Goal: Task Accomplishment & Management: Complete application form

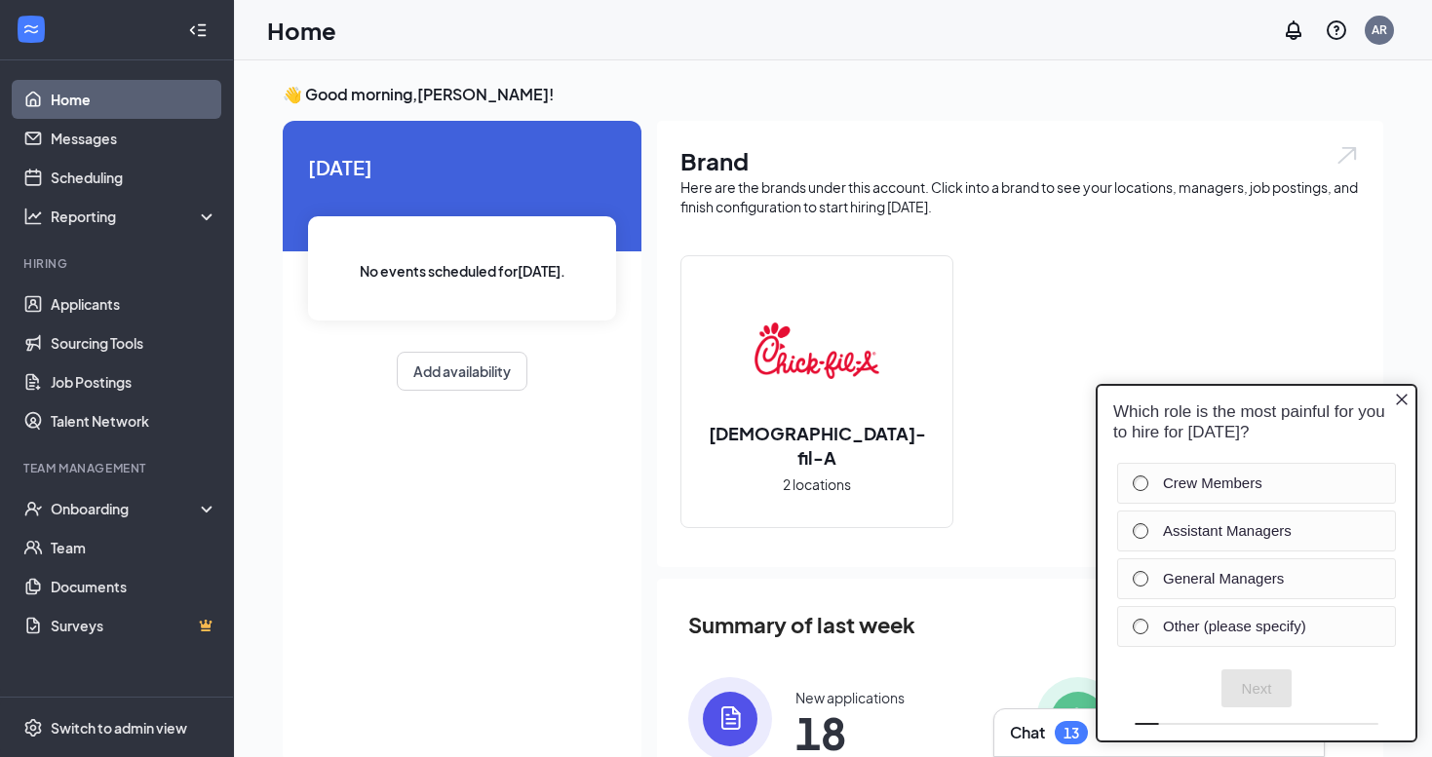
click at [1393, 394] on div "Which role is the most painful for you to hire for [DATE]?" at bounding box center [1257, 422] width 318 height 73
click at [1399, 395] on icon "Close button" at bounding box center [1402, 400] width 16 height 16
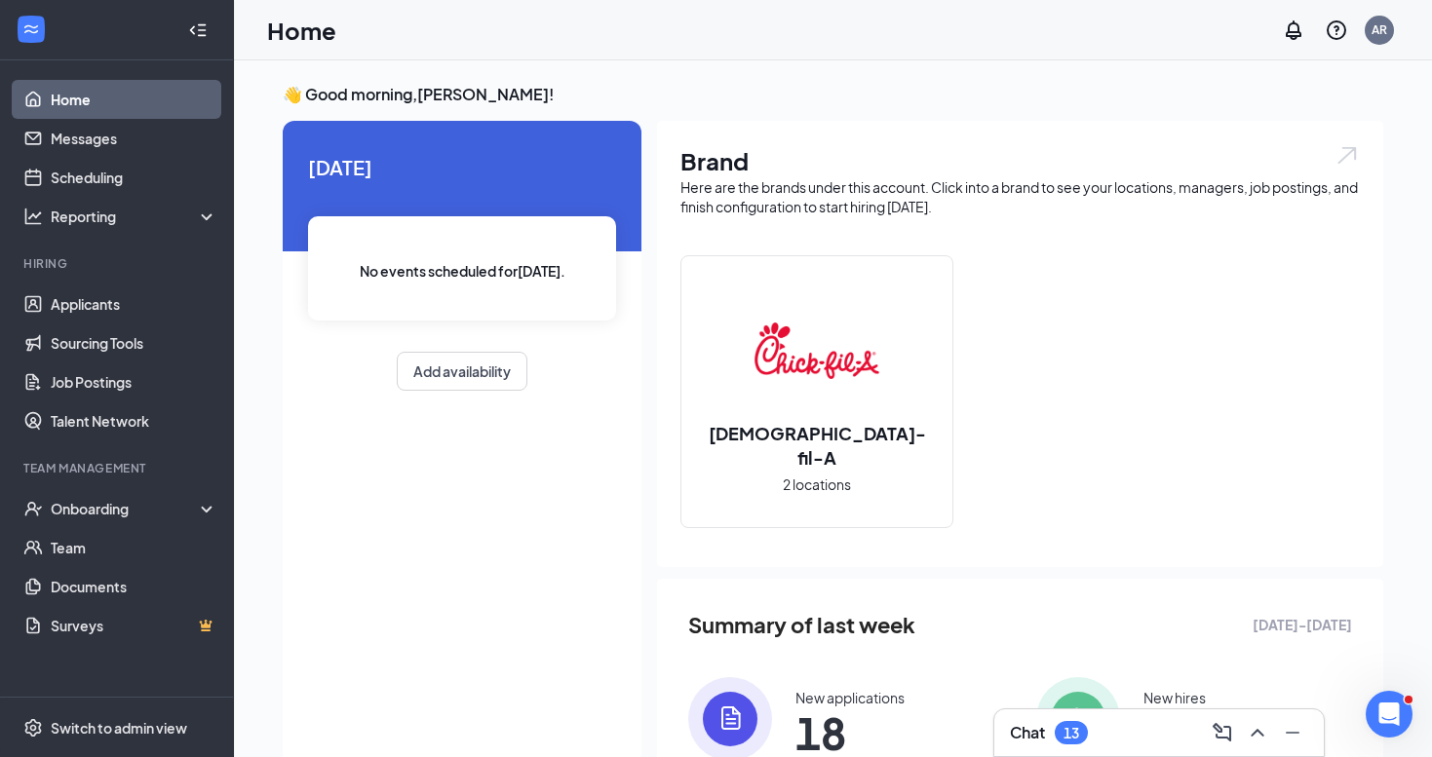
click at [1084, 737] on div "13" at bounding box center [1071, 732] width 33 height 23
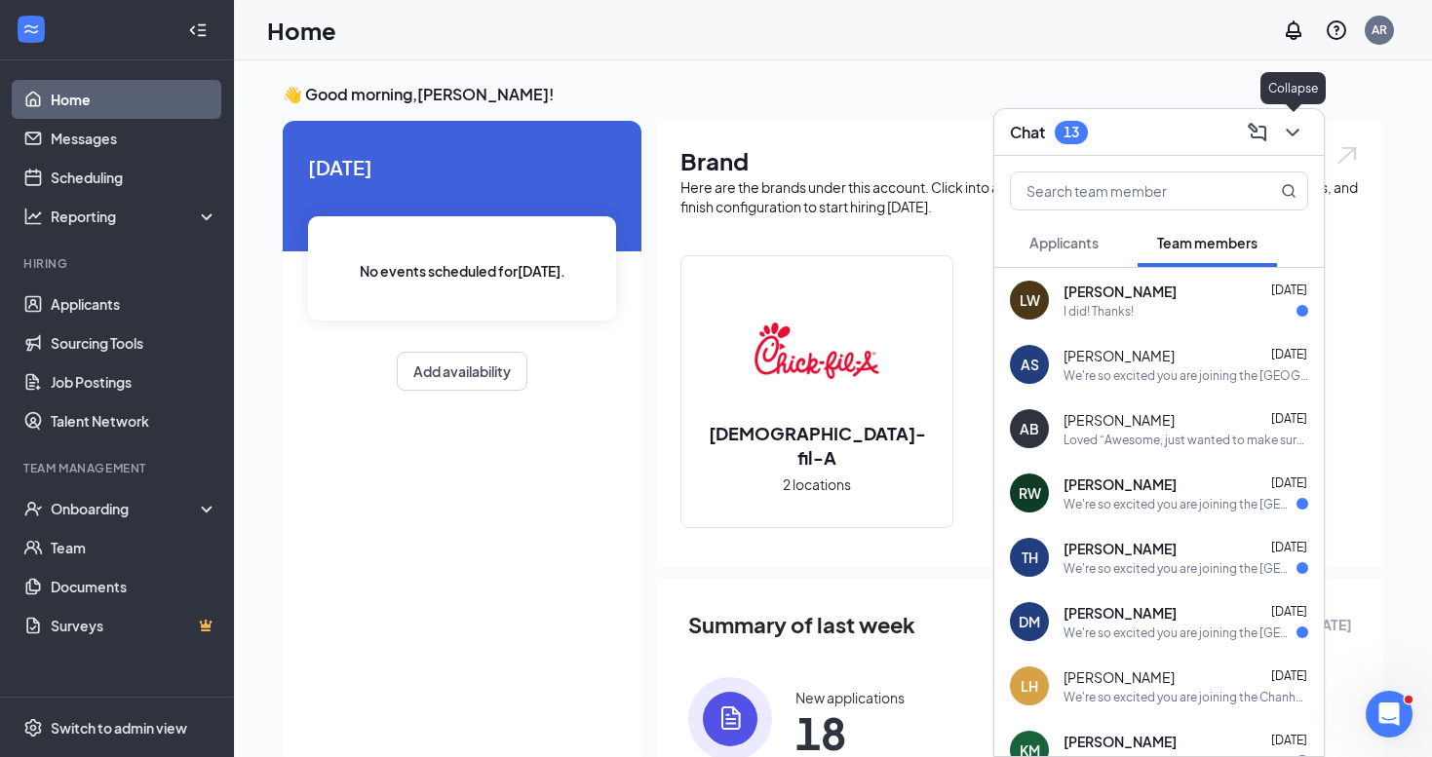
click at [1298, 132] on icon "ChevronDown" at bounding box center [1292, 132] width 23 height 23
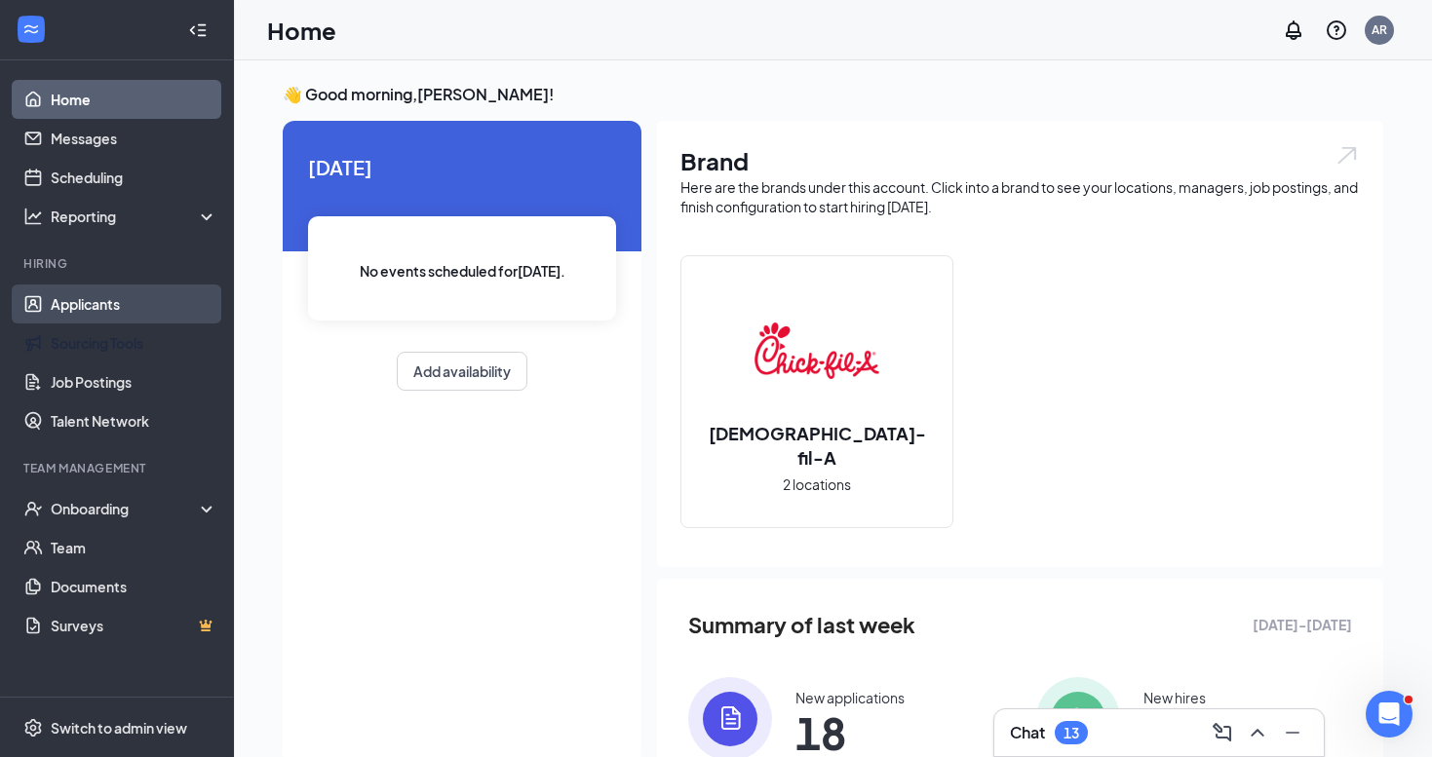
click at [103, 319] on link "Applicants" at bounding box center [134, 304] width 167 height 39
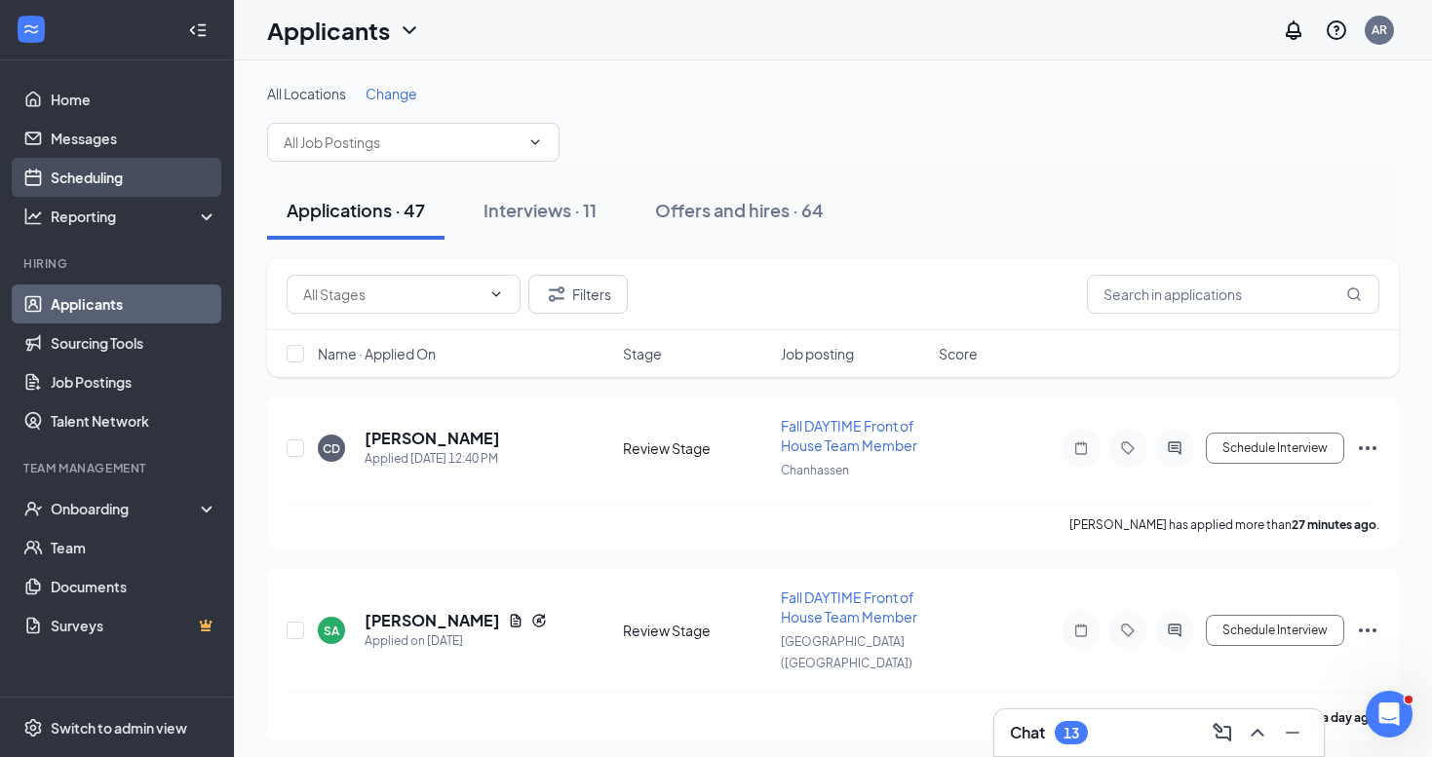
click at [98, 169] on link "Scheduling" at bounding box center [134, 177] width 167 height 39
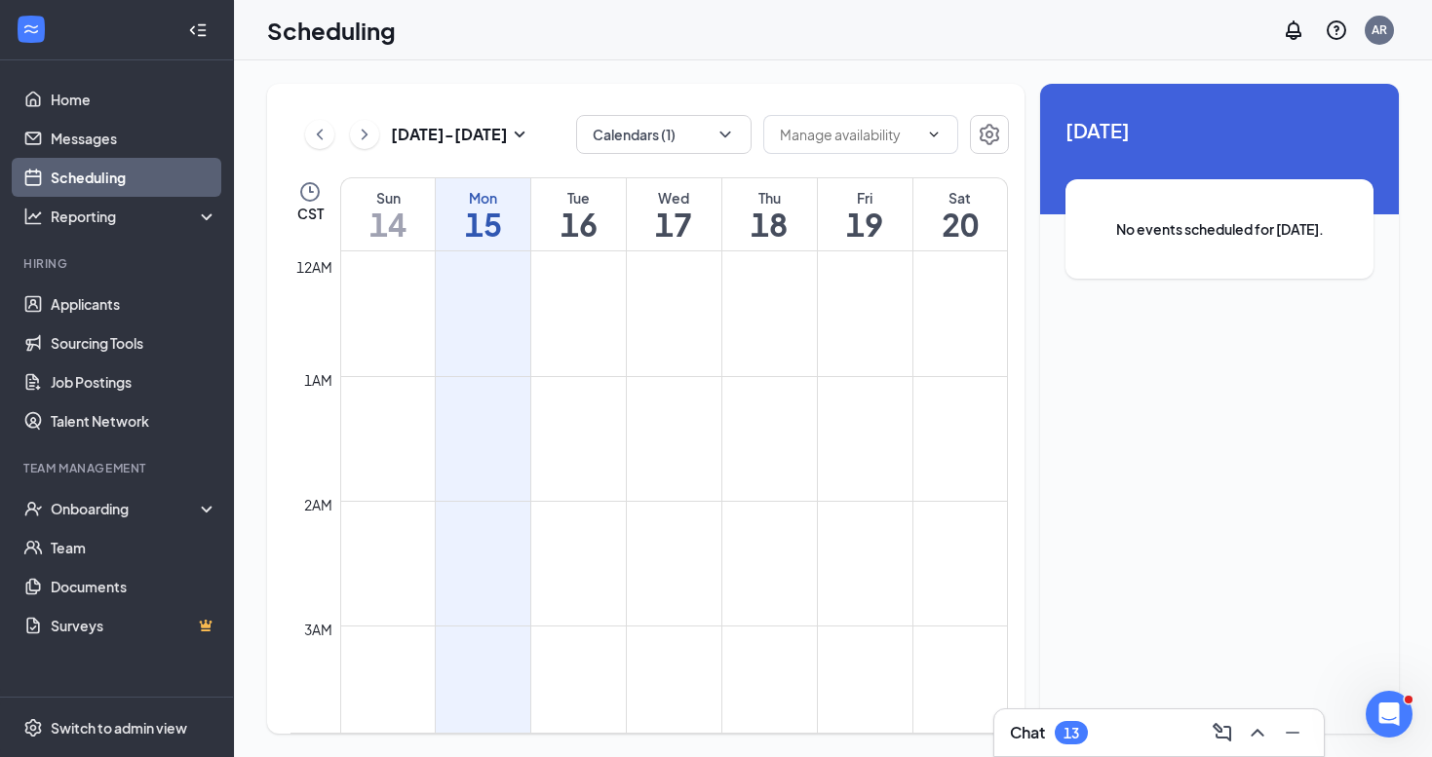
scroll to position [958, 0]
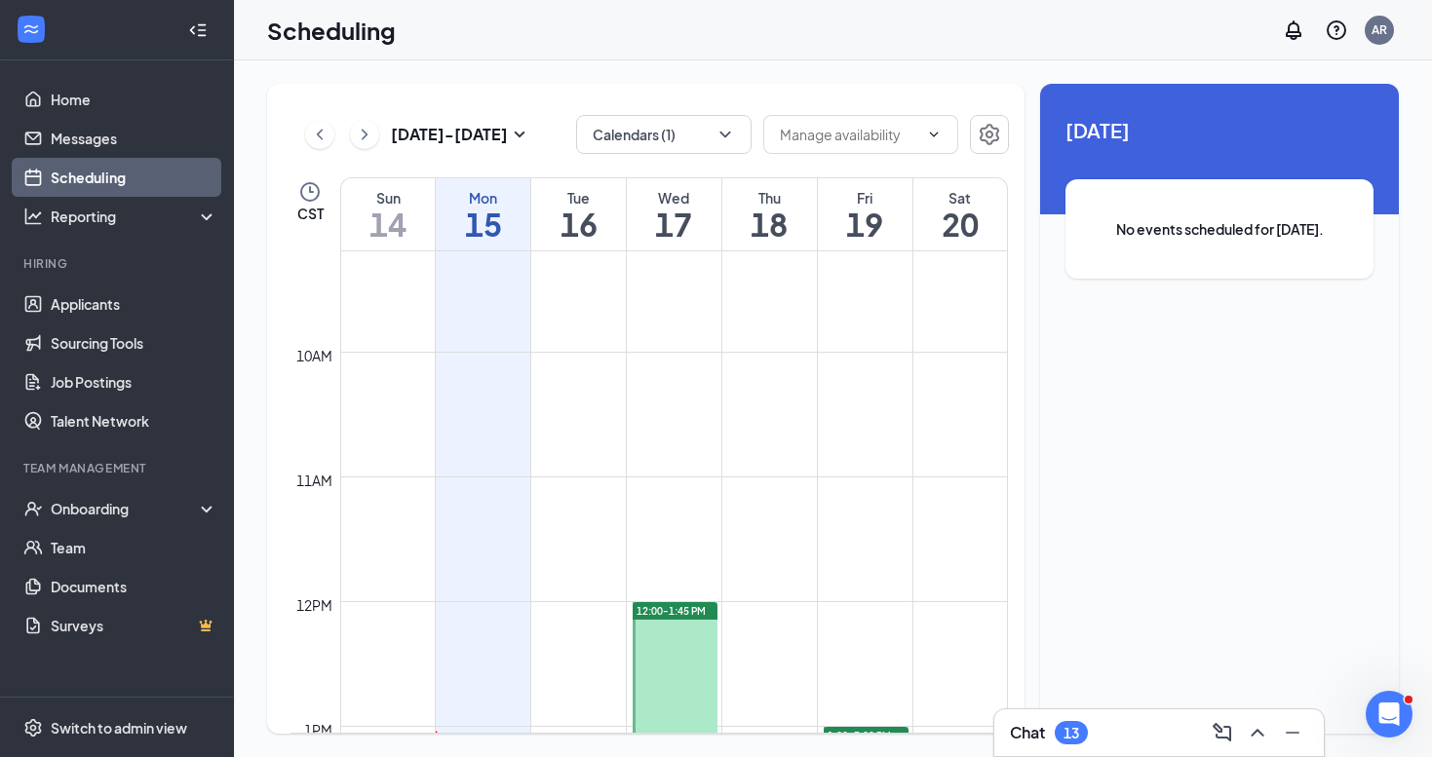
click at [322, 139] on icon "ChevronLeft" at bounding box center [320, 134] width 6 height 11
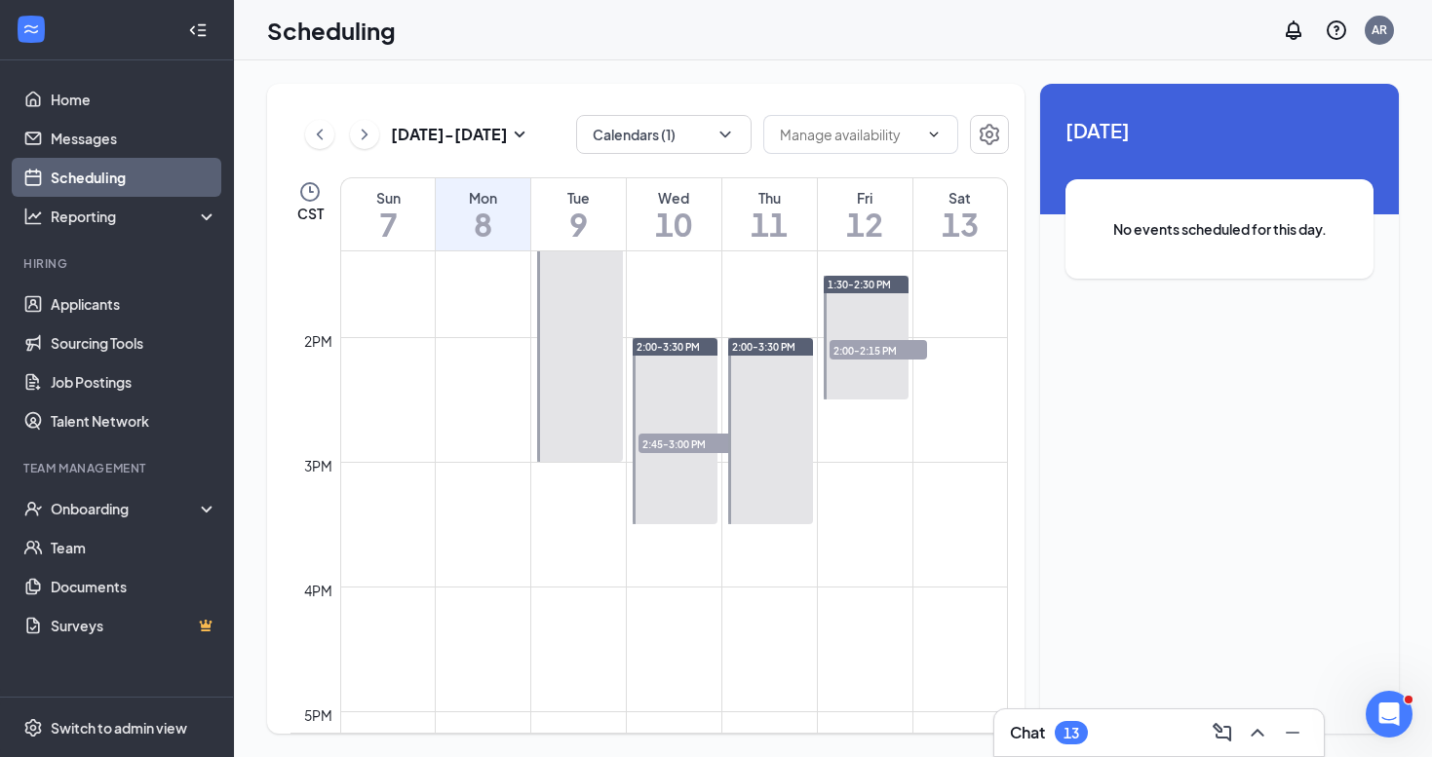
scroll to position [1629, 0]
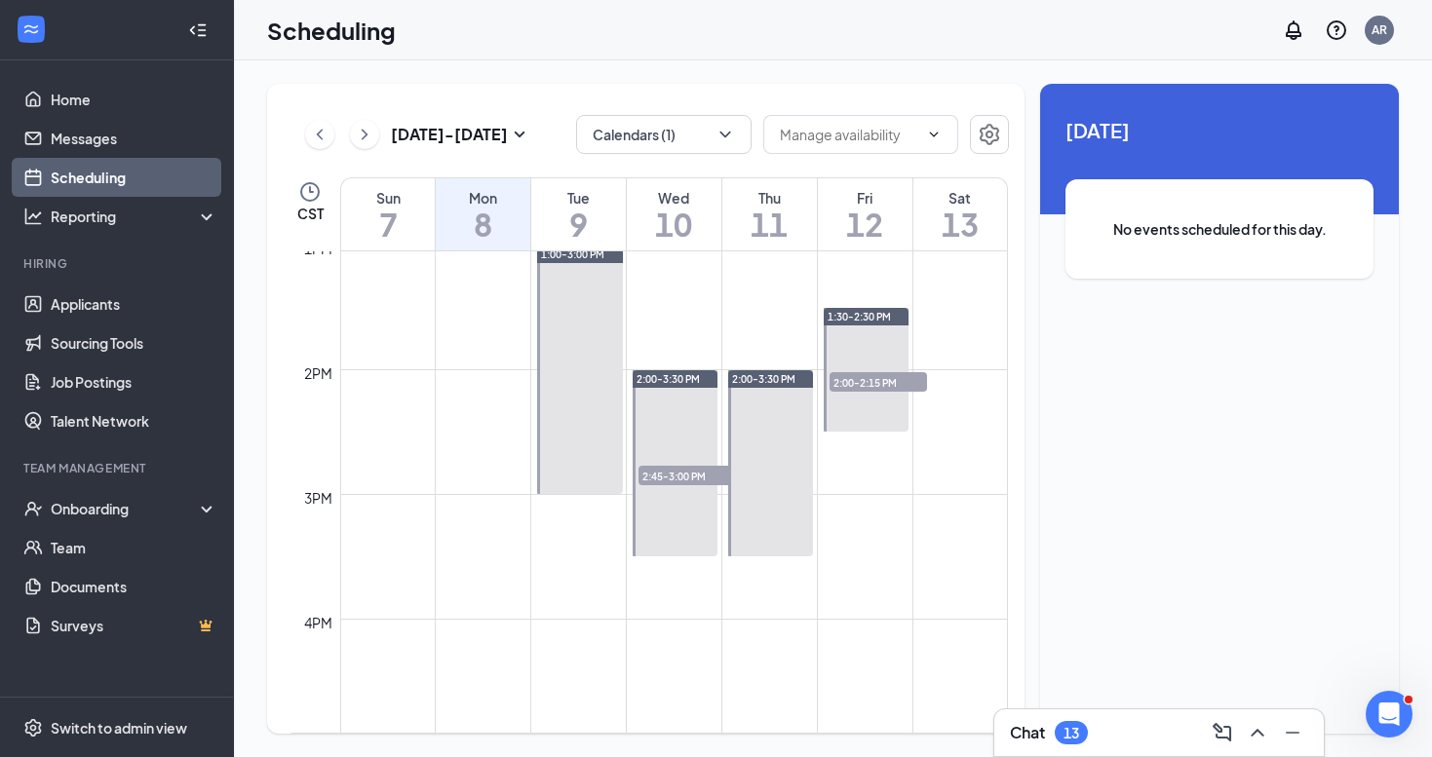
click at [688, 475] on span "2:45-3:00 PM" at bounding box center [687, 475] width 97 height 19
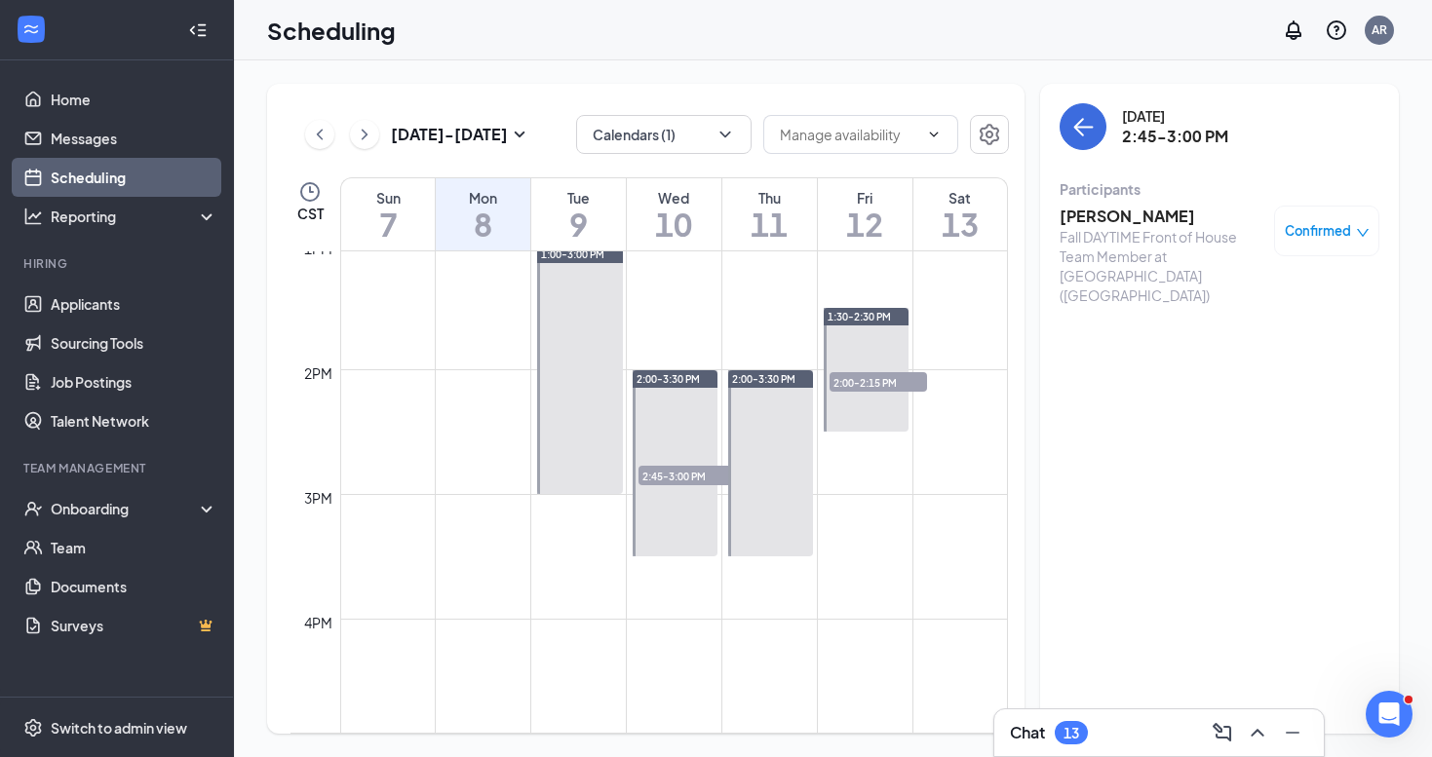
click at [1345, 232] on span "Confirmed" at bounding box center [1318, 230] width 66 height 19
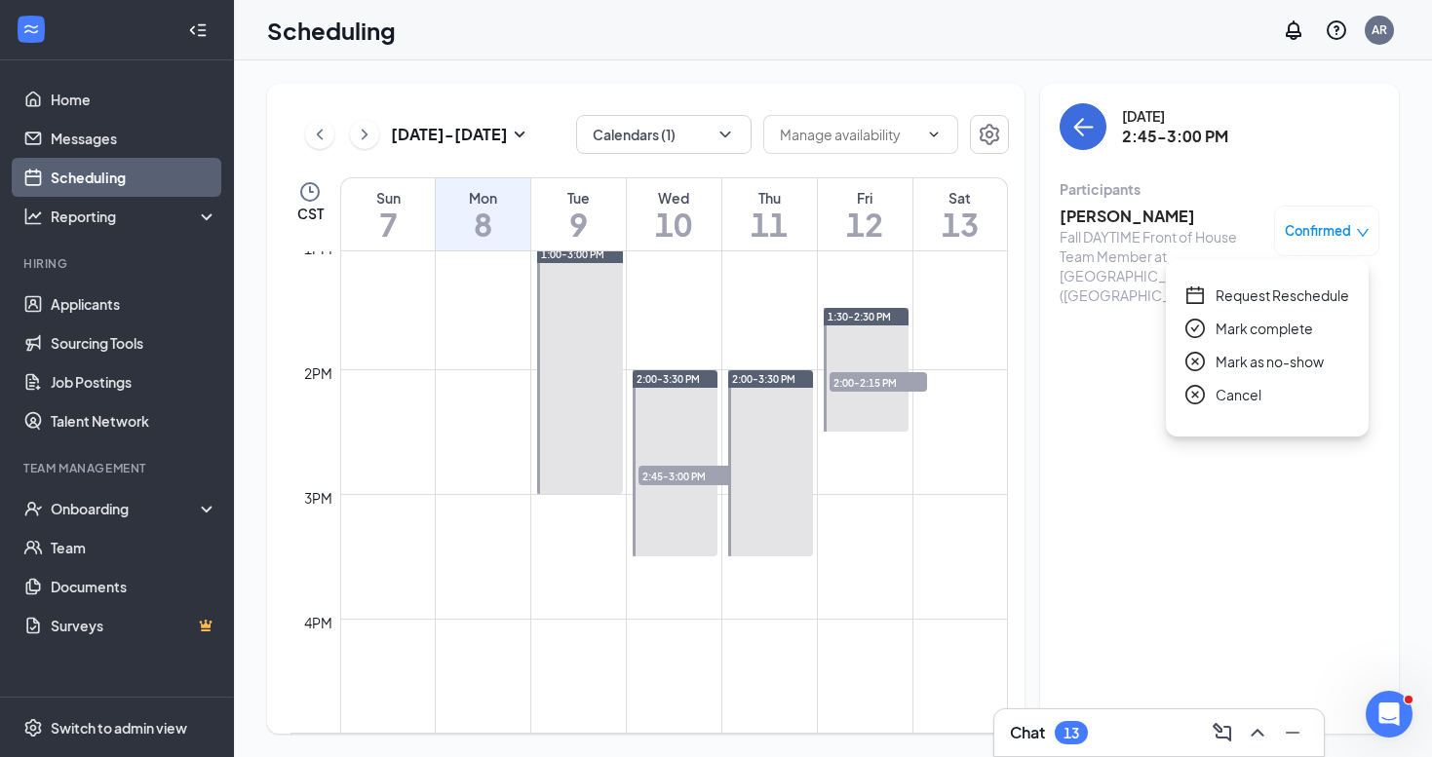
click at [1254, 335] on span "Mark complete" at bounding box center [1264, 328] width 97 height 21
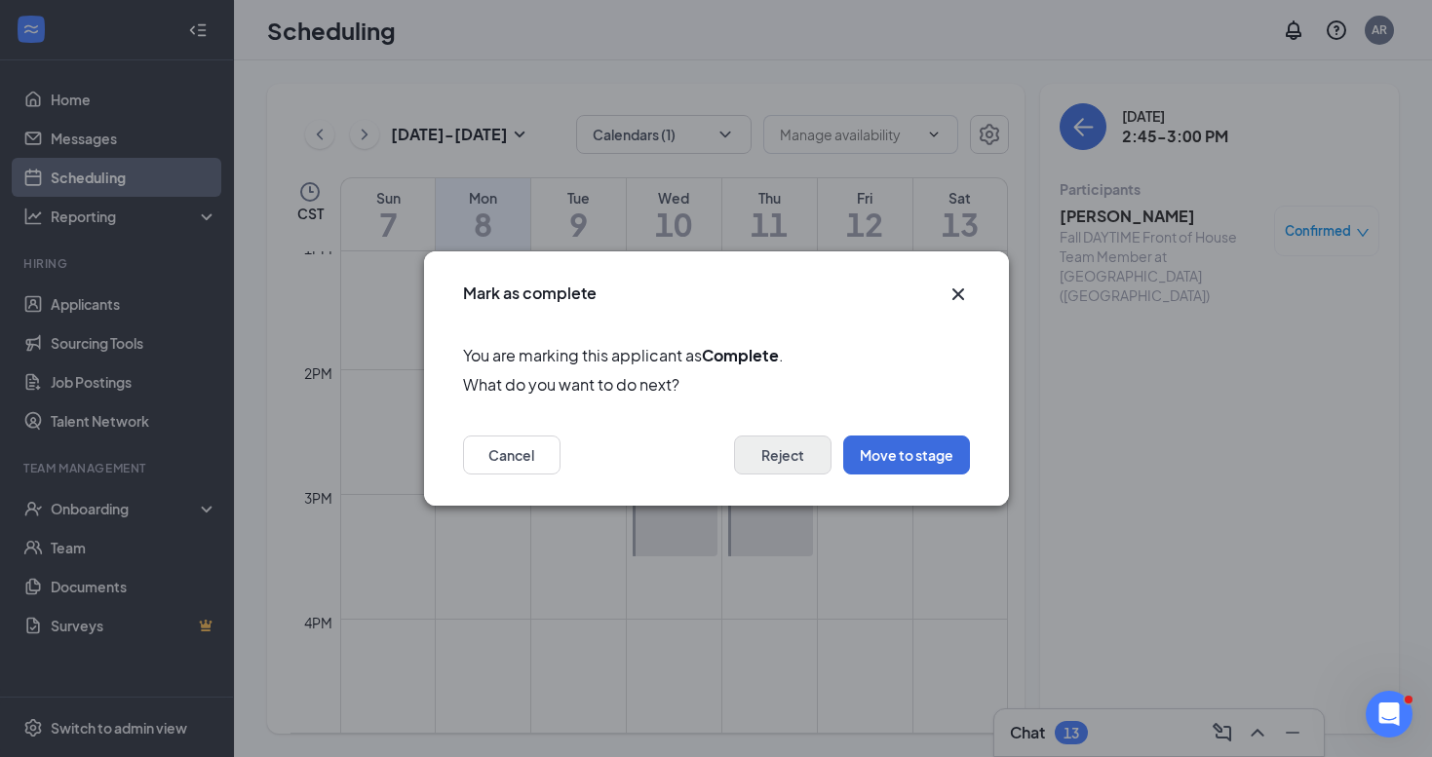
click at [773, 457] on button "Reject" at bounding box center [782, 455] width 97 height 39
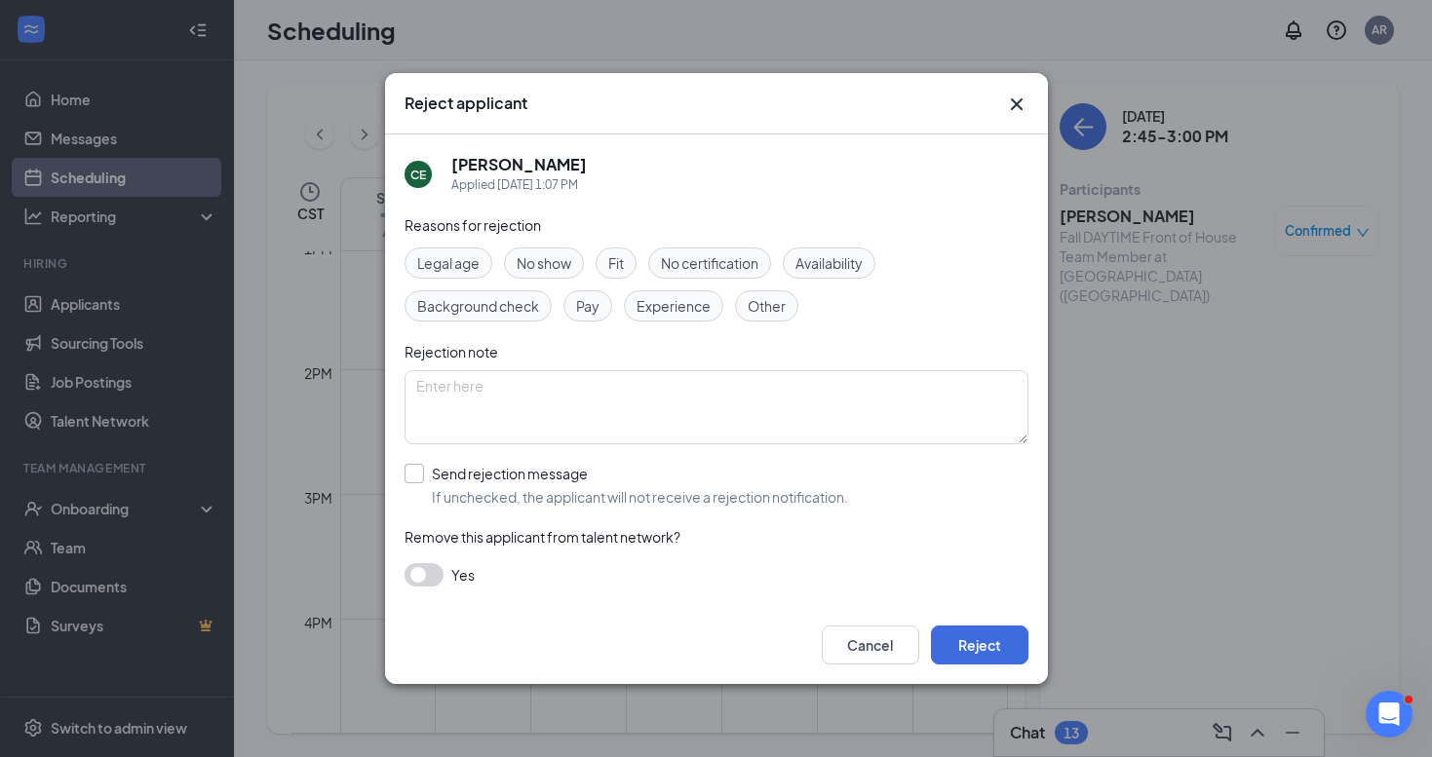
click at [410, 473] on input "Send rejection message If unchecked, the applicant will not receive a rejection…" at bounding box center [627, 485] width 444 height 43
checkbox input "true"
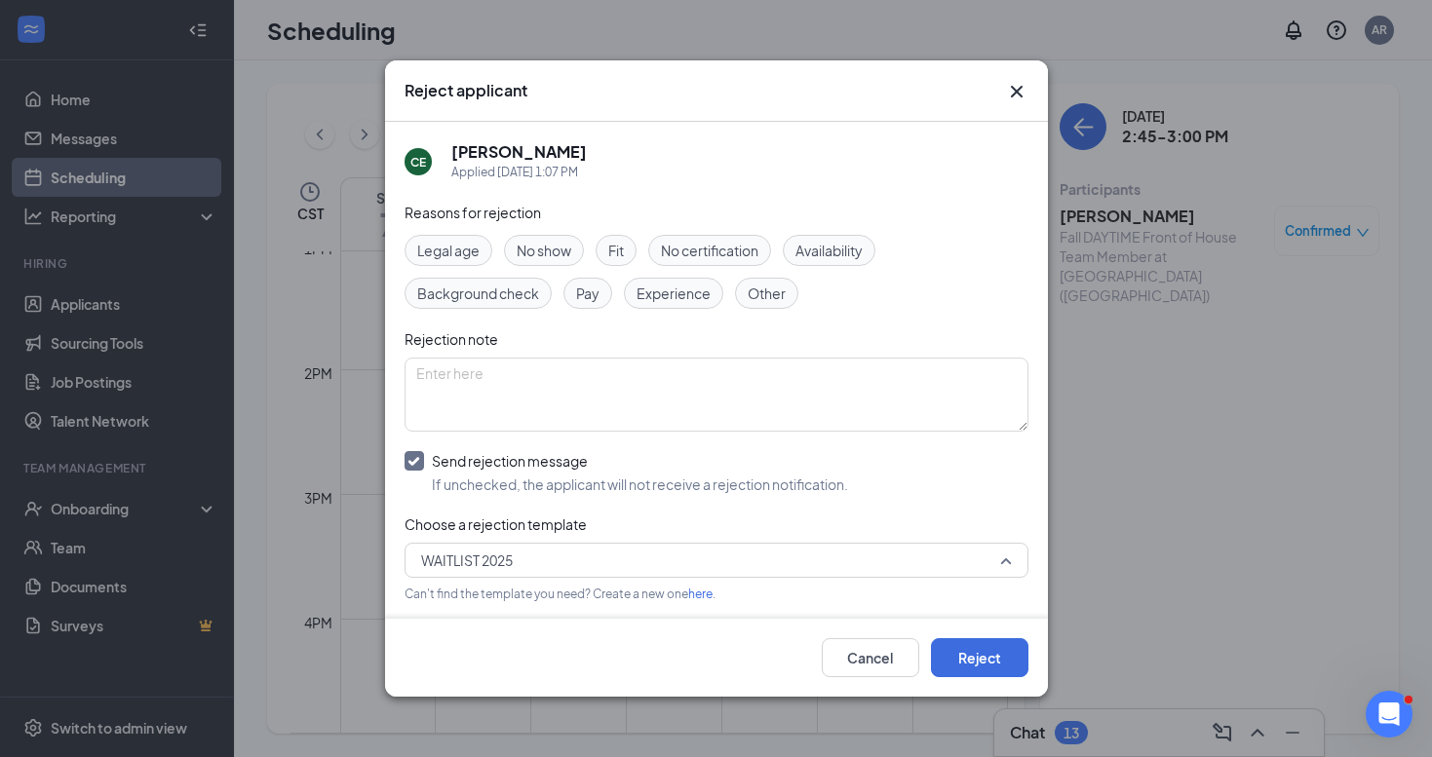
click at [530, 562] on span "WAITLIST 2025" at bounding box center [707, 560] width 573 height 29
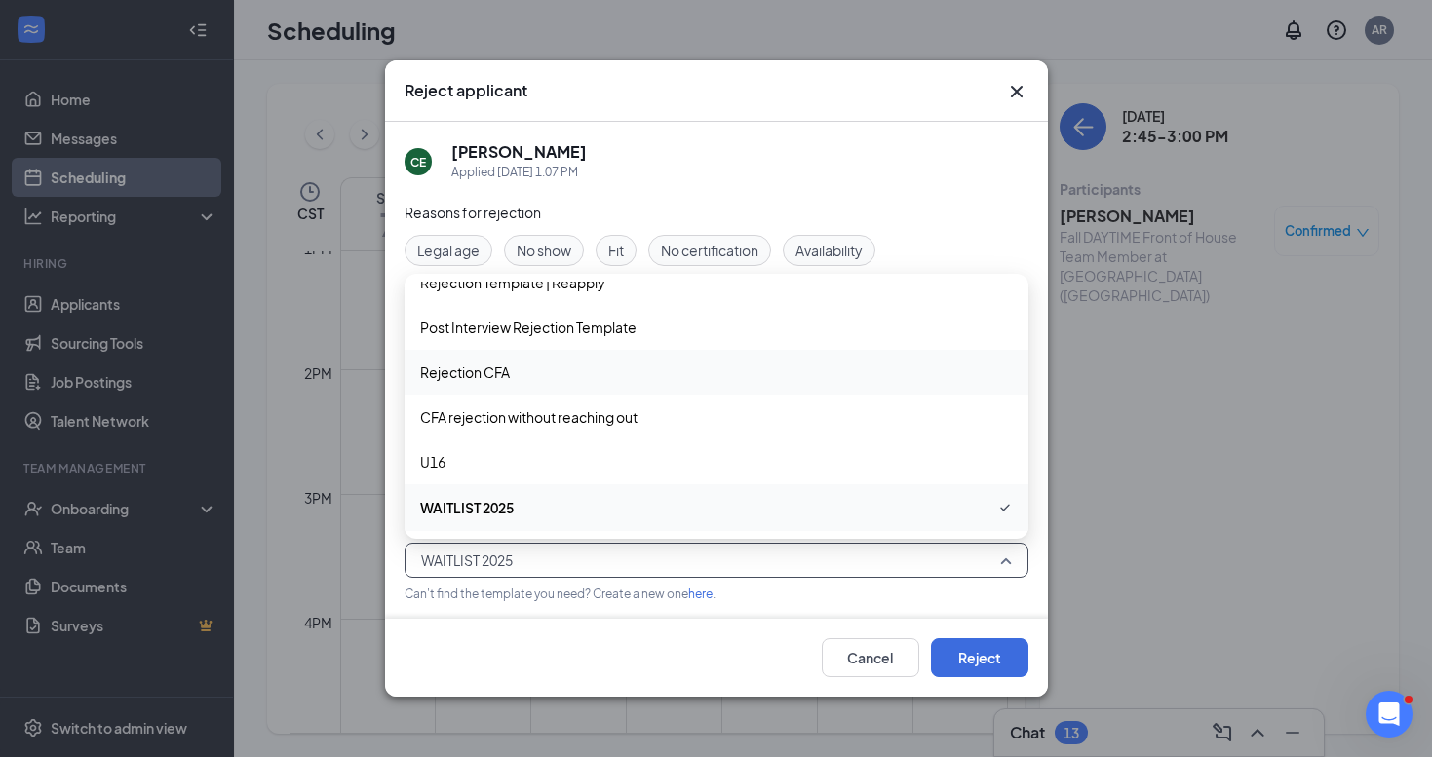
click at [541, 375] on span "Rejection CFA" at bounding box center [716, 372] width 593 height 21
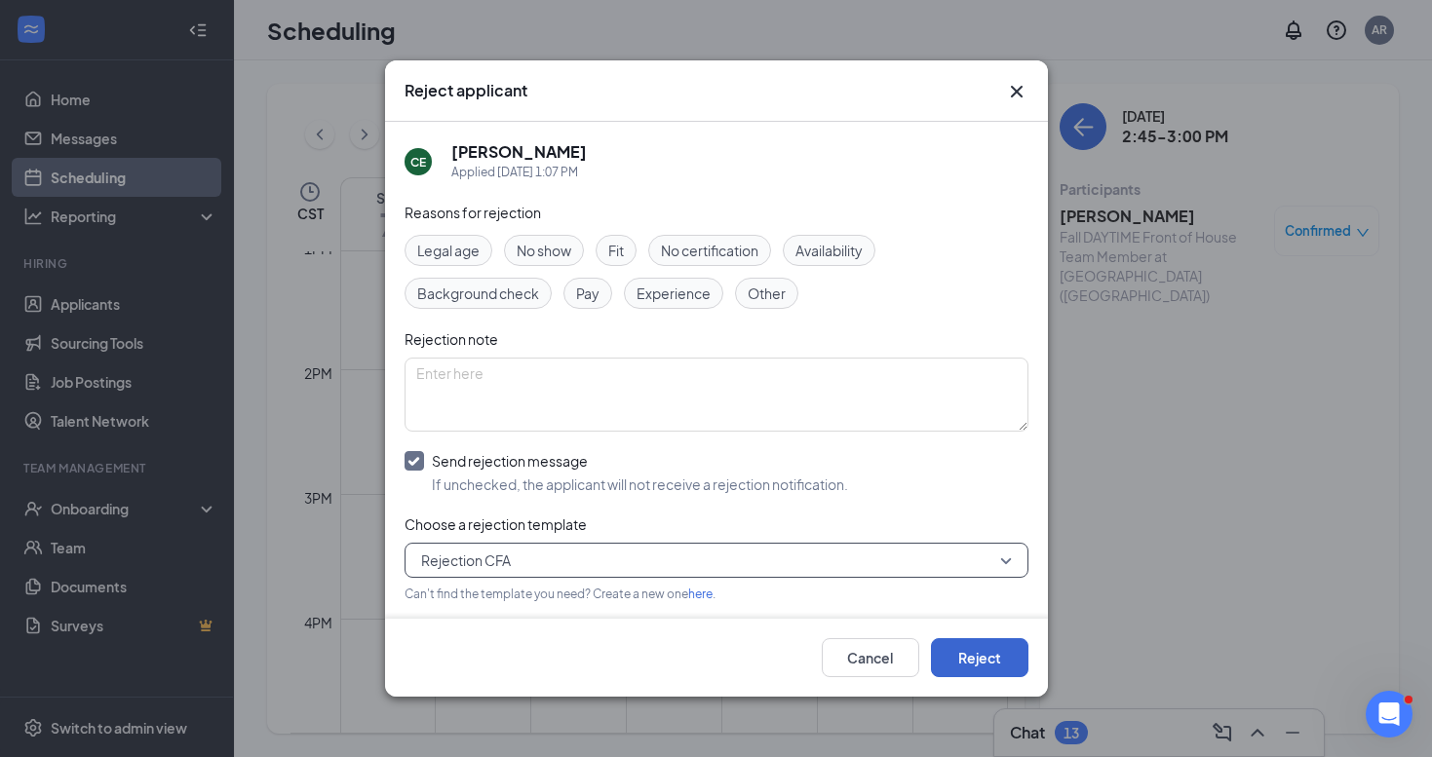
click at [975, 649] on button "Reject" at bounding box center [979, 658] width 97 height 39
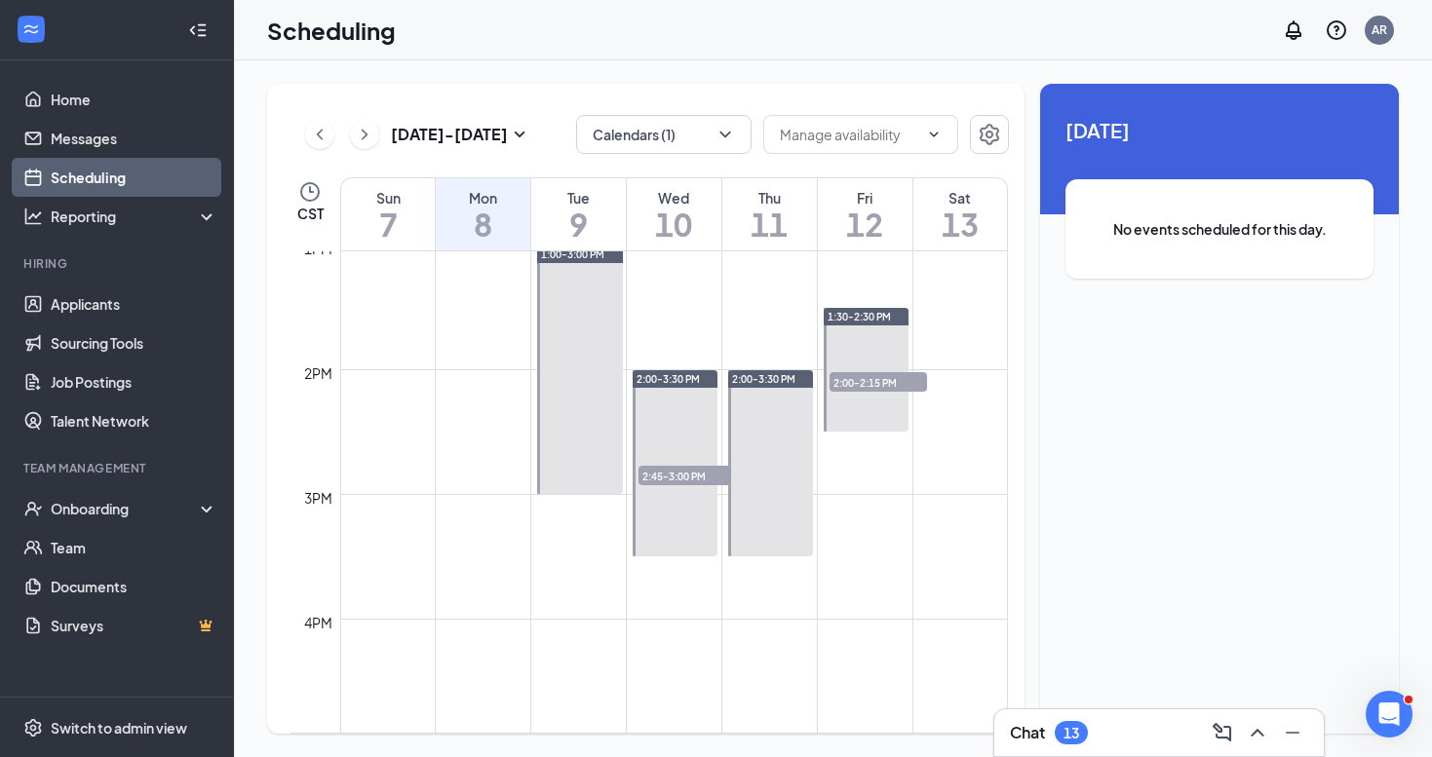
click at [882, 386] on span "2:00-2:15 PM" at bounding box center [878, 381] width 97 height 19
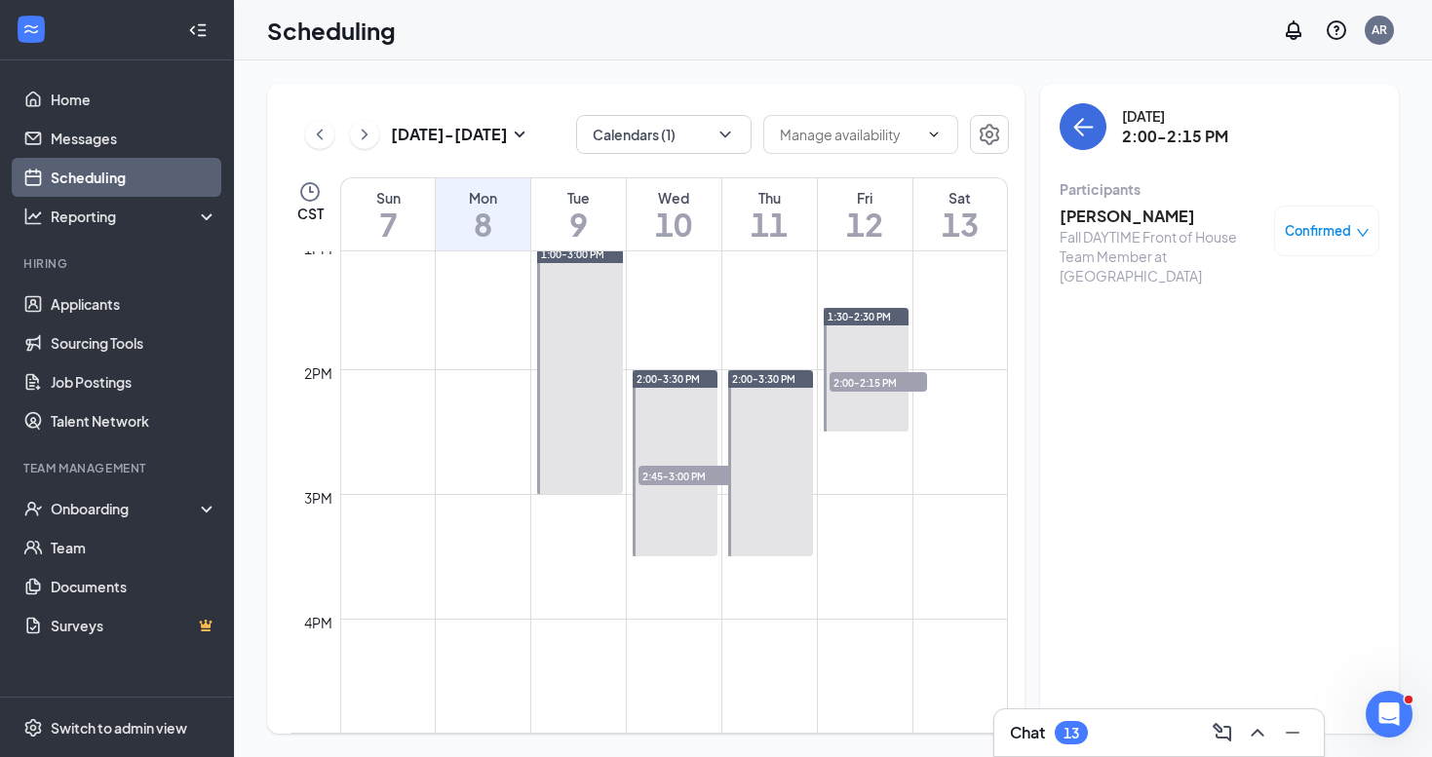
click at [1130, 217] on h3 "[PERSON_NAME]" at bounding box center [1162, 216] width 205 height 21
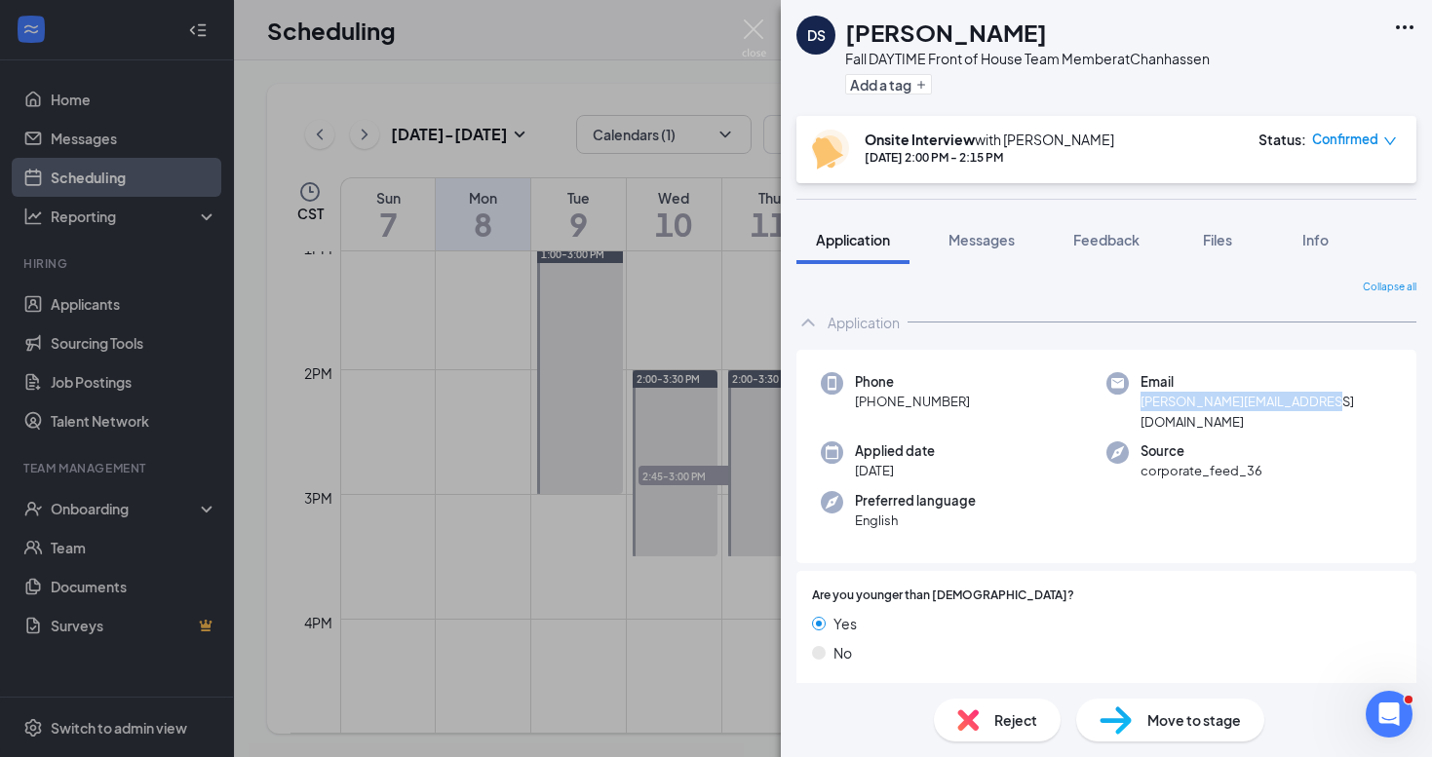
drag, startPoint x: 1139, startPoint y: 402, endPoint x: 1327, endPoint y: 401, distance: 188.1
click at [1327, 401] on div "Email [PERSON_NAME][EMAIL_ADDRESS][DOMAIN_NAME]" at bounding box center [1249, 401] width 286 height 59
copy span "[PERSON_NAME][EMAIL_ADDRESS][DOMAIN_NAME]"
click at [658, 292] on div "DS [PERSON_NAME] Fall DAYTIME Front of House Team Member at [GEOGRAPHIC_DATA] A…" at bounding box center [716, 378] width 1432 height 757
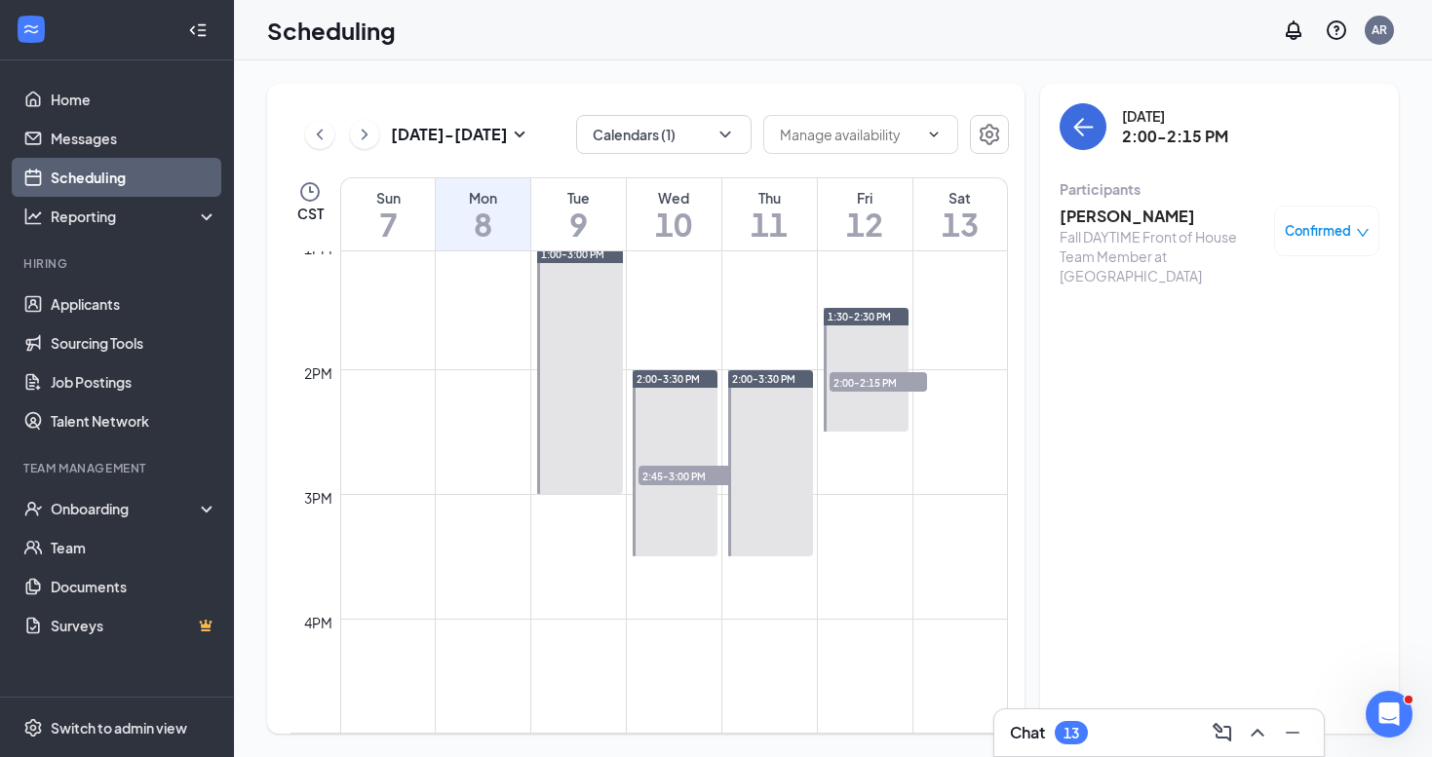
click at [1133, 227] on div "Fall DAYTIME Front of House Team Member at [GEOGRAPHIC_DATA]" at bounding box center [1162, 256] width 205 height 58
click at [1124, 215] on h3 "[PERSON_NAME]" at bounding box center [1162, 216] width 205 height 21
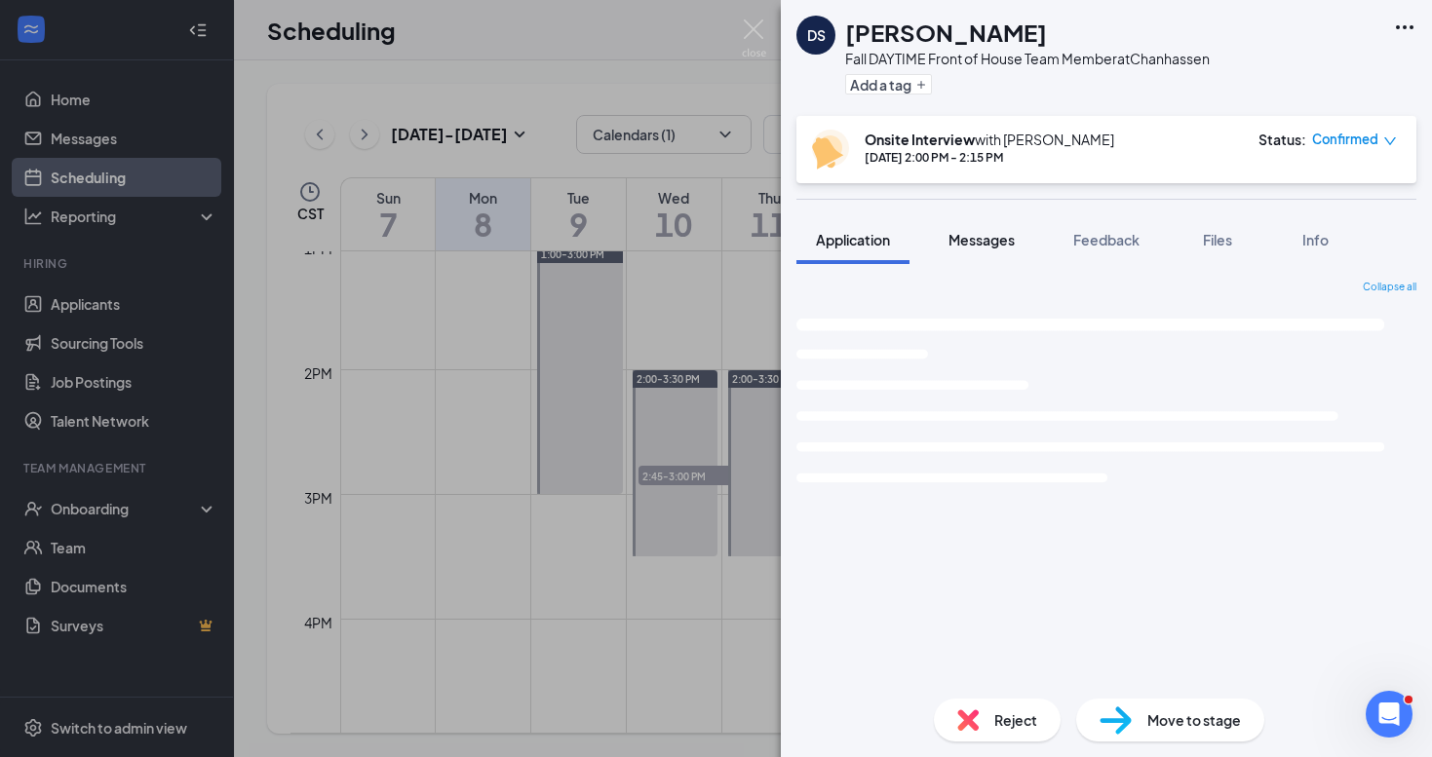
click at [967, 240] on span "Messages" at bounding box center [982, 240] width 66 height 18
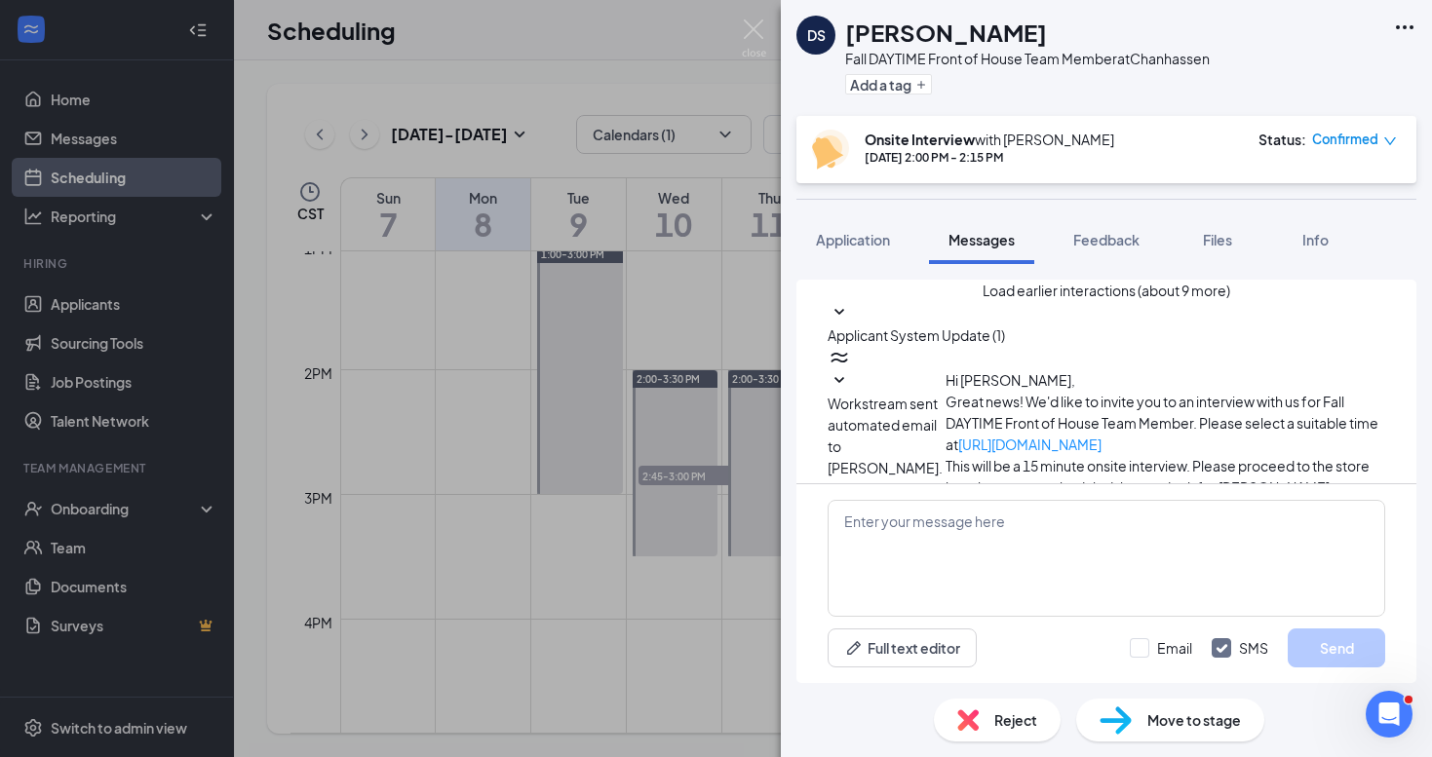
click at [1066, 301] on button "Load earlier interactions (about 9 more)" at bounding box center [1107, 290] width 248 height 21
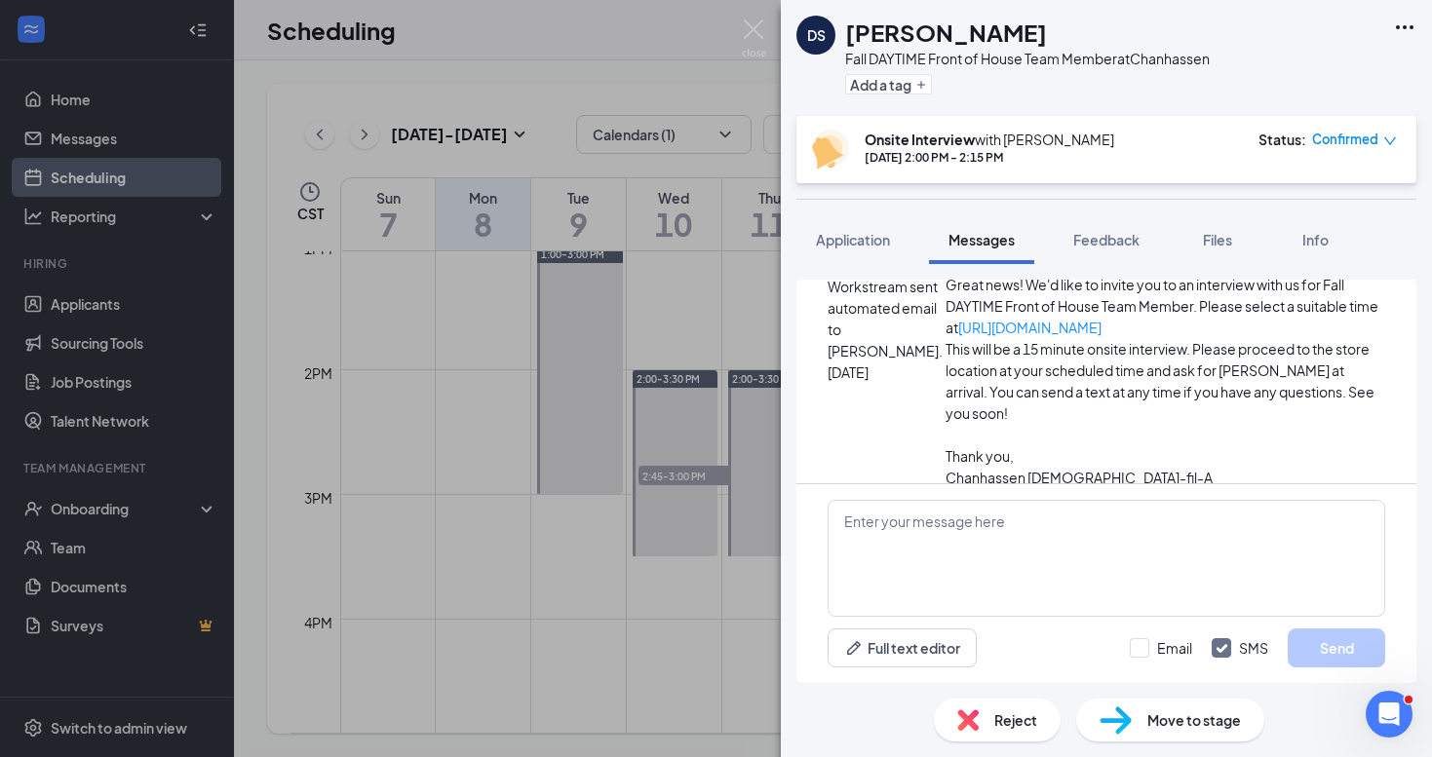
scroll to position [1397, 0]
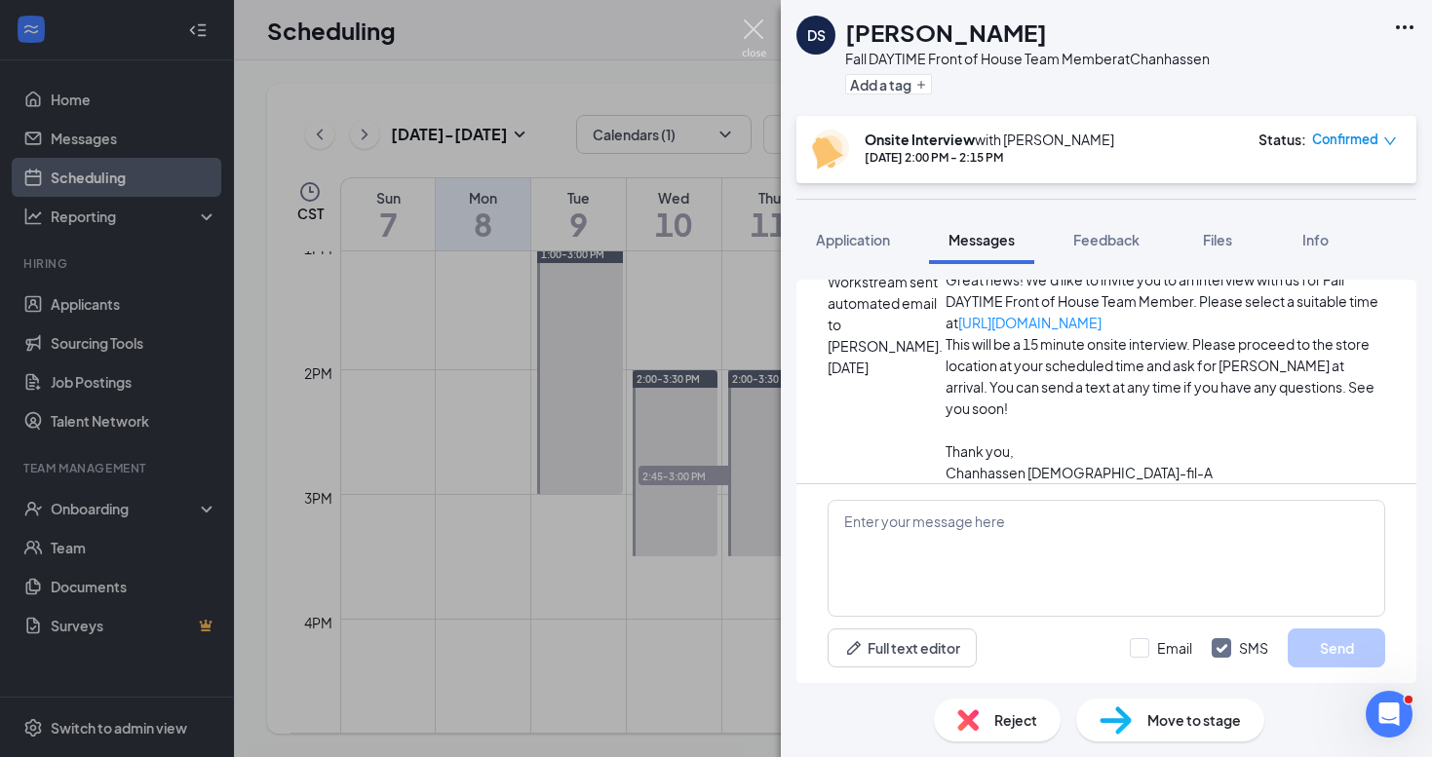
click at [756, 32] on img at bounding box center [754, 38] width 24 height 38
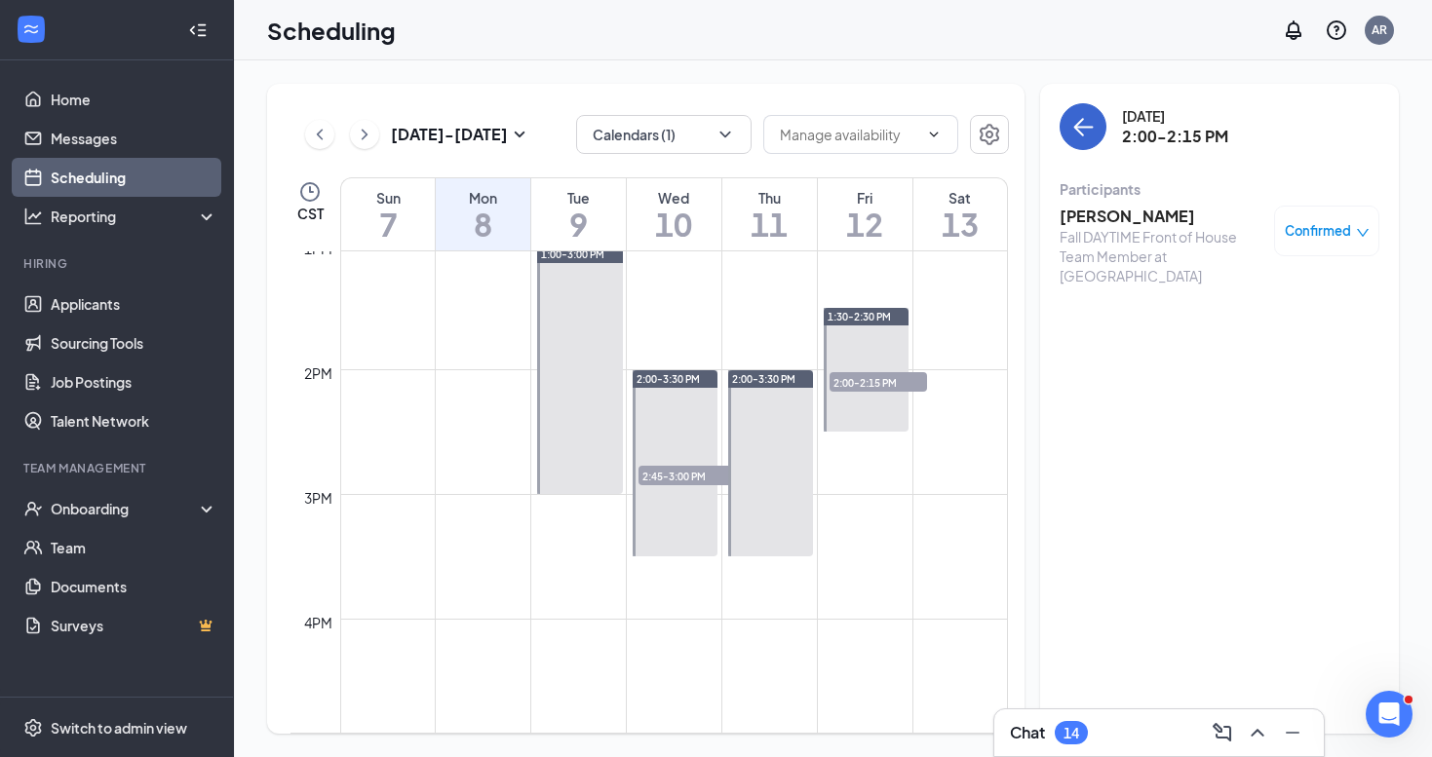
click at [1082, 133] on icon "ArrowLeft" at bounding box center [1082, 126] width 23 height 23
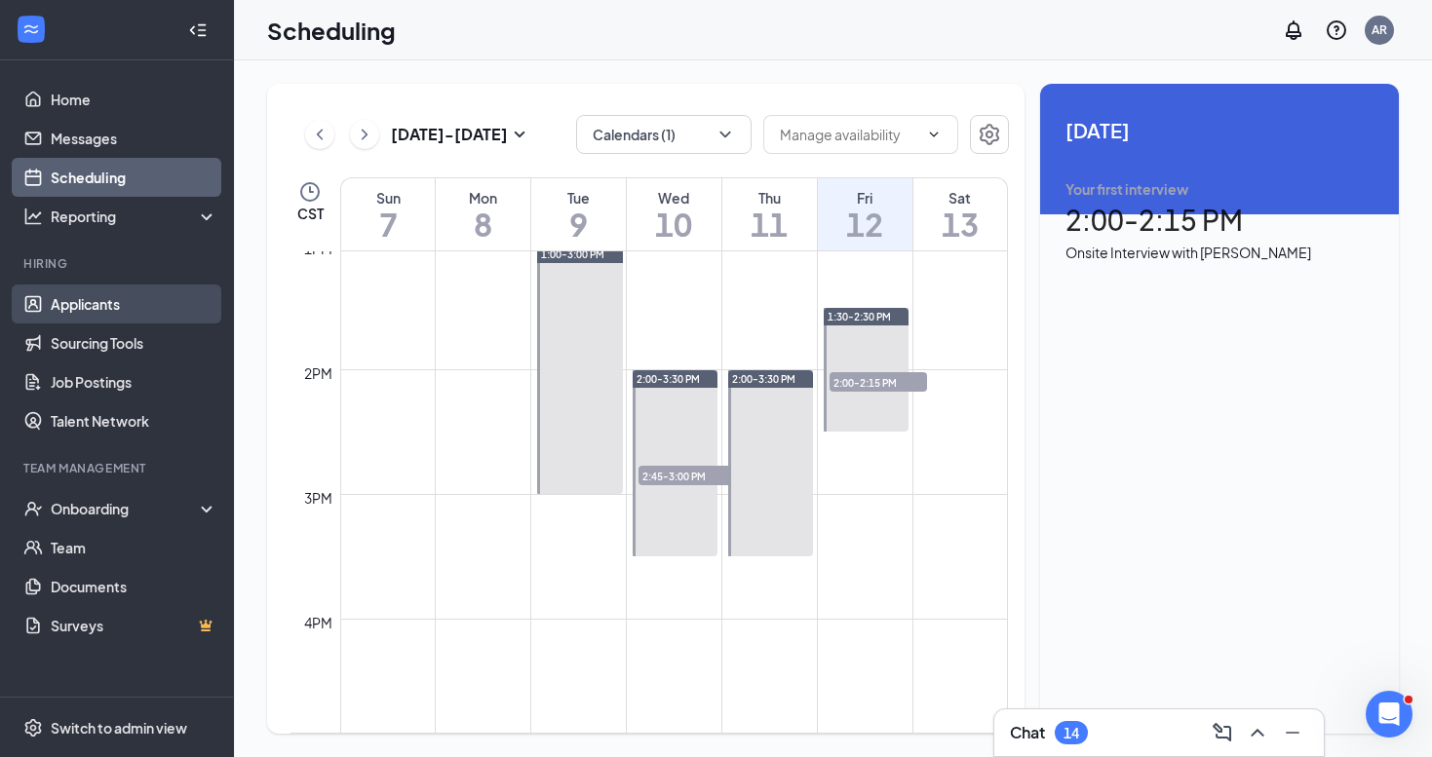
click at [74, 306] on link "Applicants" at bounding box center [134, 304] width 167 height 39
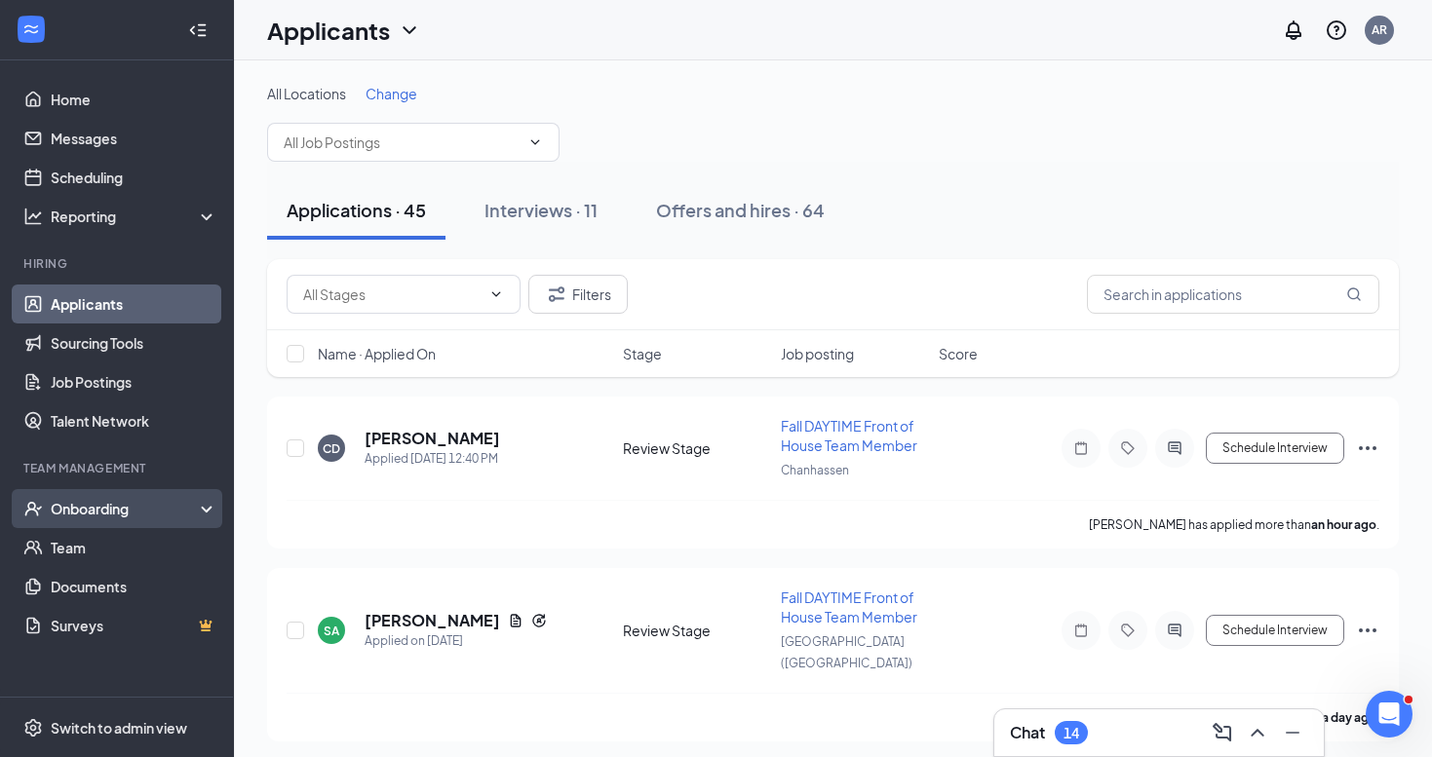
click at [99, 516] on div "Onboarding" at bounding box center [126, 508] width 150 height 19
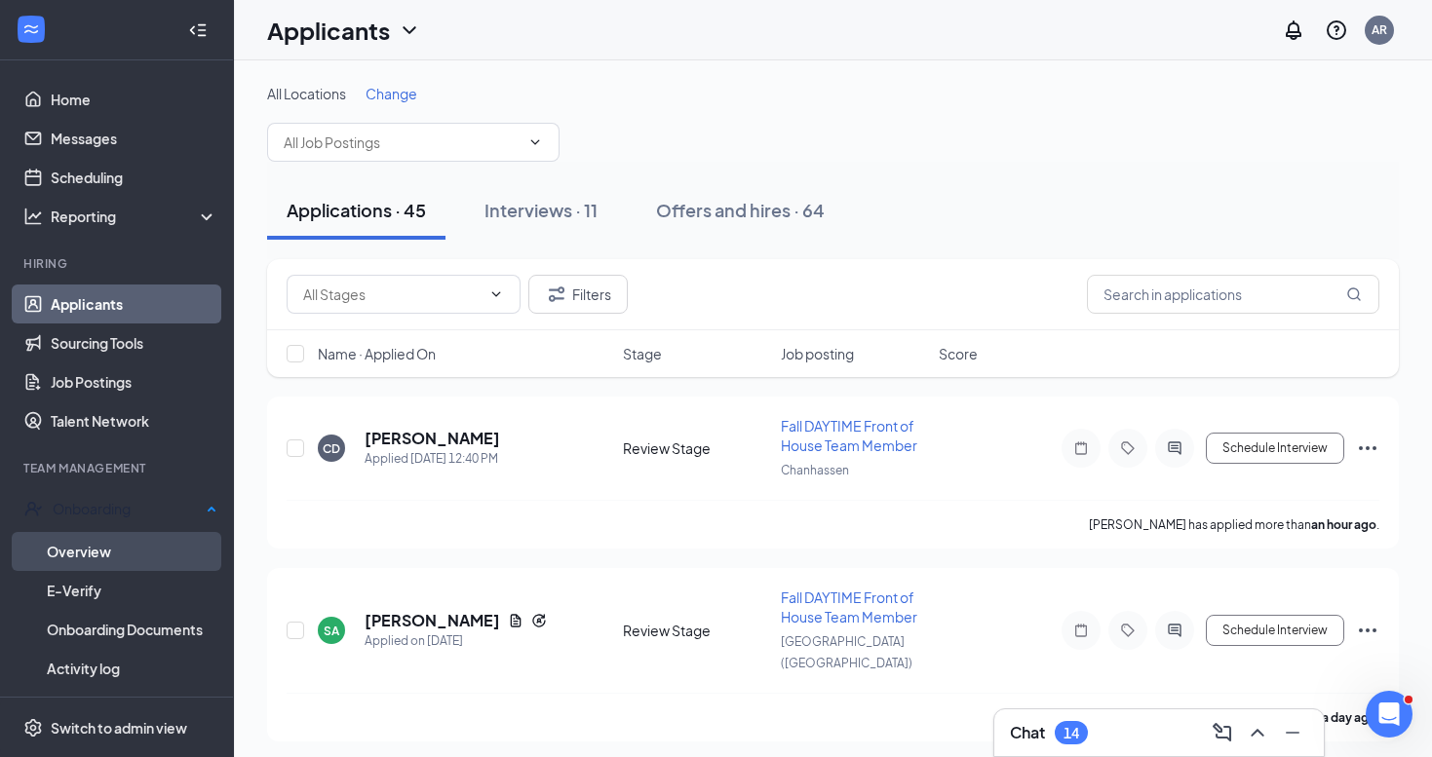
click at [94, 558] on link "Overview" at bounding box center [132, 551] width 171 height 39
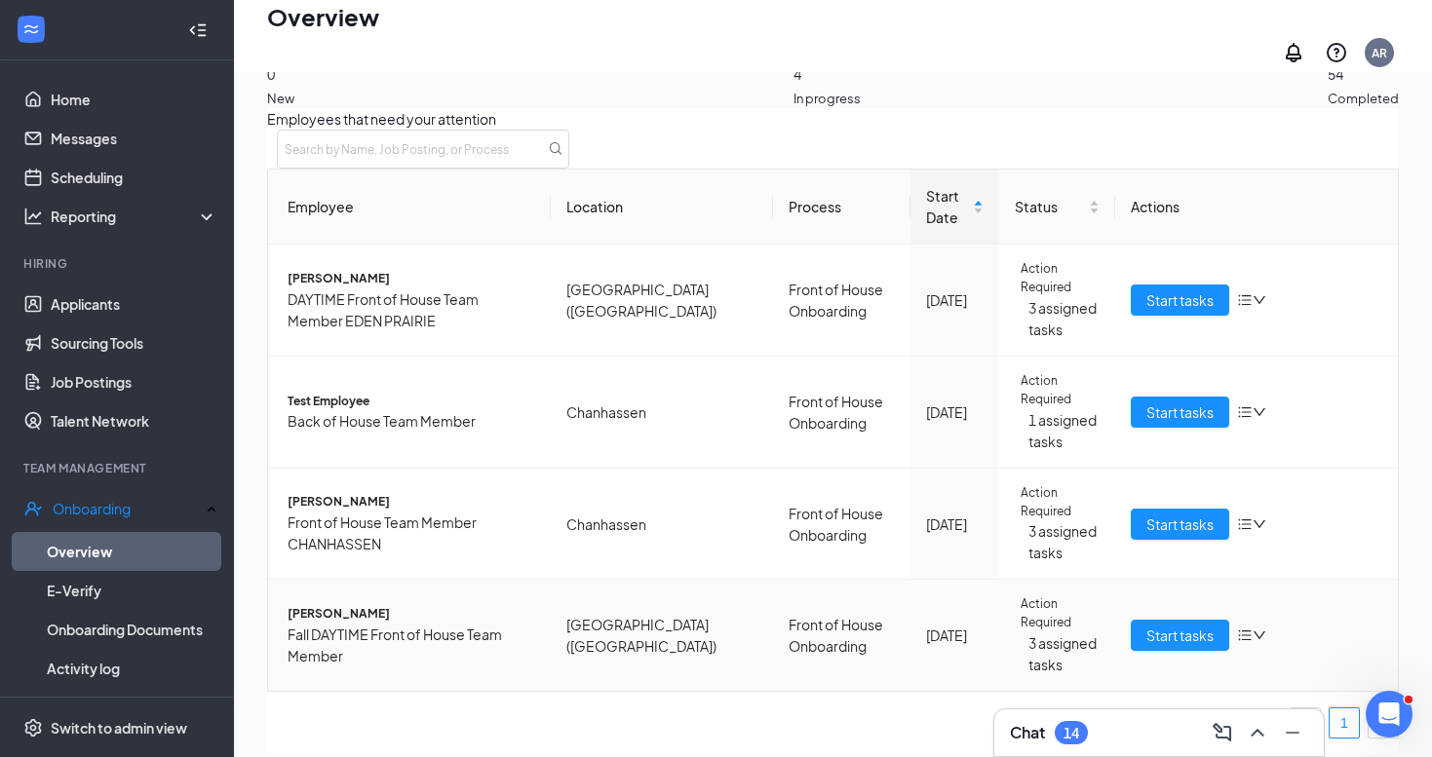
scroll to position [88, 0]
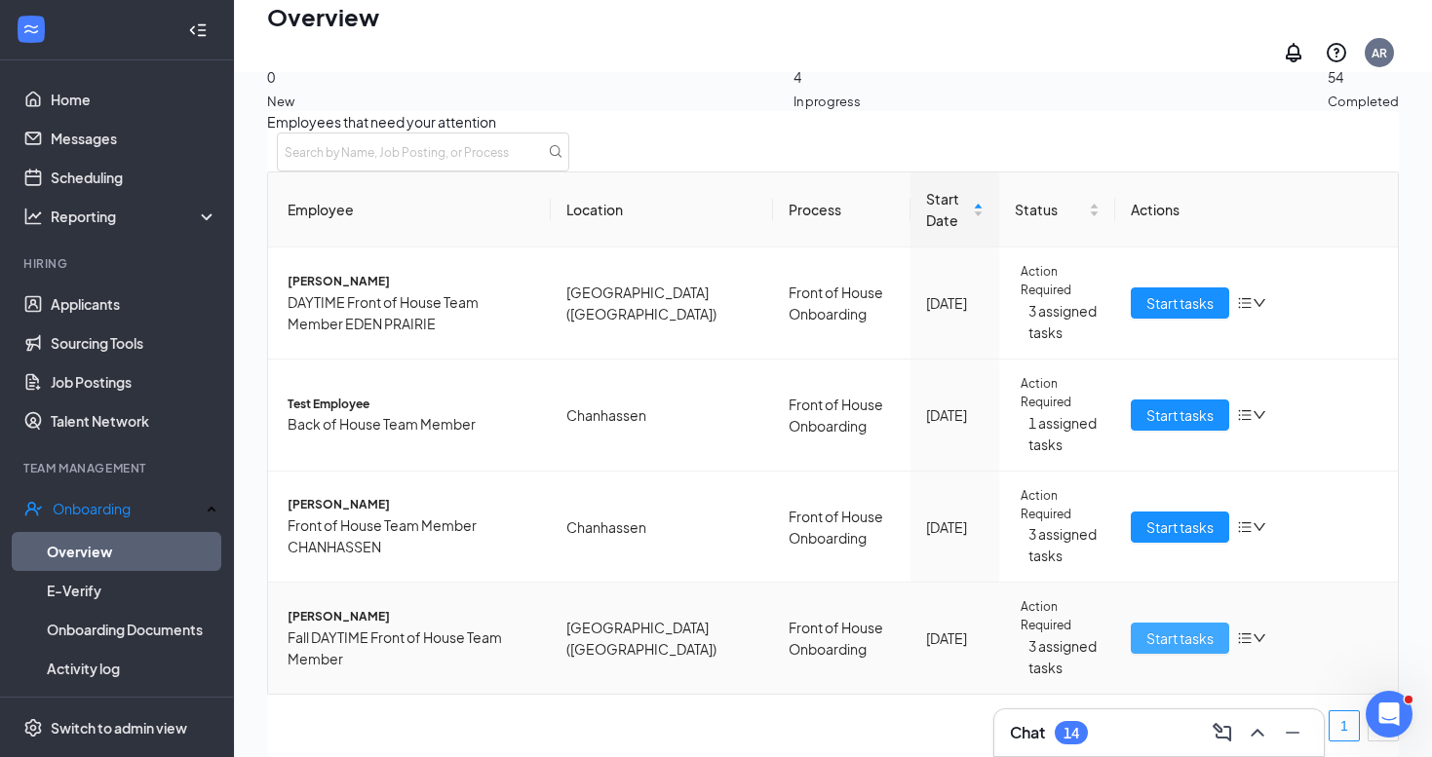
click at [1170, 628] on span "Start tasks" at bounding box center [1179, 638] width 67 height 21
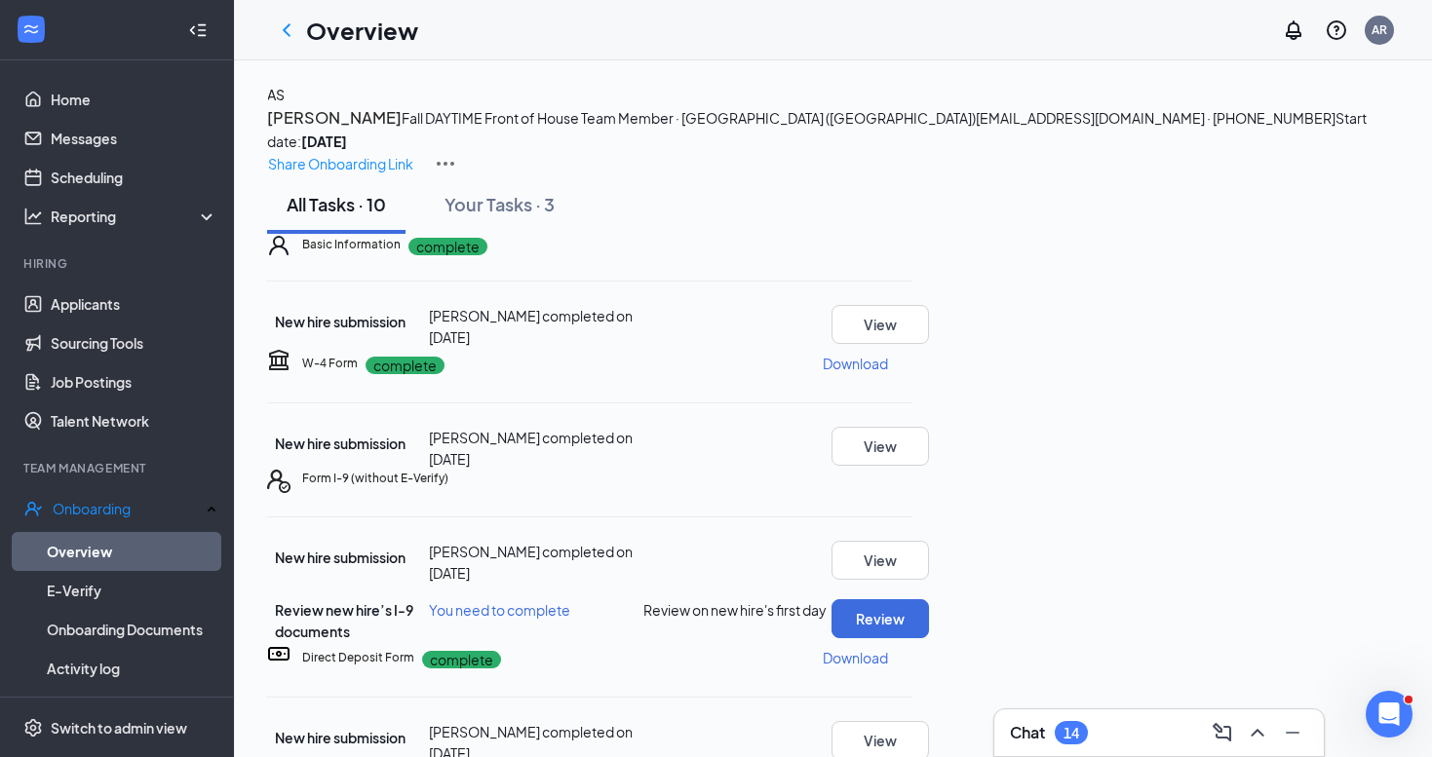
scroll to position [435, 0]
click at [929, 600] on button "Review" at bounding box center [880, 619] width 97 height 39
type input "[DATE]"
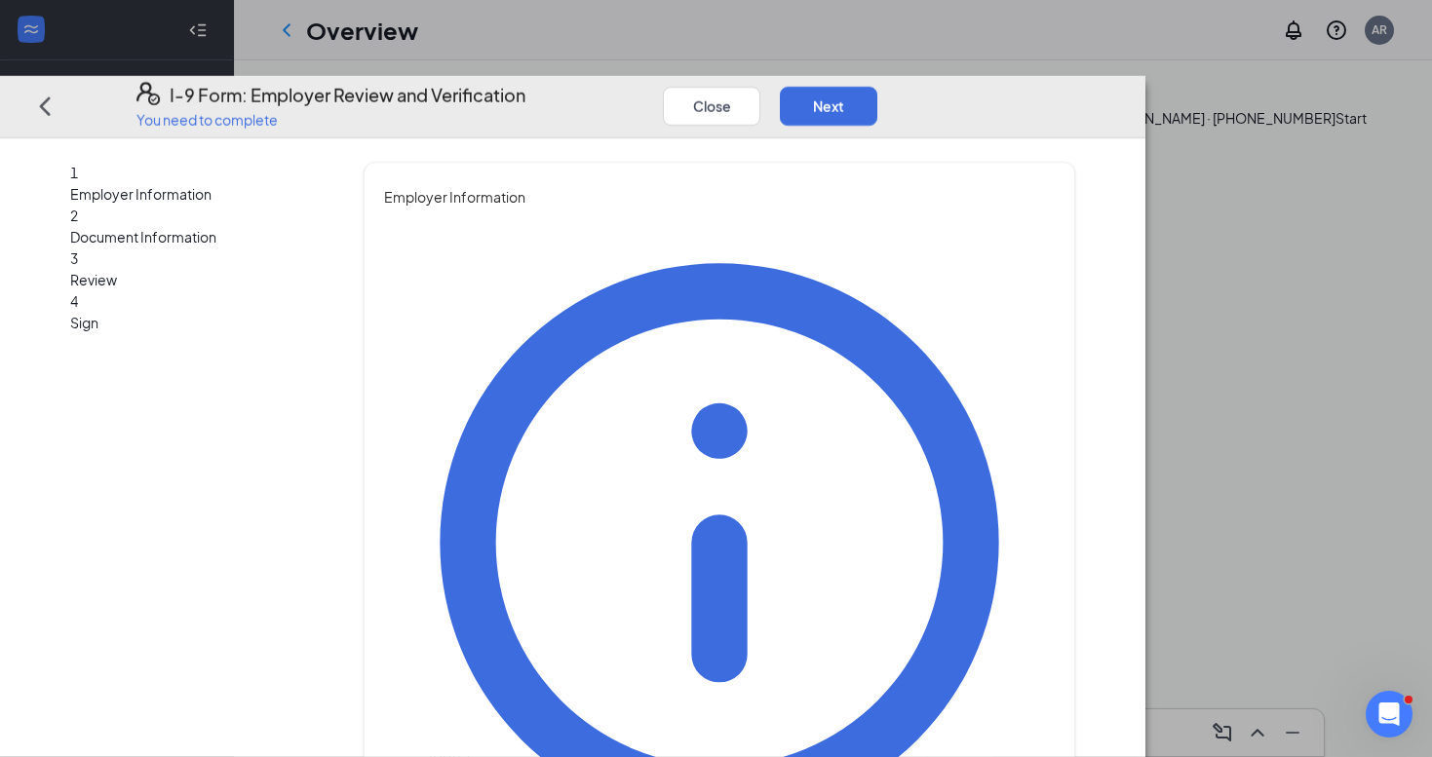
type input "[PERSON_NAME]"
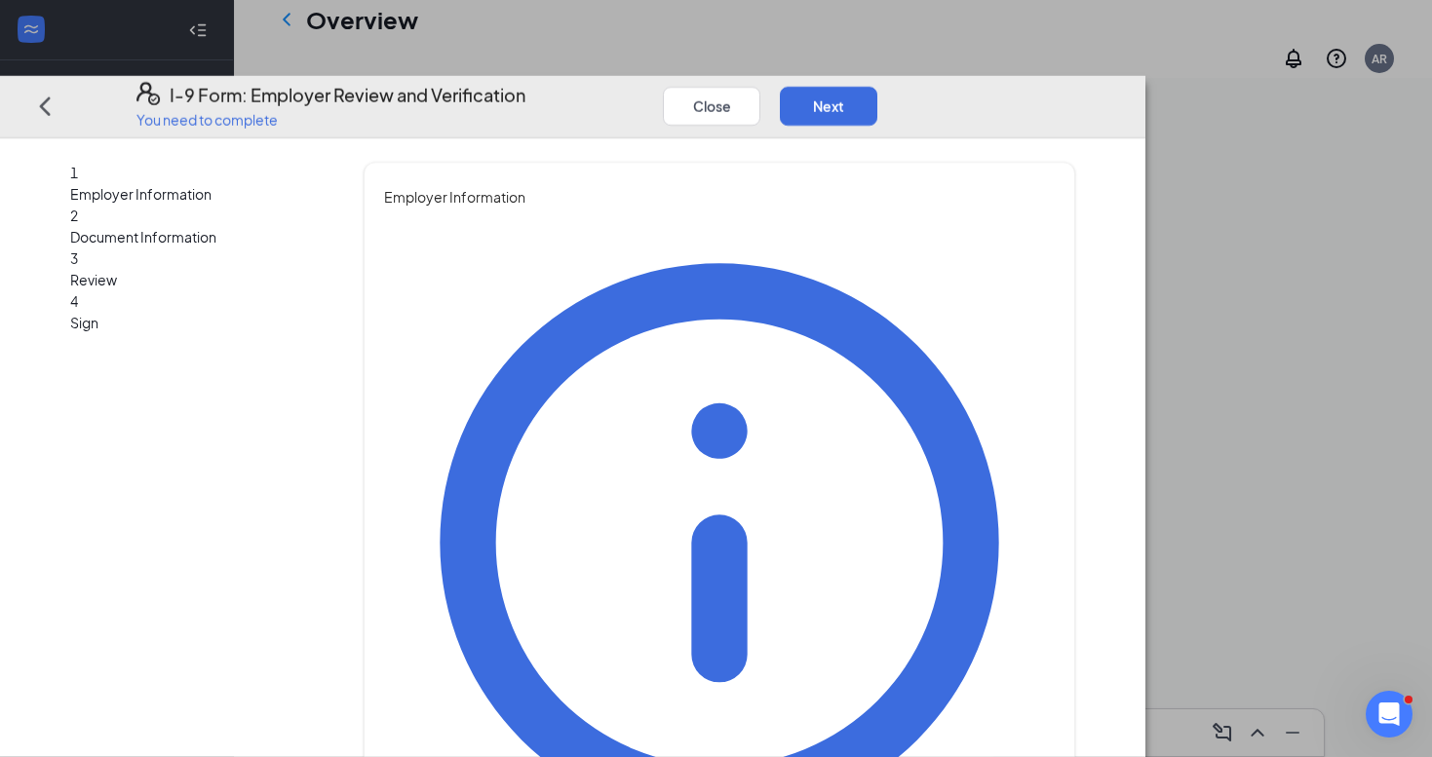
scroll to position [118, 0]
type input "HR Manager"
click at [877, 86] on button "Next" at bounding box center [828, 105] width 97 height 39
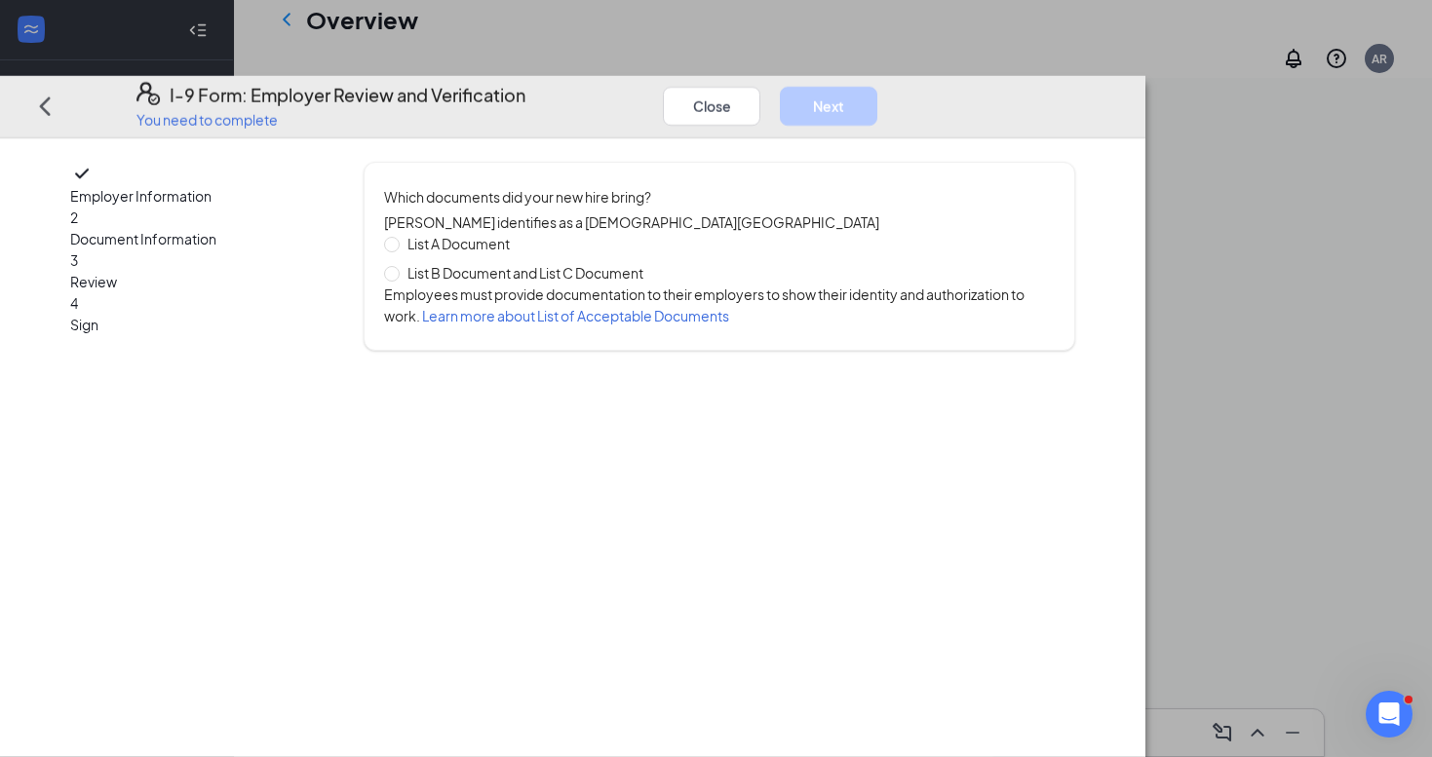
click at [538, 262] on span "List B Document and List C Document" at bounding box center [526, 272] width 252 height 21
click at [398, 265] on input "List B Document and List C Document" at bounding box center [391, 272] width 14 height 14
radio input "true"
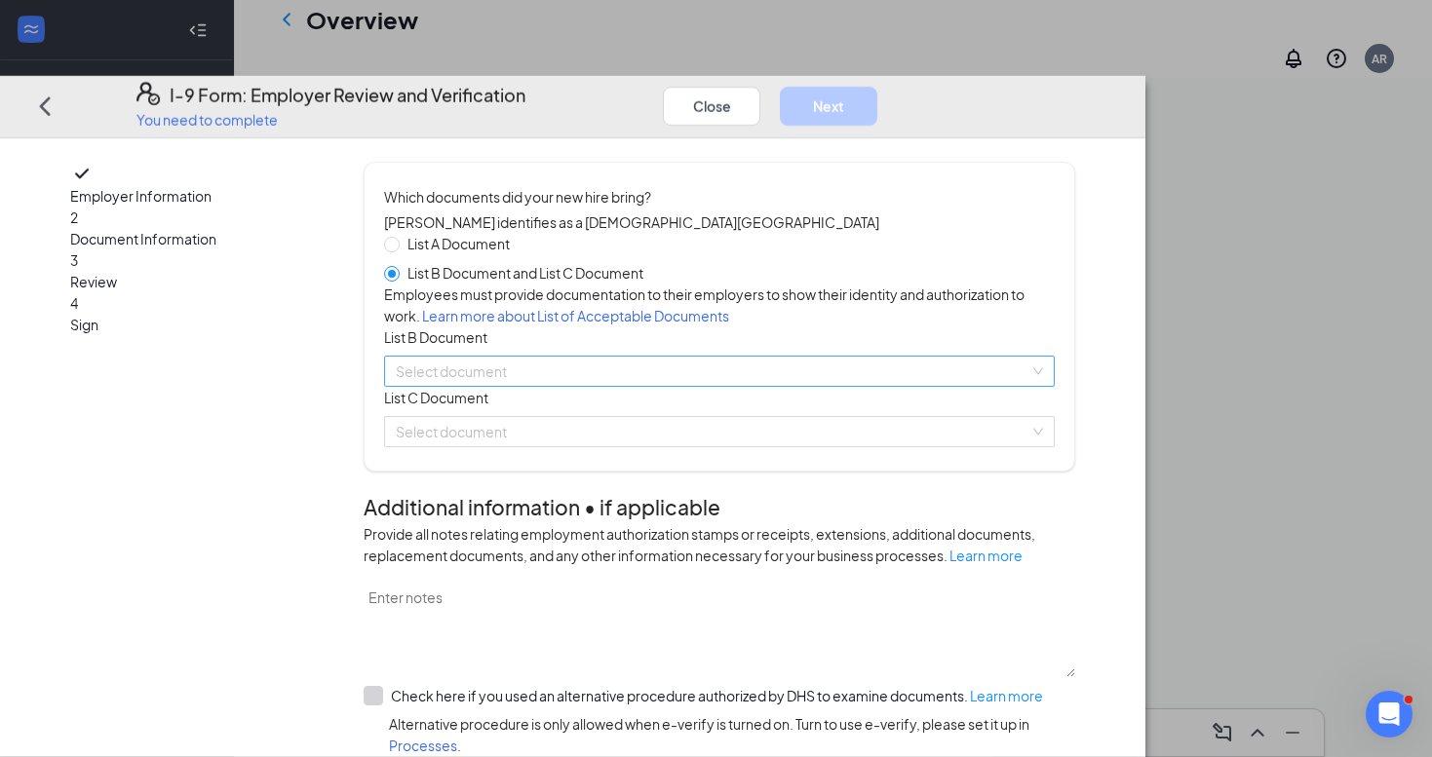
click at [568, 386] on input "search" at bounding box center [713, 371] width 634 height 29
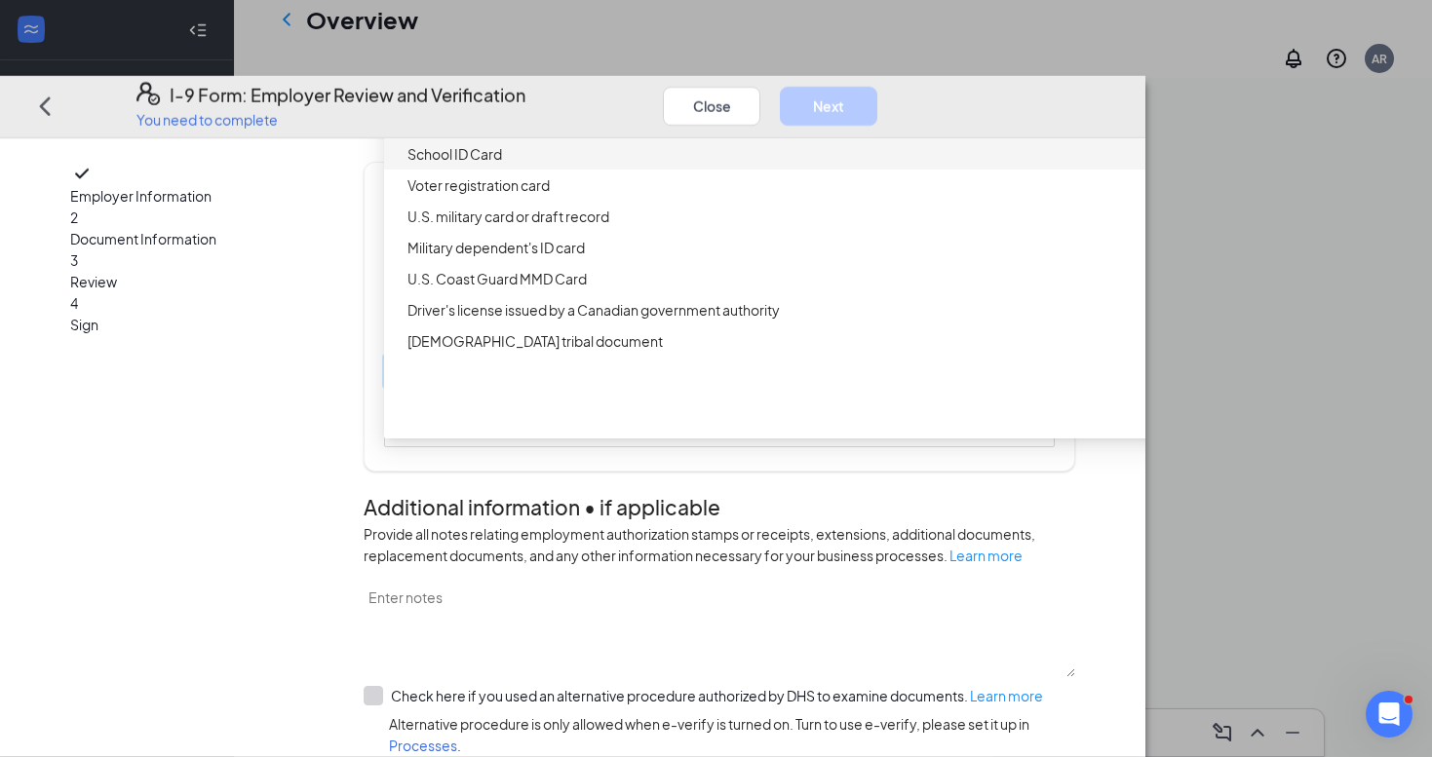
scroll to position [61, 0]
click at [666, 102] on div "Driver’s License issued by U.S State or outlying US possession" at bounding box center [783, 91] width 753 height 21
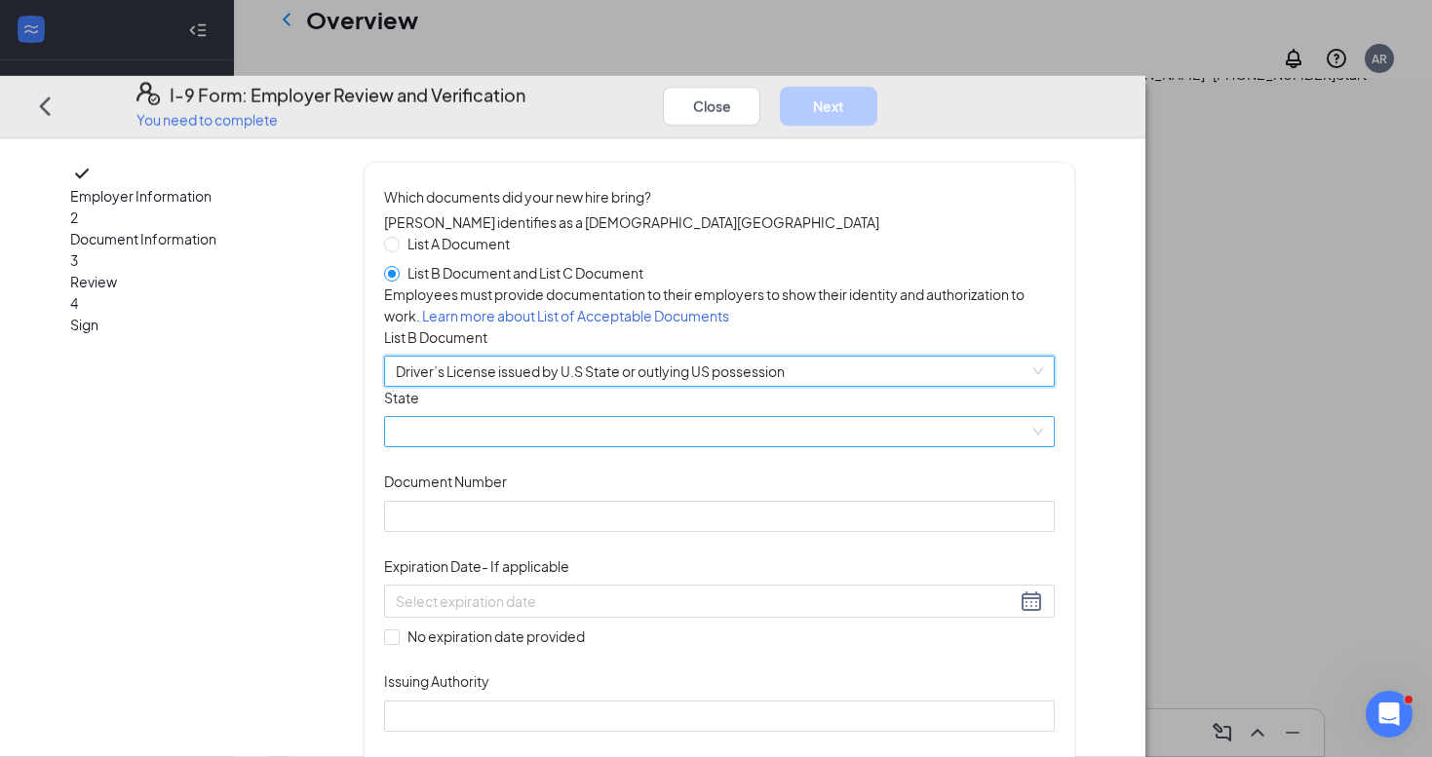
click at [544, 446] on span at bounding box center [719, 431] width 647 height 29
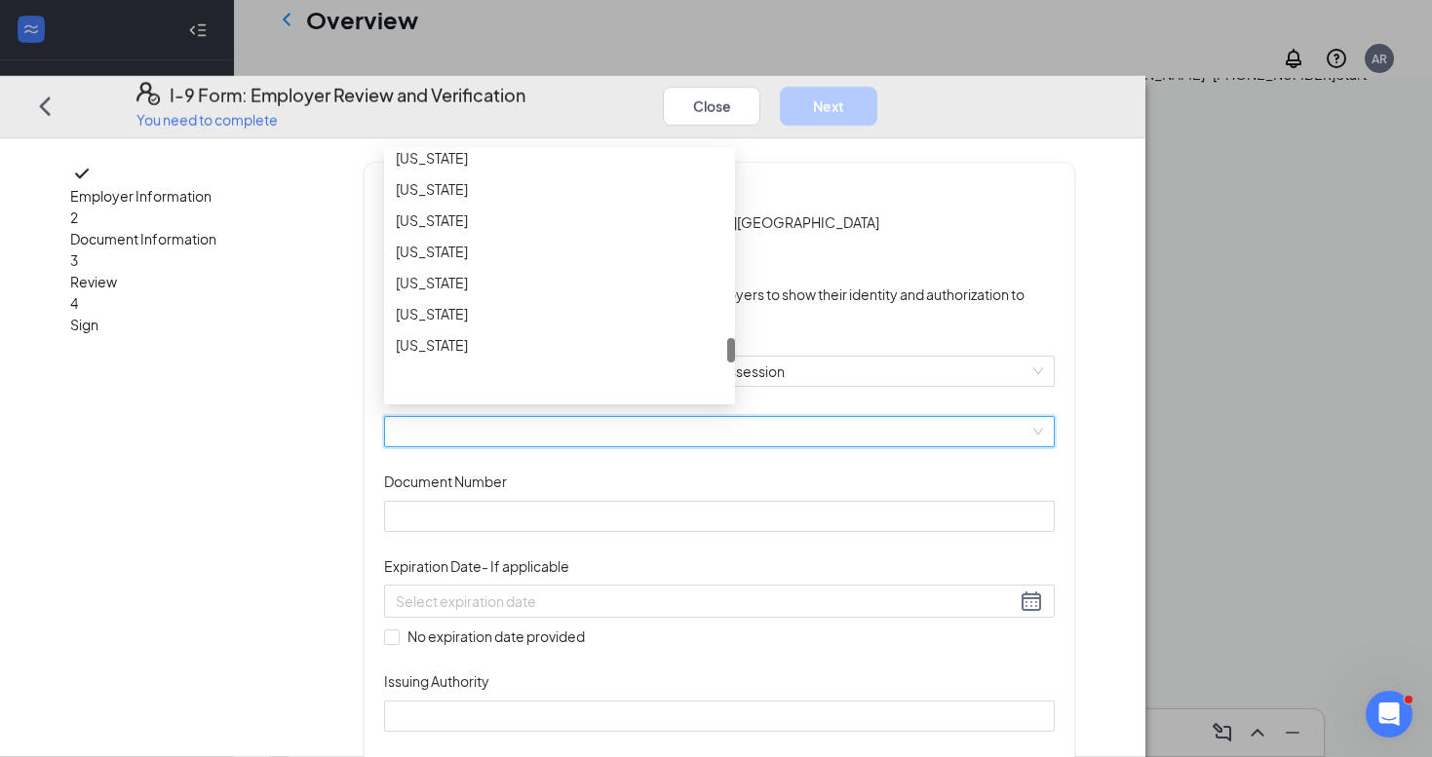
scroll to position [1848, 0]
click at [562, 292] on div "[US_STATE]" at bounding box center [560, 281] width 328 height 21
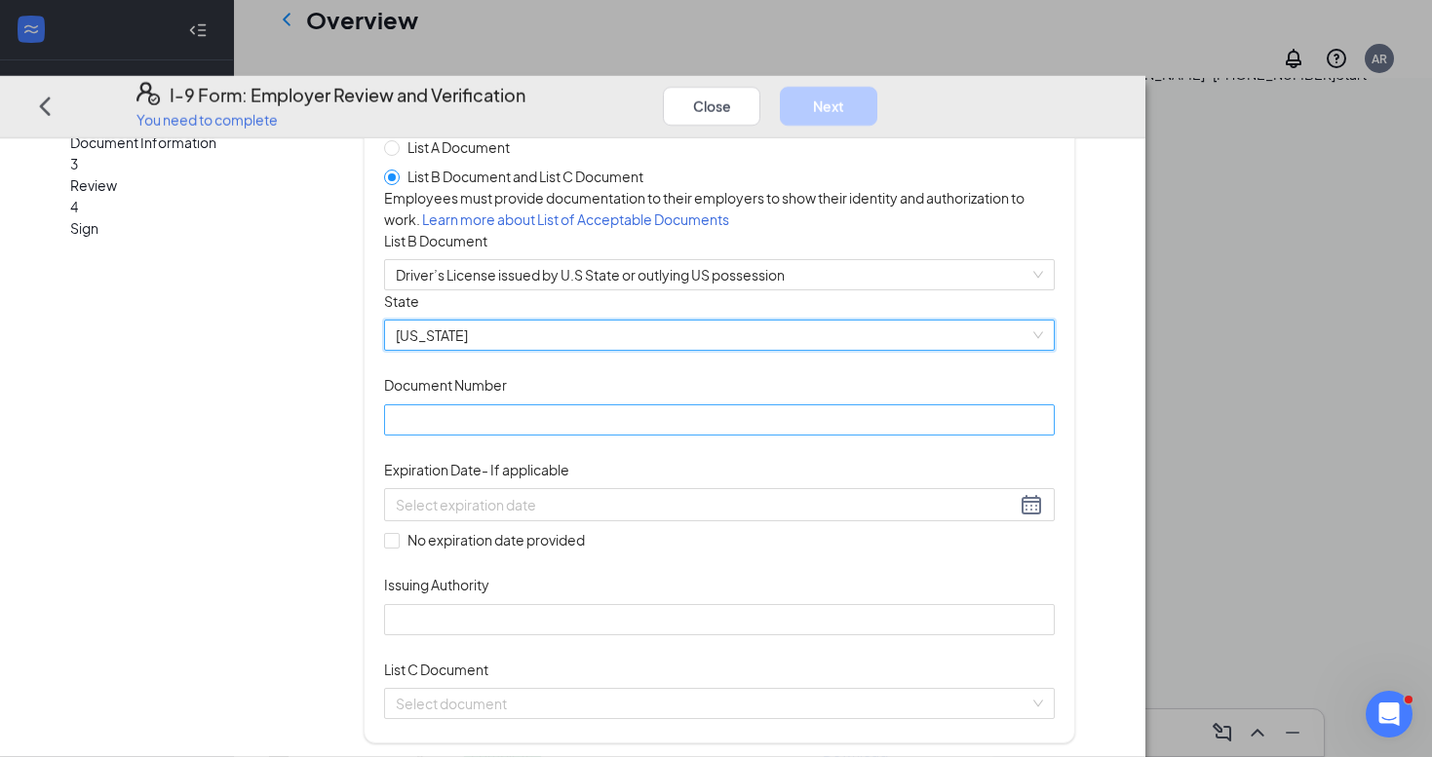
scroll to position [97, 0]
click at [578, 436] on input "Document Number" at bounding box center [719, 420] width 671 height 31
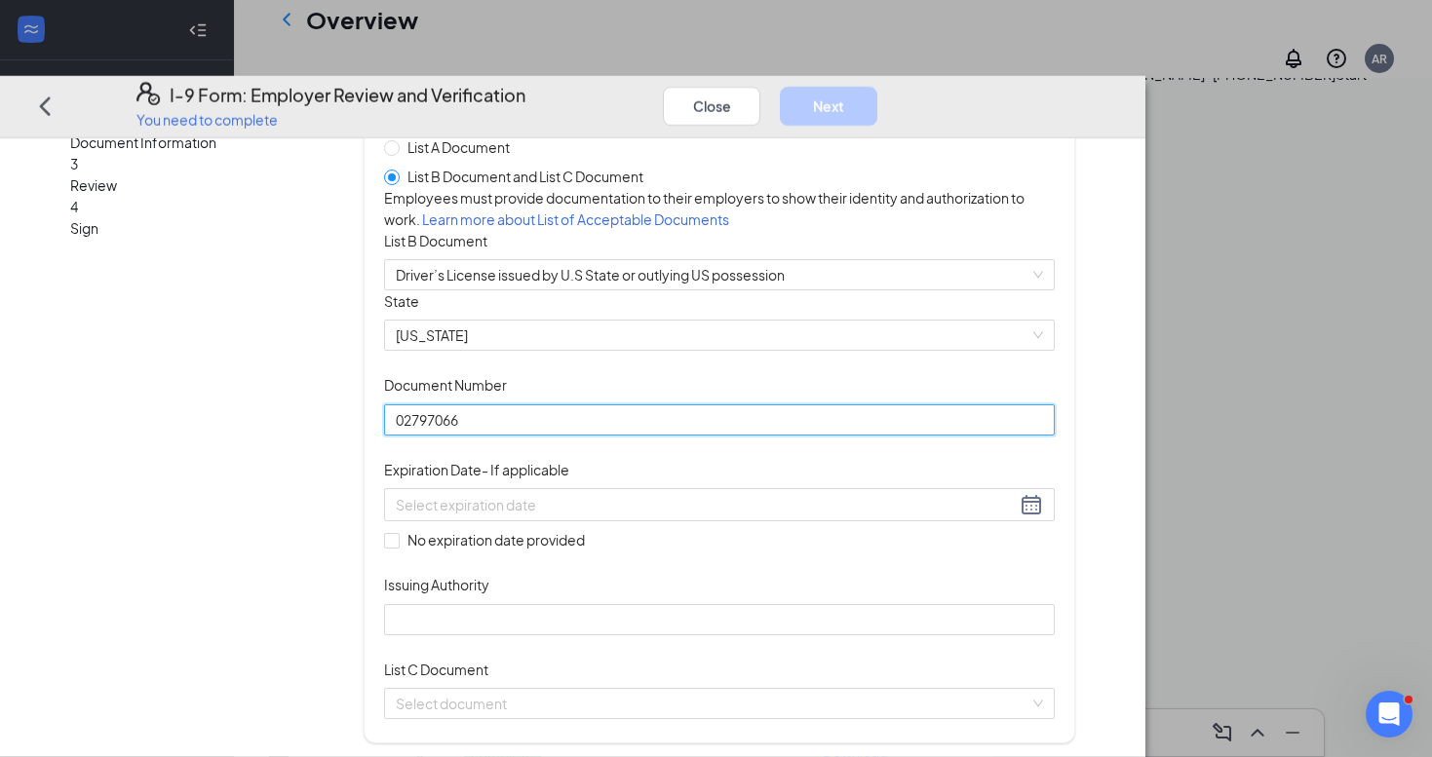
click at [587, 436] on input "02797066" at bounding box center [719, 420] width 671 height 31
type input "02797066"
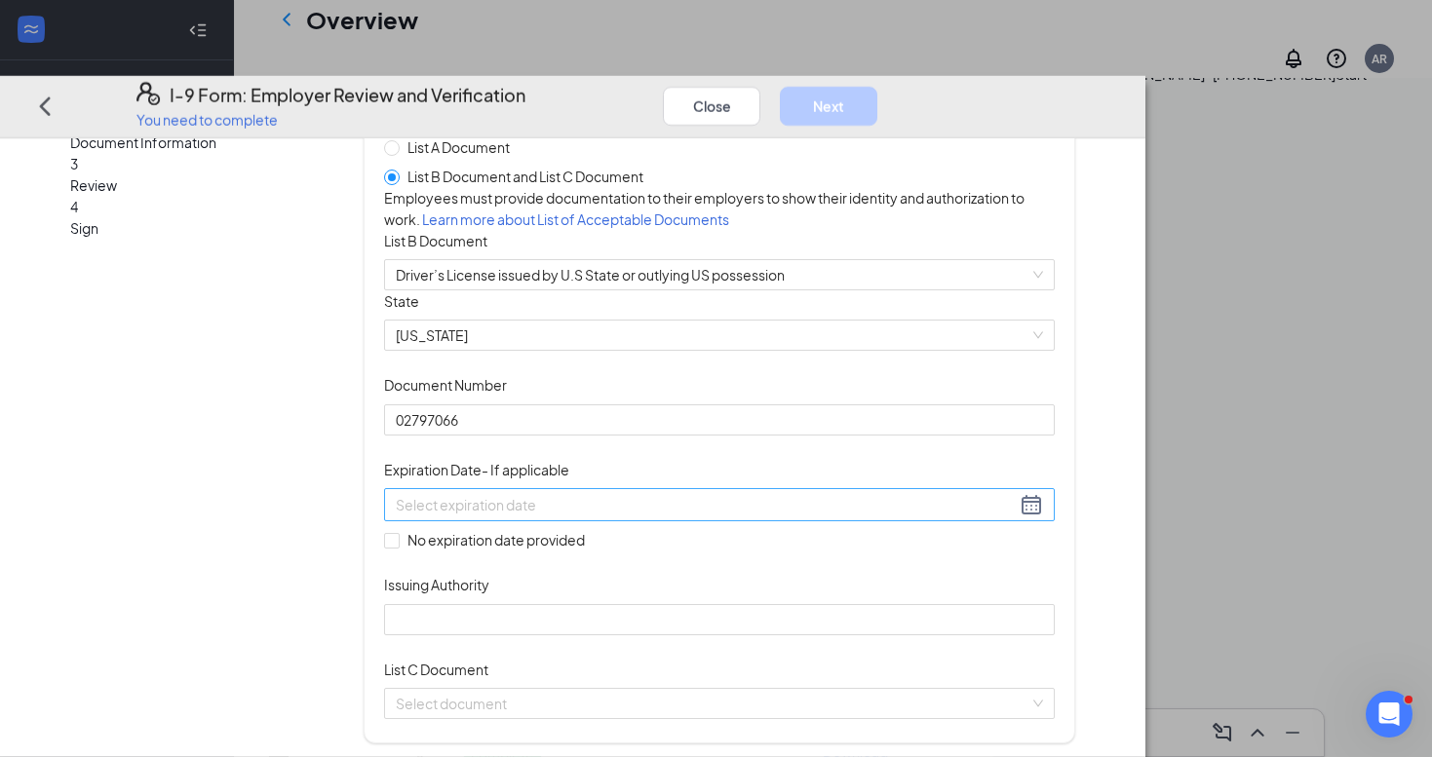
click at [580, 516] on input at bounding box center [706, 504] width 620 height 21
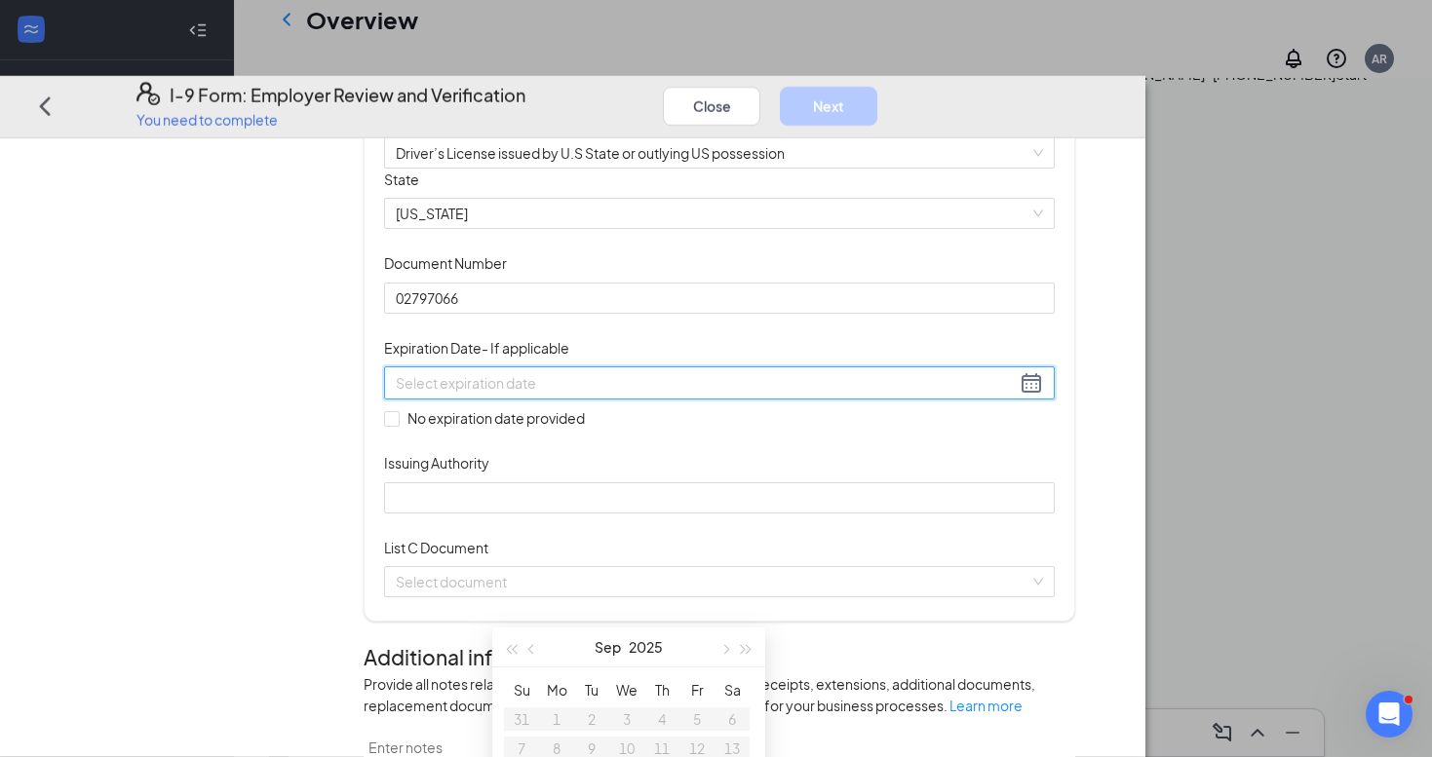
scroll to position [218, 0]
click at [825, 395] on div at bounding box center [719, 382] width 647 height 23
click at [824, 395] on div at bounding box center [719, 382] width 647 height 23
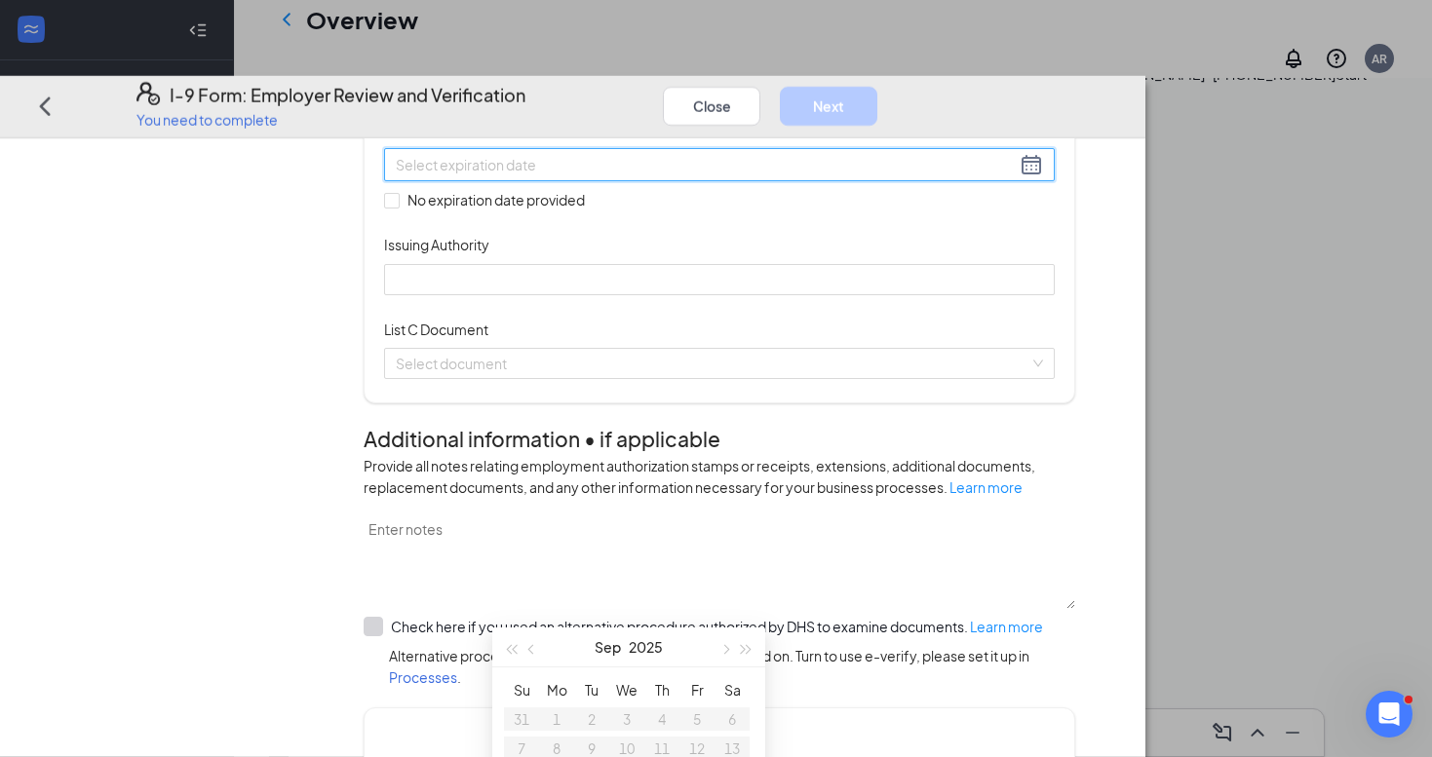
scroll to position [406, 0]
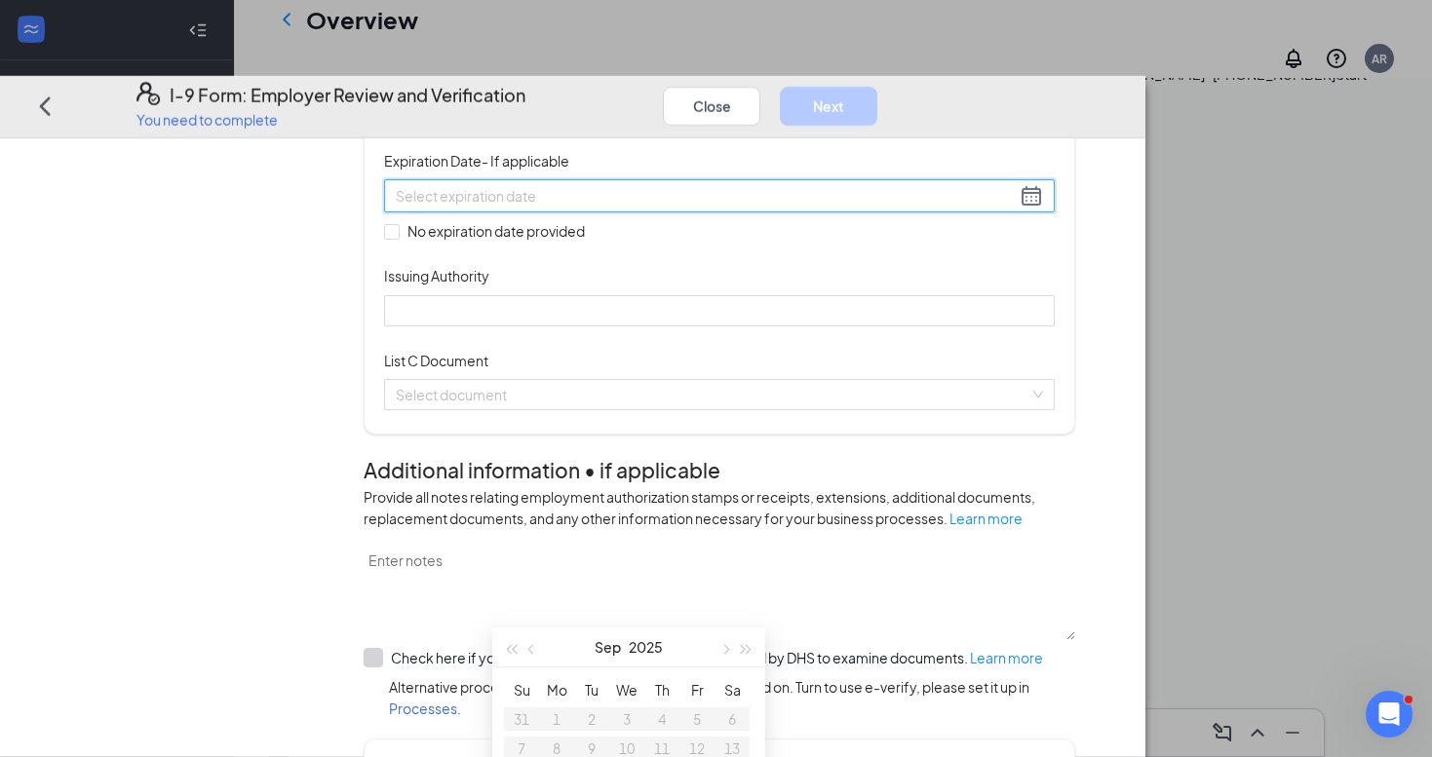
click at [811, 208] on div at bounding box center [719, 195] width 647 height 23
click at [821, 208] on div at bounding box center [719, 195] width 647 height 23
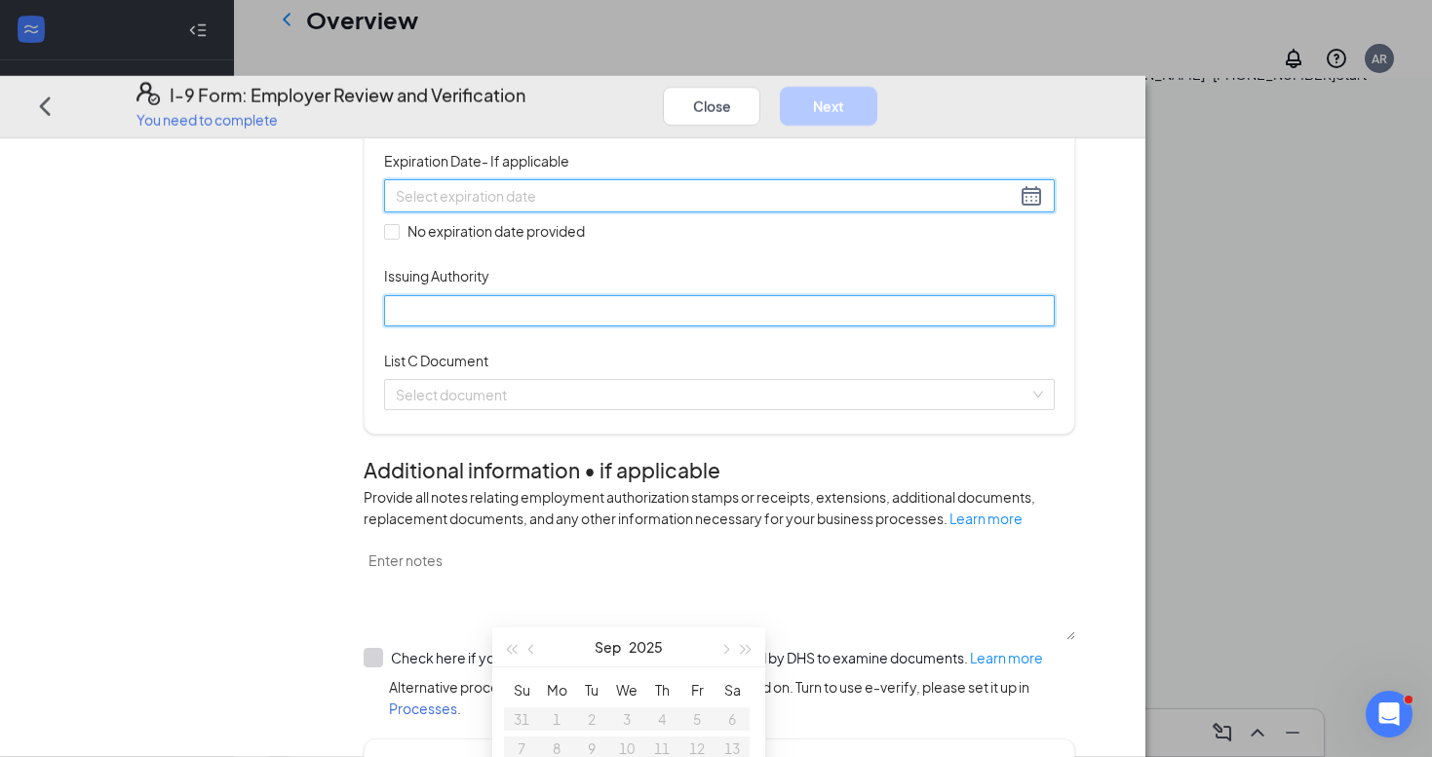
click at [626, 326] on input "Issuing Authority" at bounding box center [719, 309] width 671 height 31
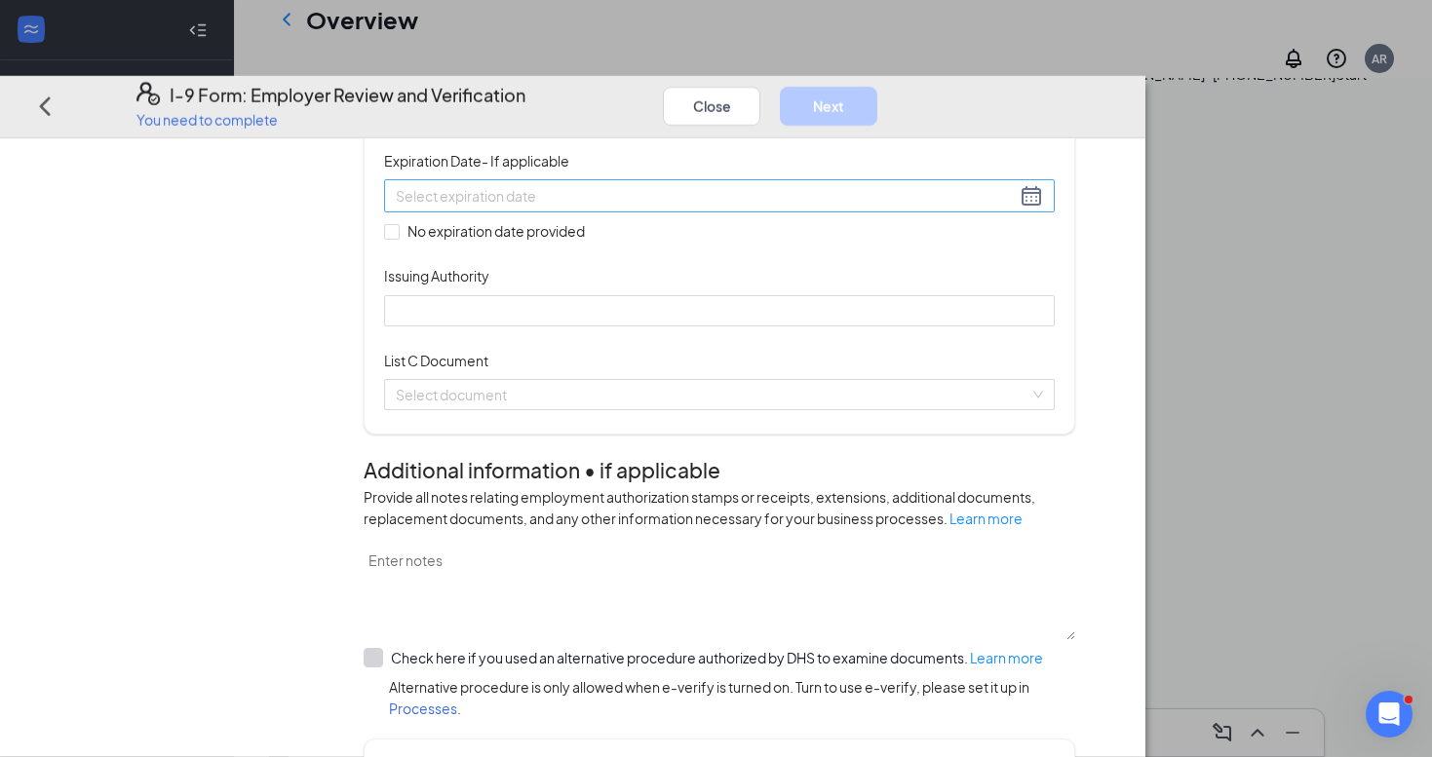
click at [815, 208] on div at bounding box center [719, 195] width 647 height 23
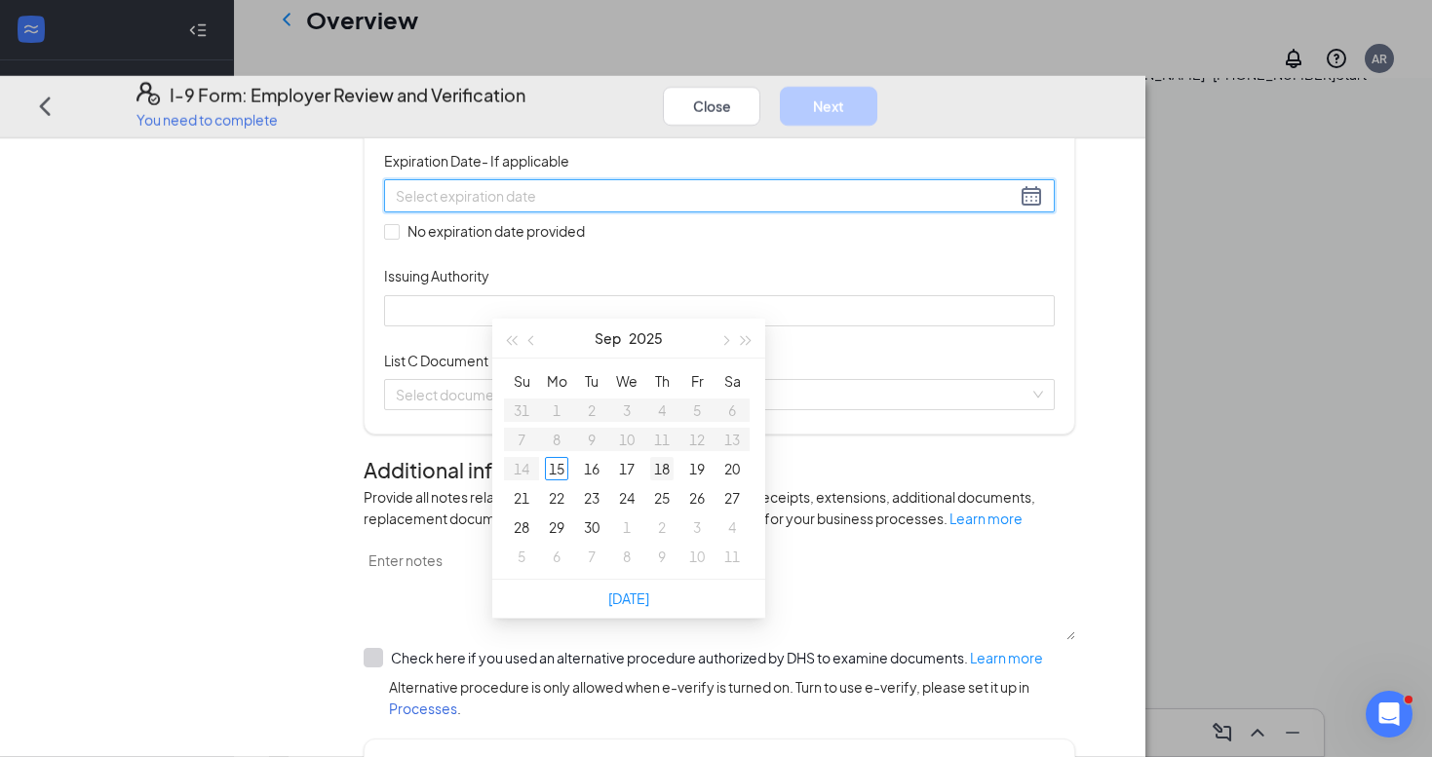
type input "[DATE]"
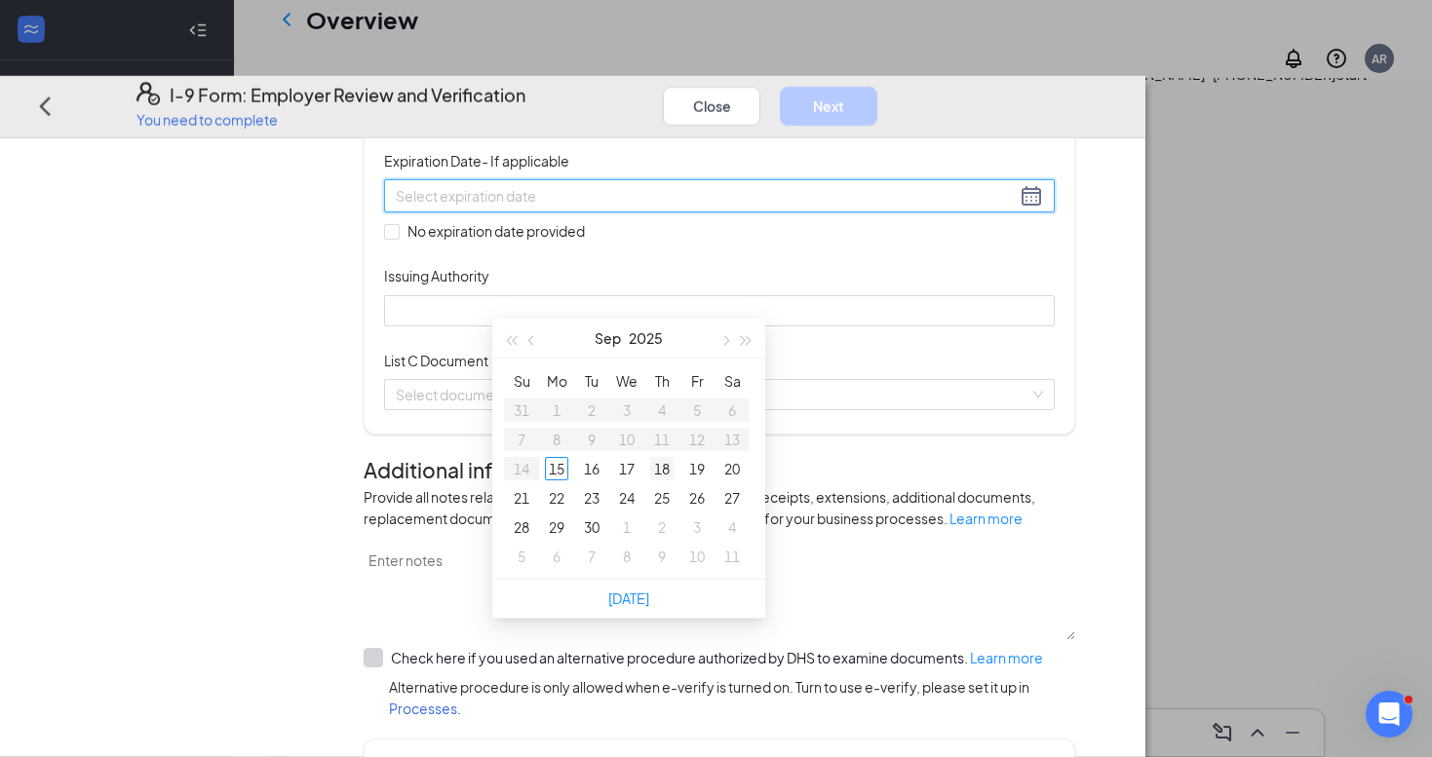
type input "[DATE]"
click at [725, 337] on span "button" at bounding box center [724, 341] width 10 height 10
click at [749, 338] on span "button" at bounding box center [747, 341] width 10 height 10
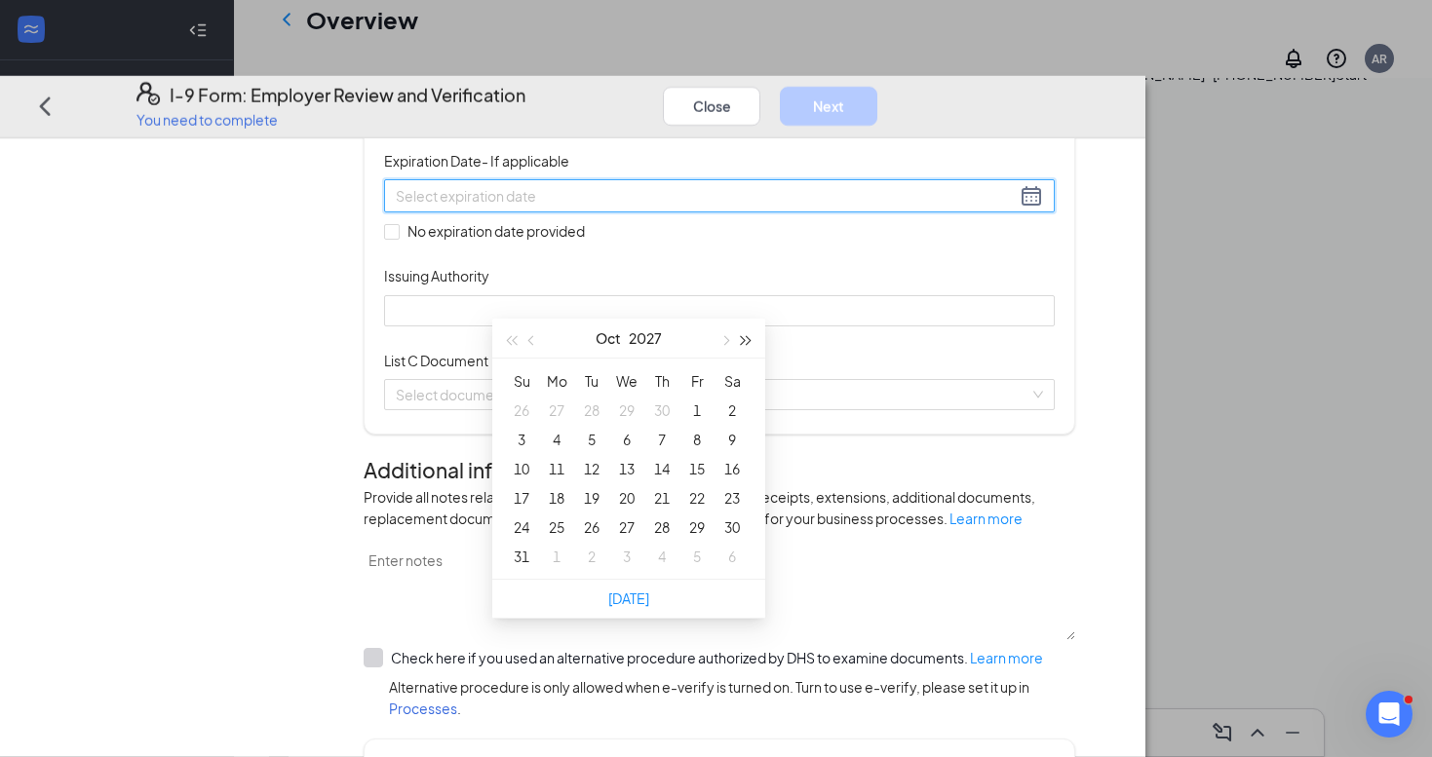
click at [749, 338] on span "button" at bounding box center [747, 341] width 10 height 10
click at [726, 340] on span "button" at bounding box center [724, 341] width 10 height 10
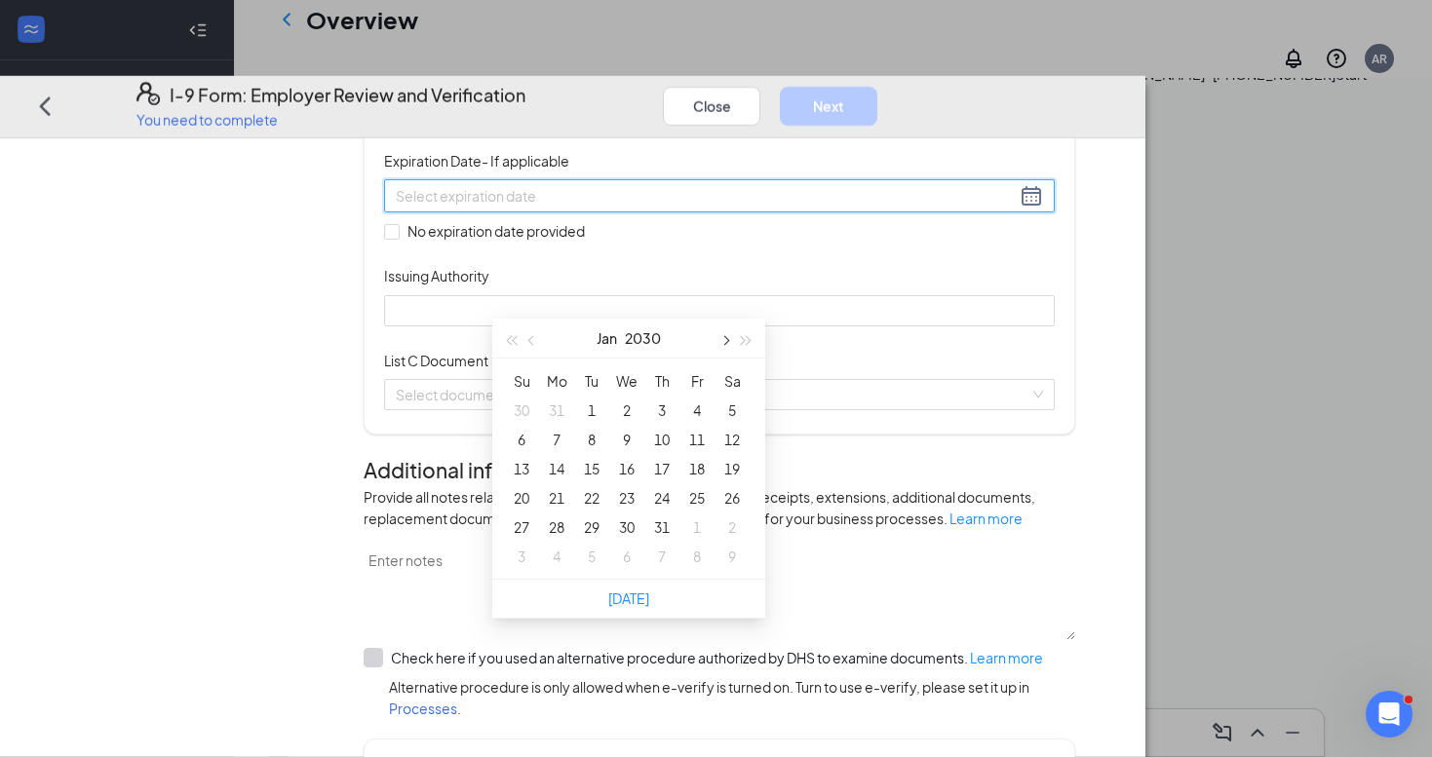
click at [726, 340] on span "button" at bounding box center [724, 341] width 10 height 10
type input "[DATE]"
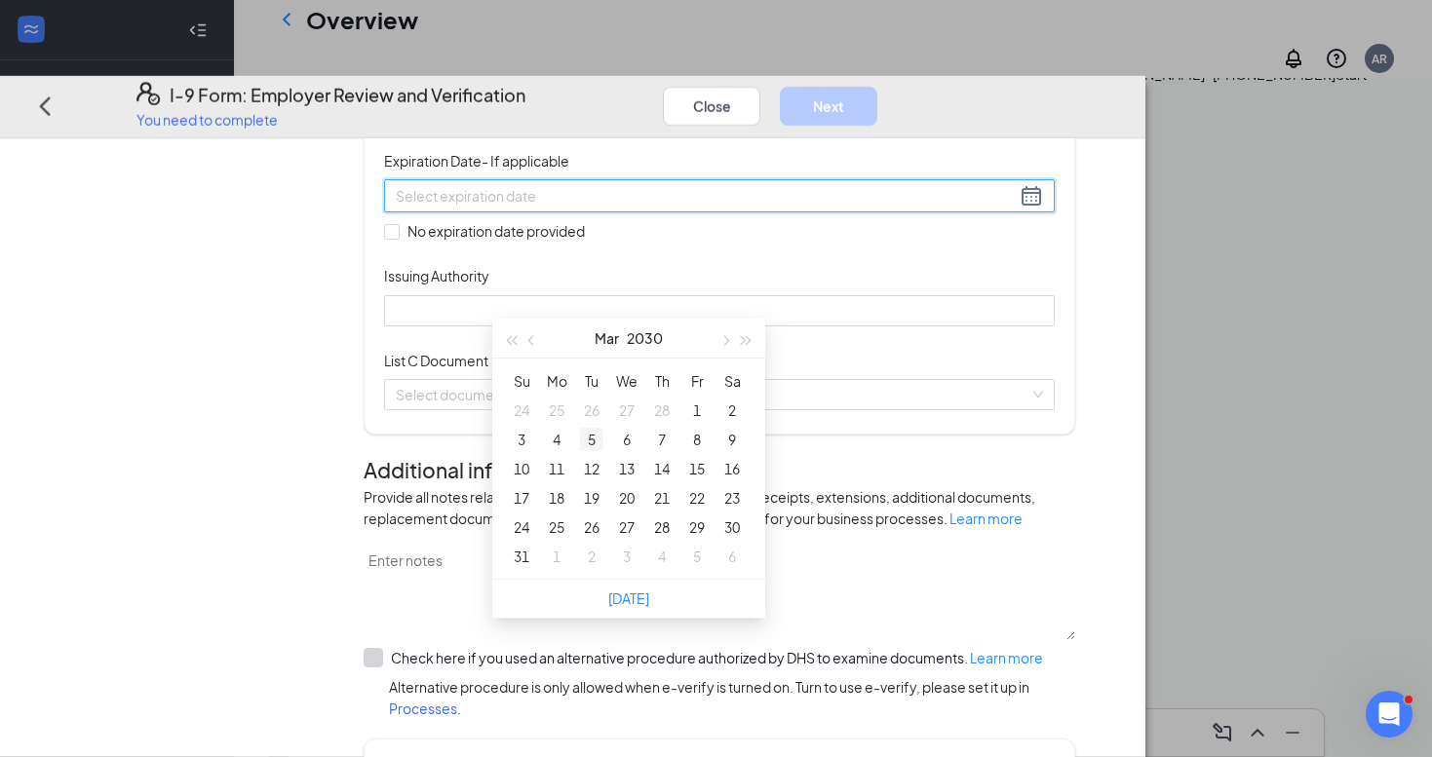
type input "[DATE]"
click at [587, 440] on div "5" at bounding box center [591, 439] width 23 height 23
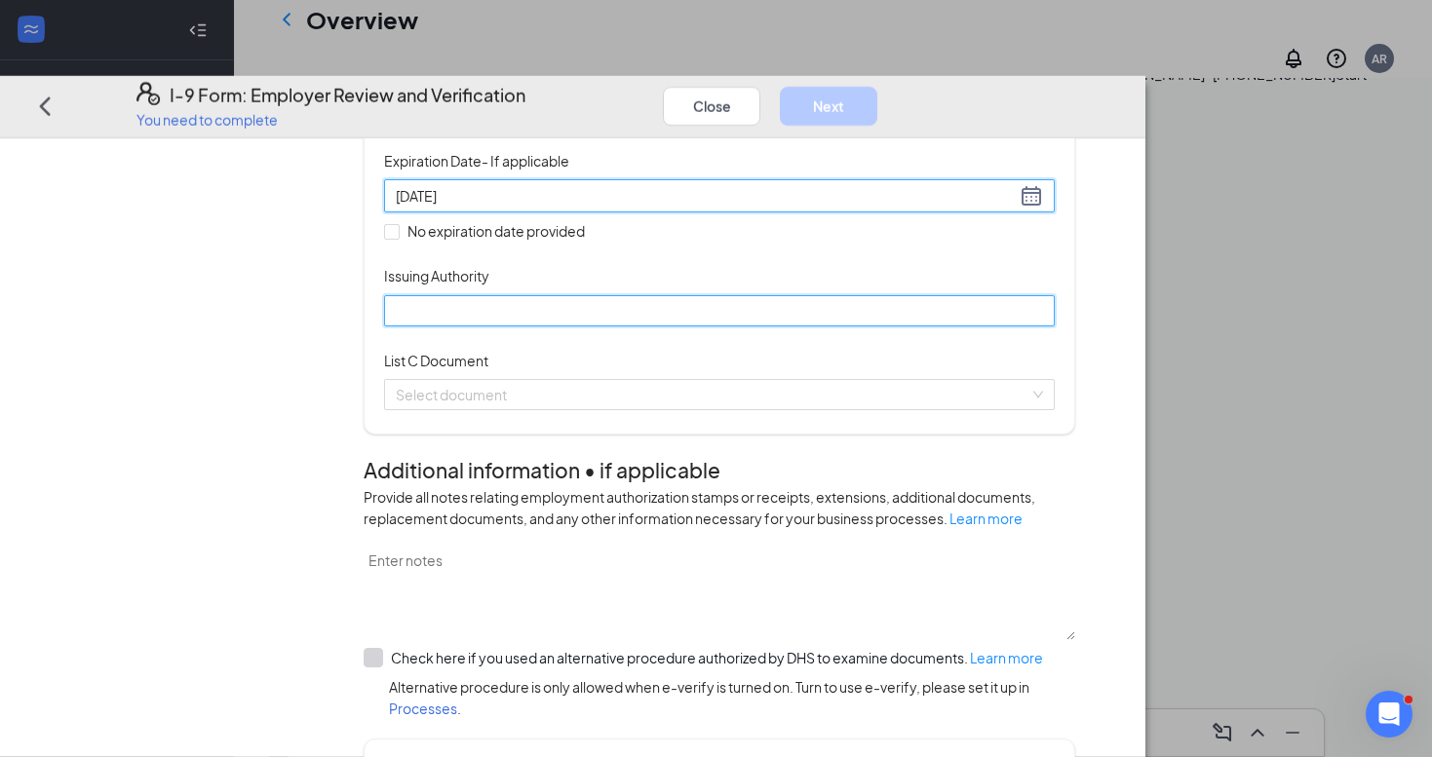
click at [579, 326] on input "Issuing Authority" at bounding box center [719, 309] width 671 height 31
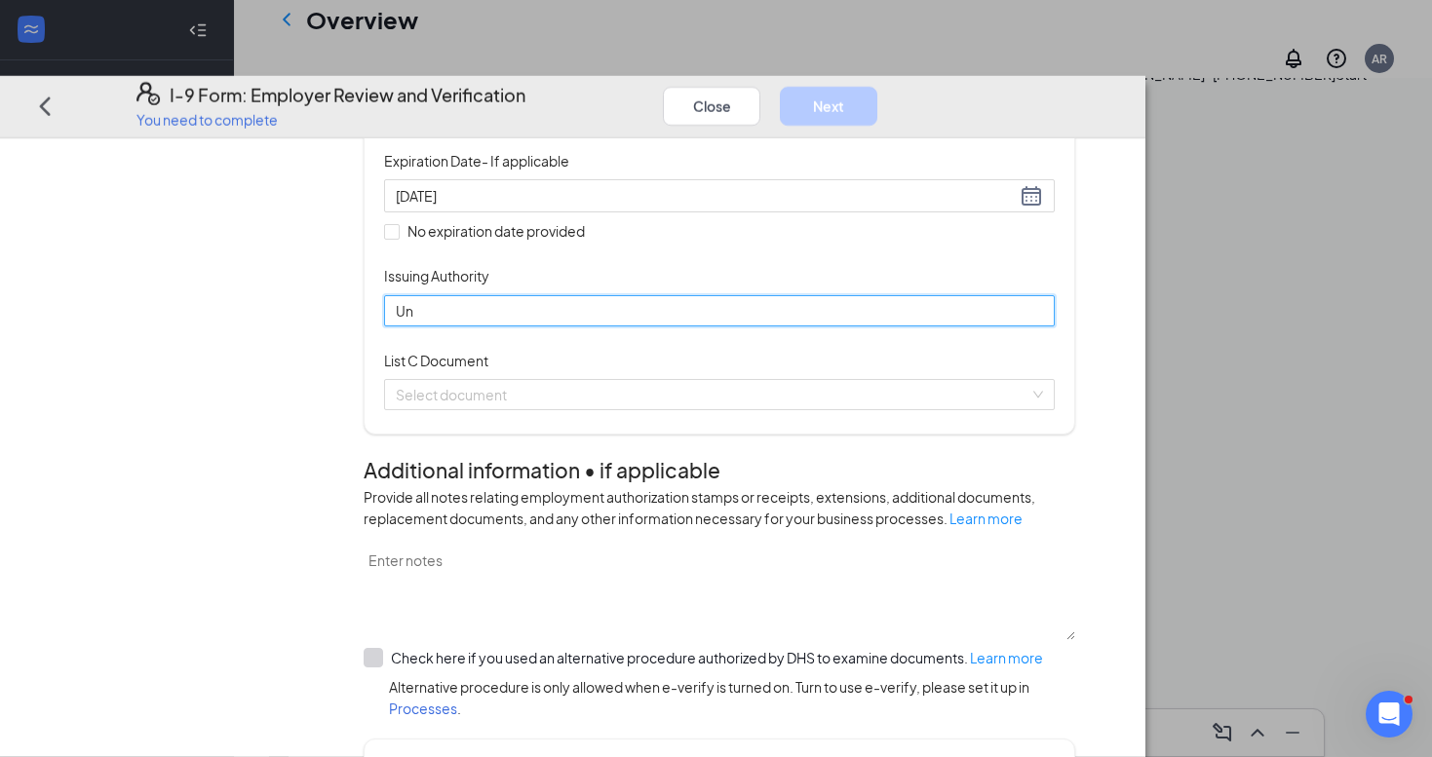
type input "U"
type input "S"
click at [670, 408] on span at bounding box center [713, 393] width 634 height 29
type input "State of [US_STATE]"
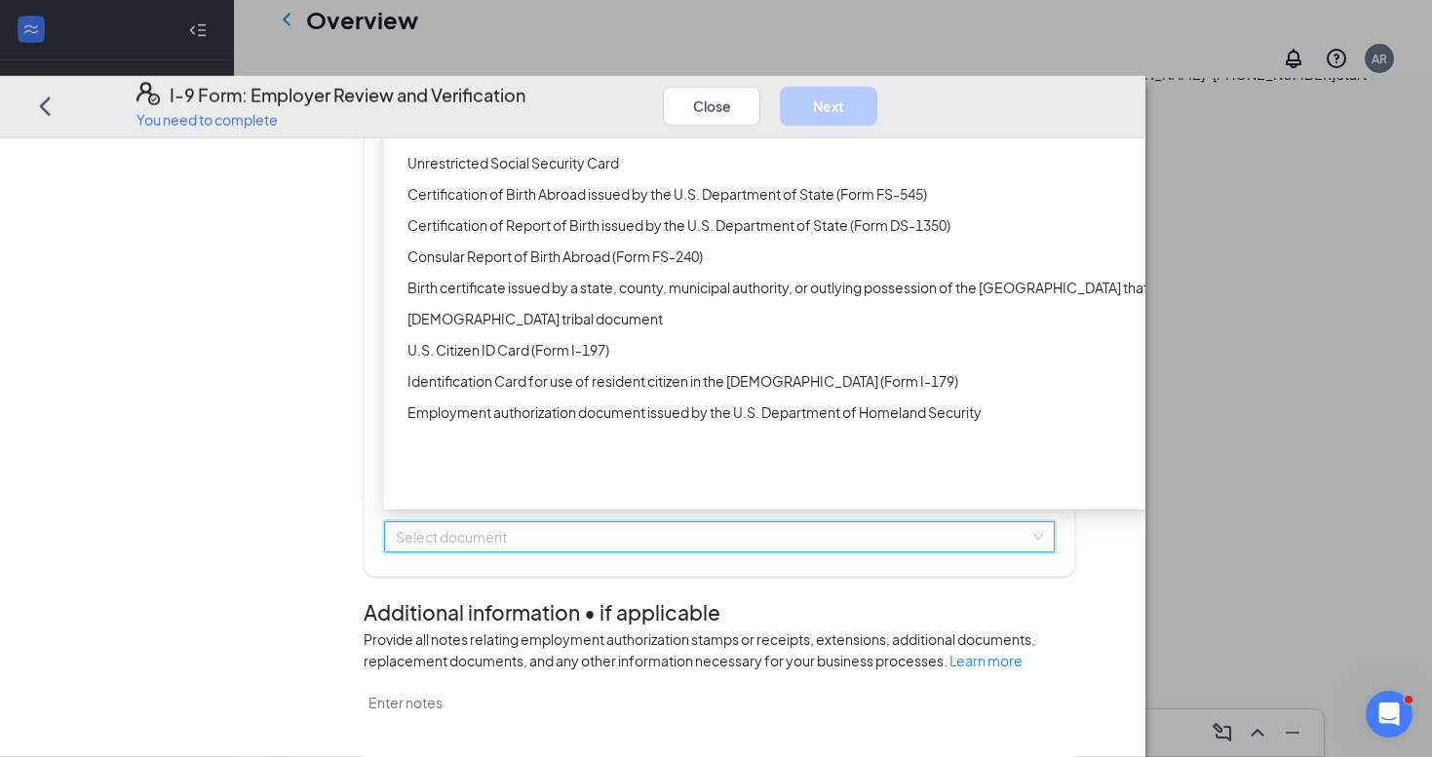
scroll to position [240, 0]
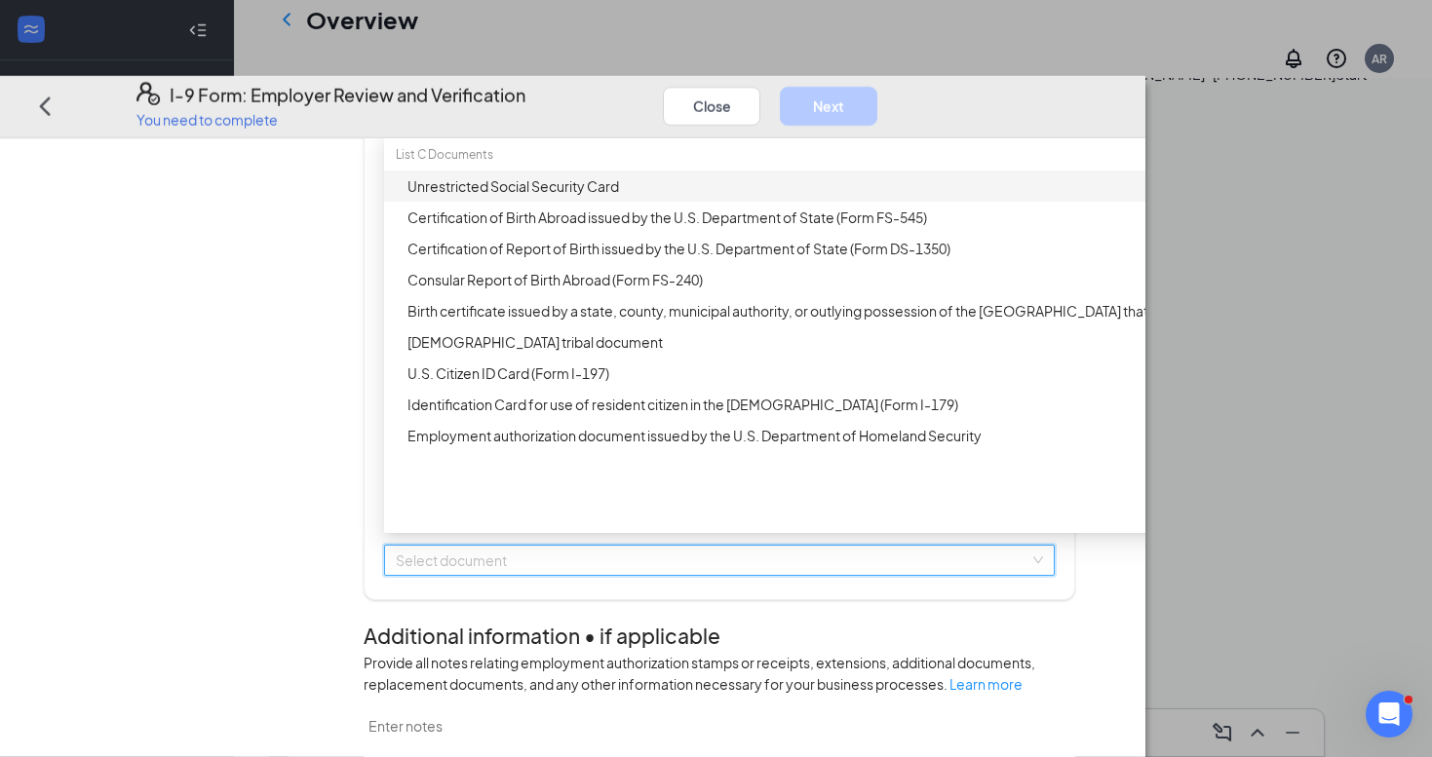
click at [713, 196] on div "Unrestricted Social Security Card" at bounding box center [783, 184] width 753 height 21
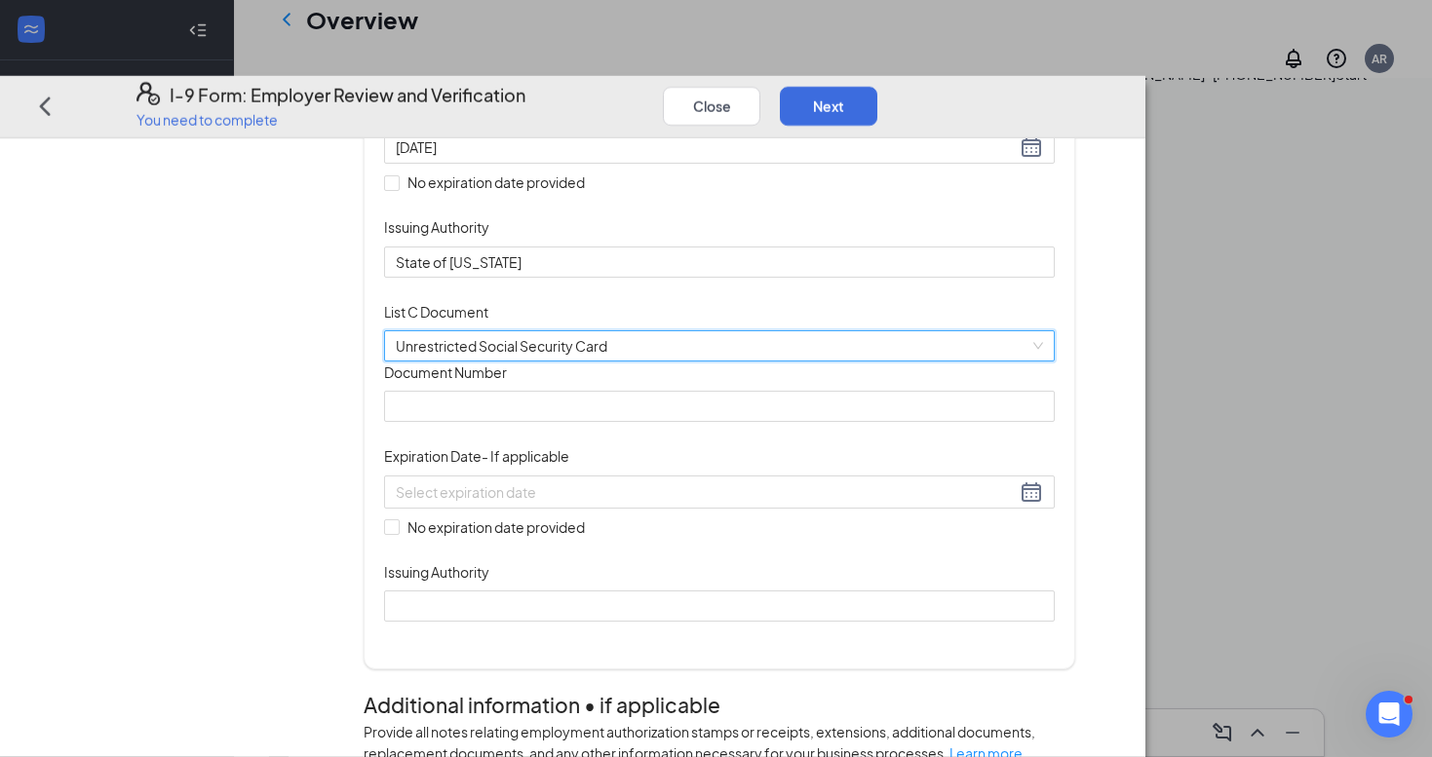
scroll to position [474, 0]
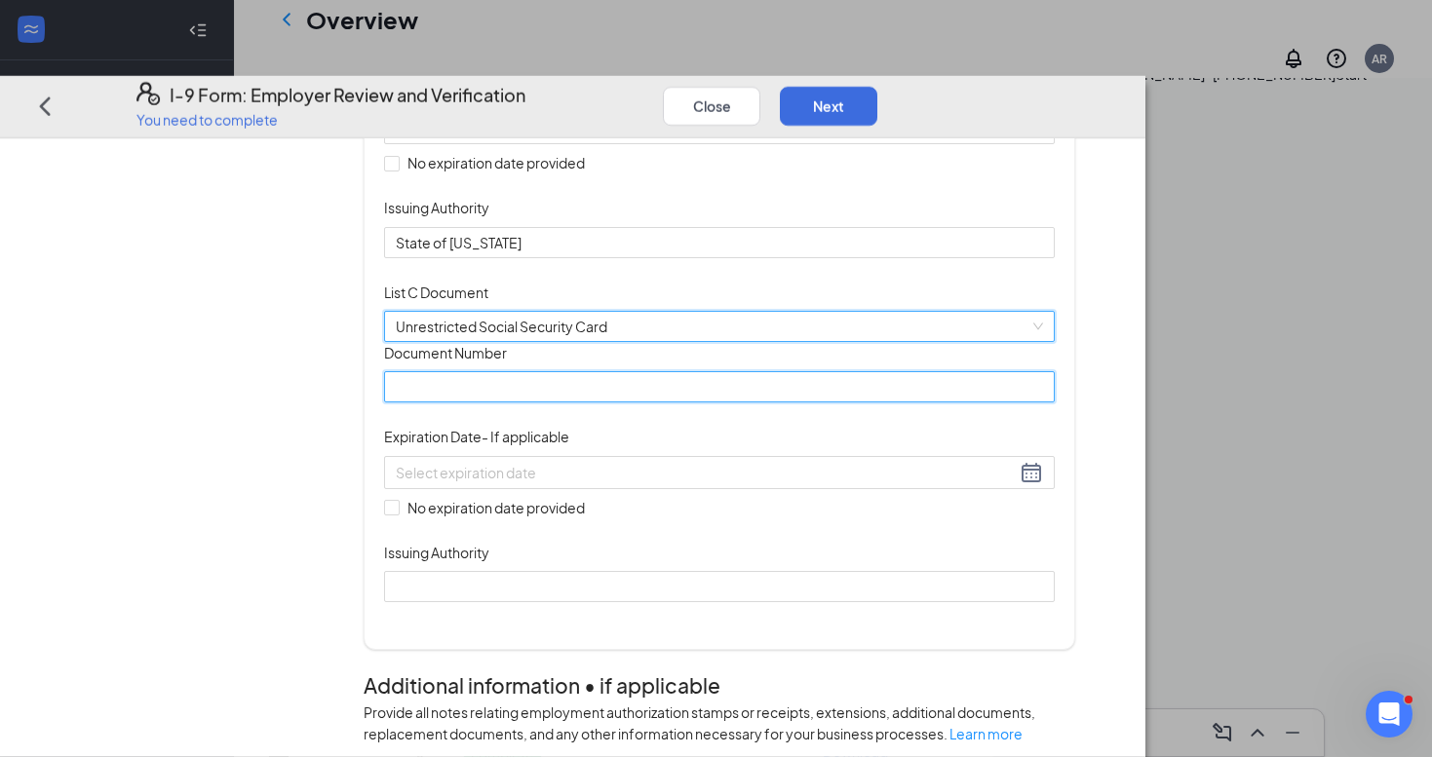
click at [603, 403] on input "Document Number" at bounding box center [719, 386] width 671 height 31
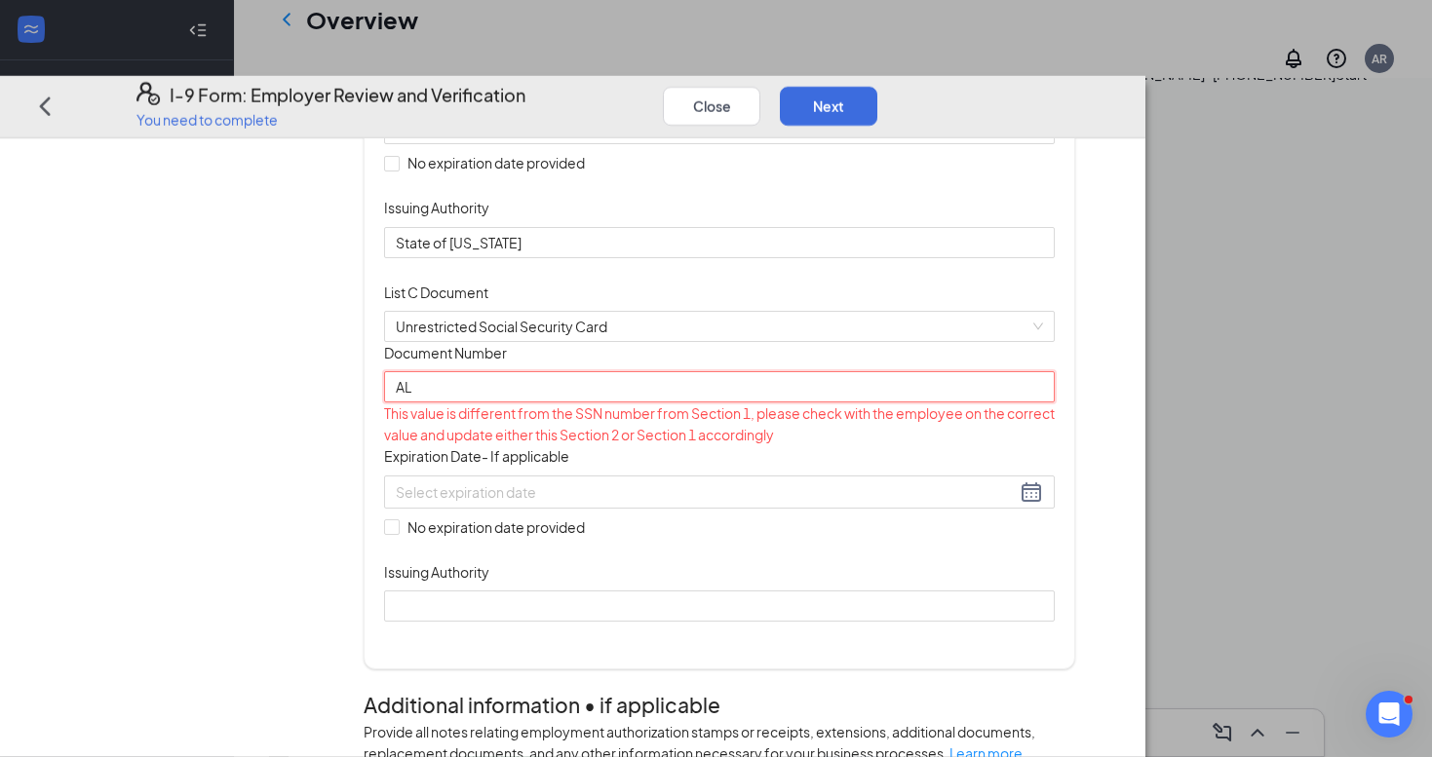
type input "A"
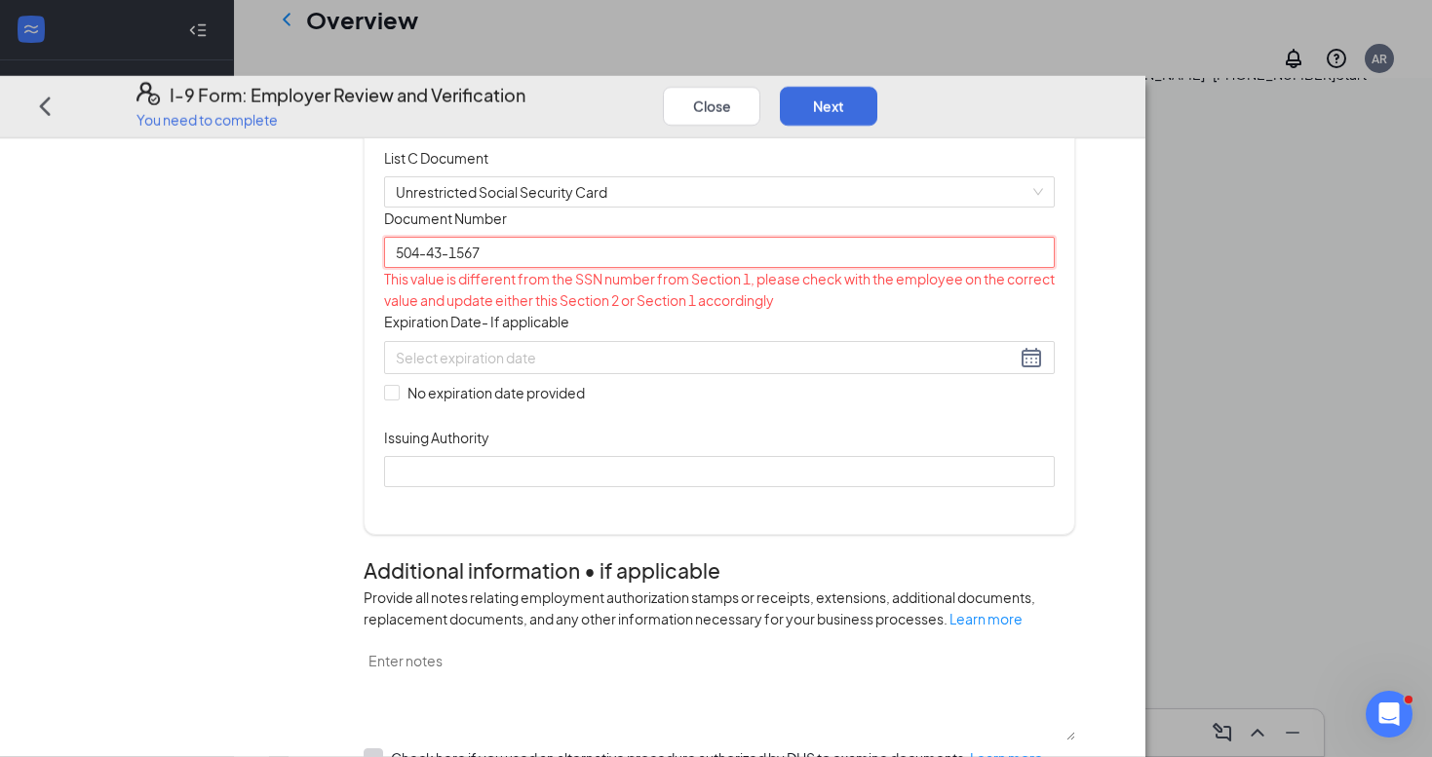
scroll to position [608, 0]
type input "504-43-1567"
click at [814, 368] on div at bounding box center [719, 356] width 647 height 23
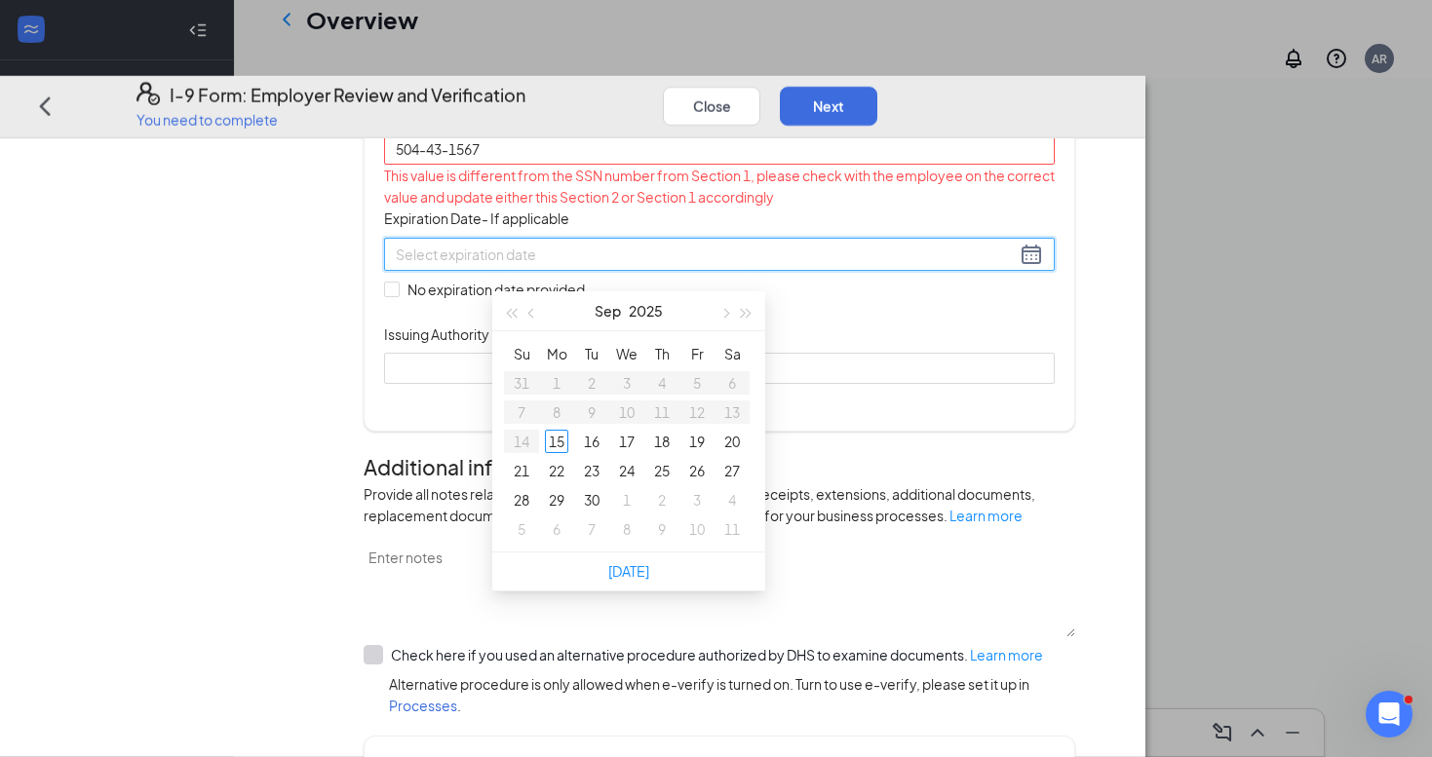
scroll to position [369, 0]
type input "[DATE]"
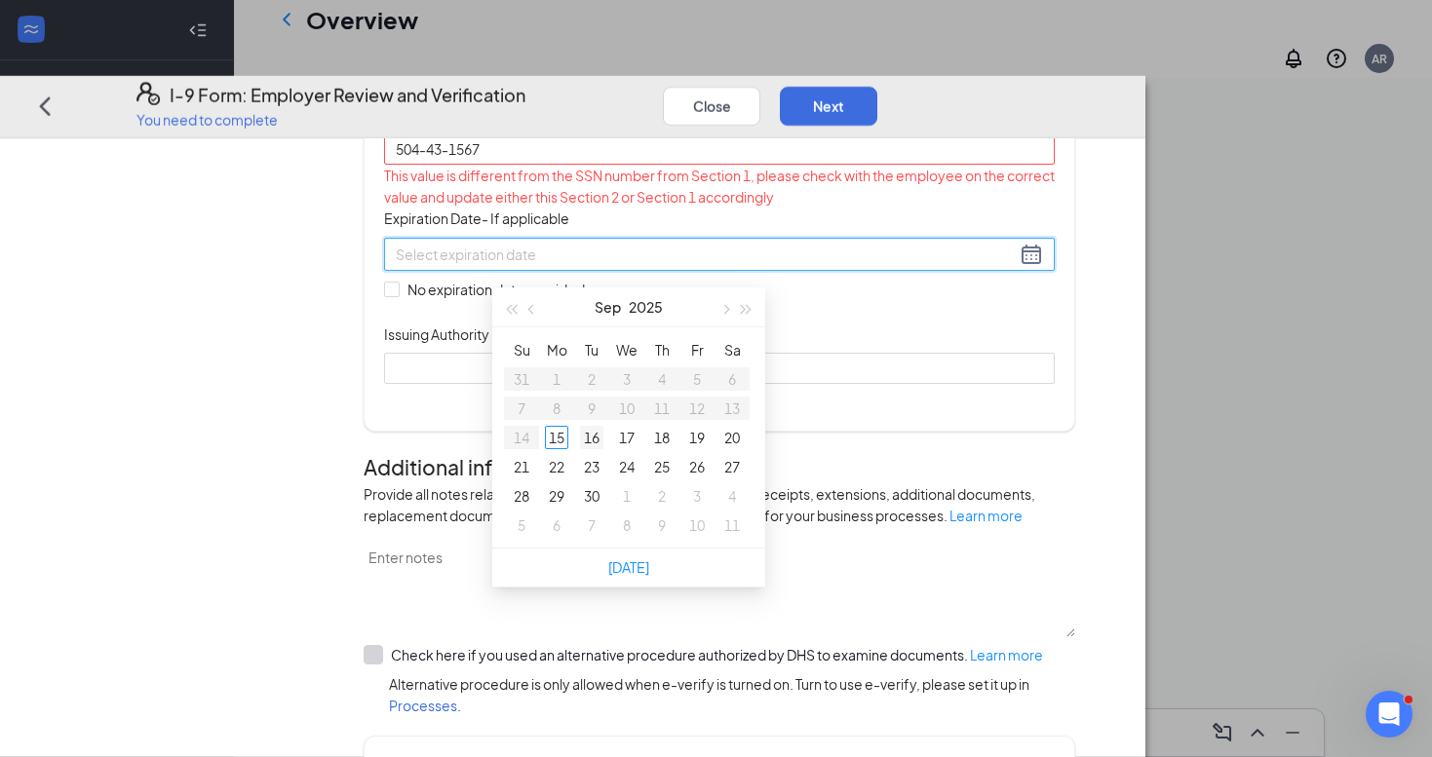
type input "[DATE]"
click at [876, 383] on div "Document Title Unrestricted Social Security Card Document Number 504-43-1567 Th…" at bounding box center [719, 243] width 671 height 280
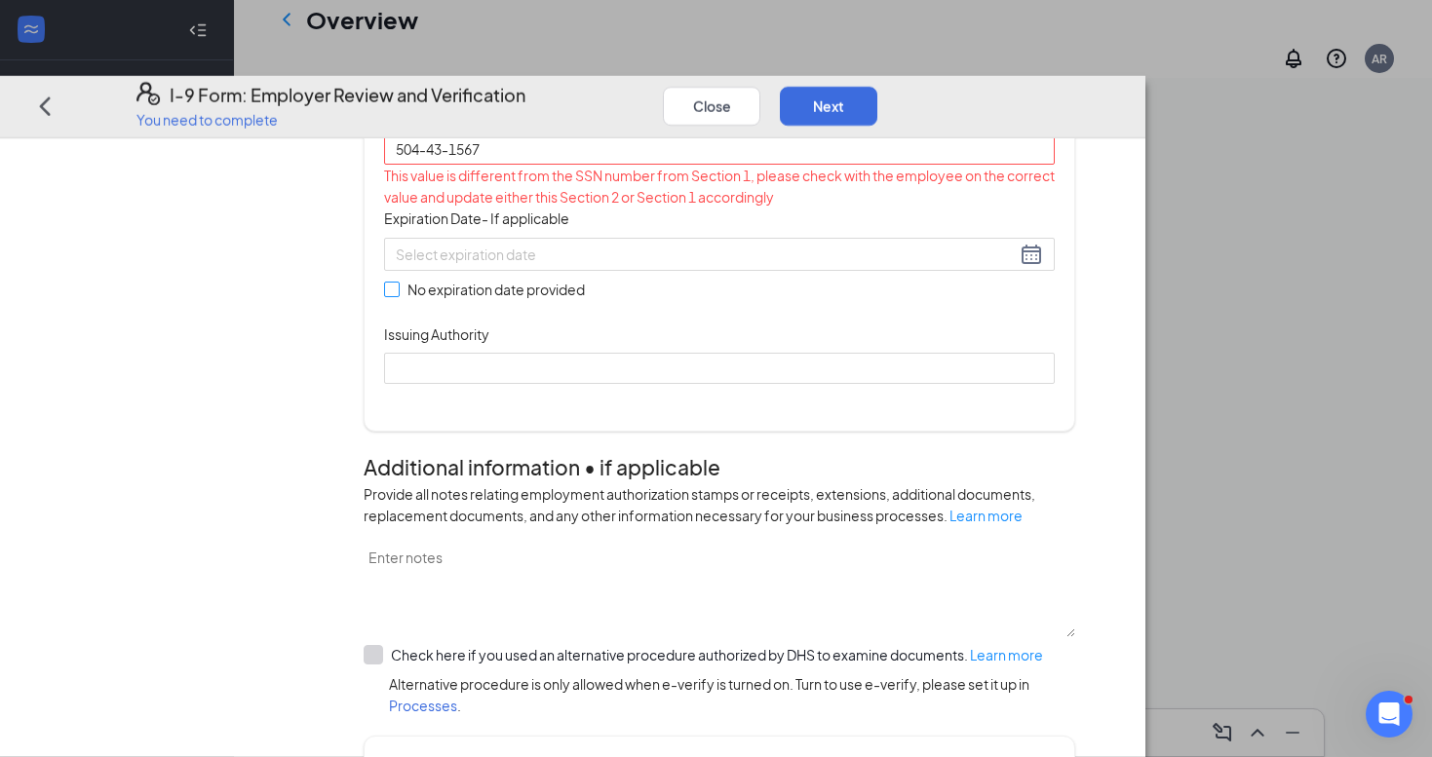
click at [400, 297] on span at bounding box center [392, 290] width 16 height 16
click at [398, 295] on input "No expiration date provided" at bounding box center [391, 289] width 14 height 14
checkbox input "true"
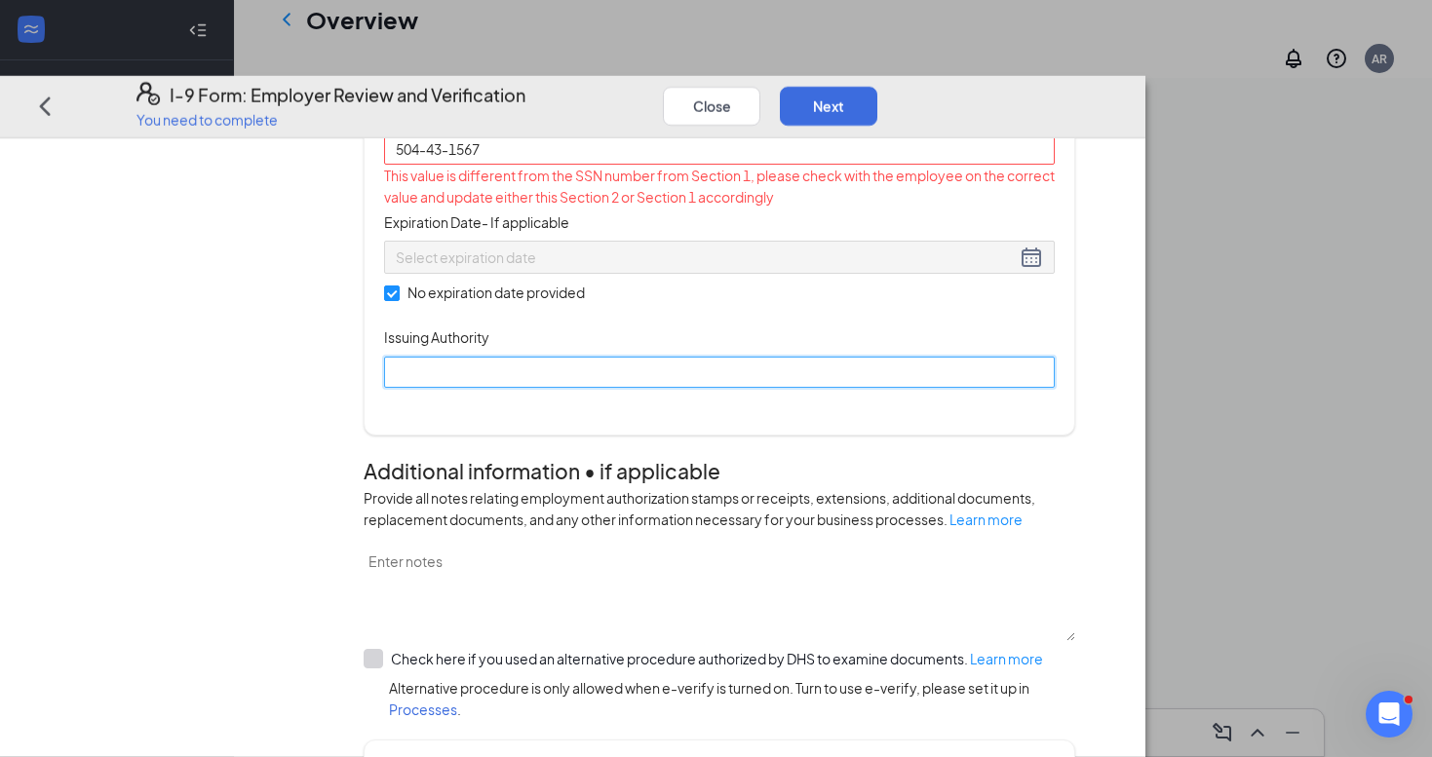
click at [526, 387] on input "Issuing Authority" at bounding box center [719, 371] width 671 height 31
type input "S"
type input "SSA"
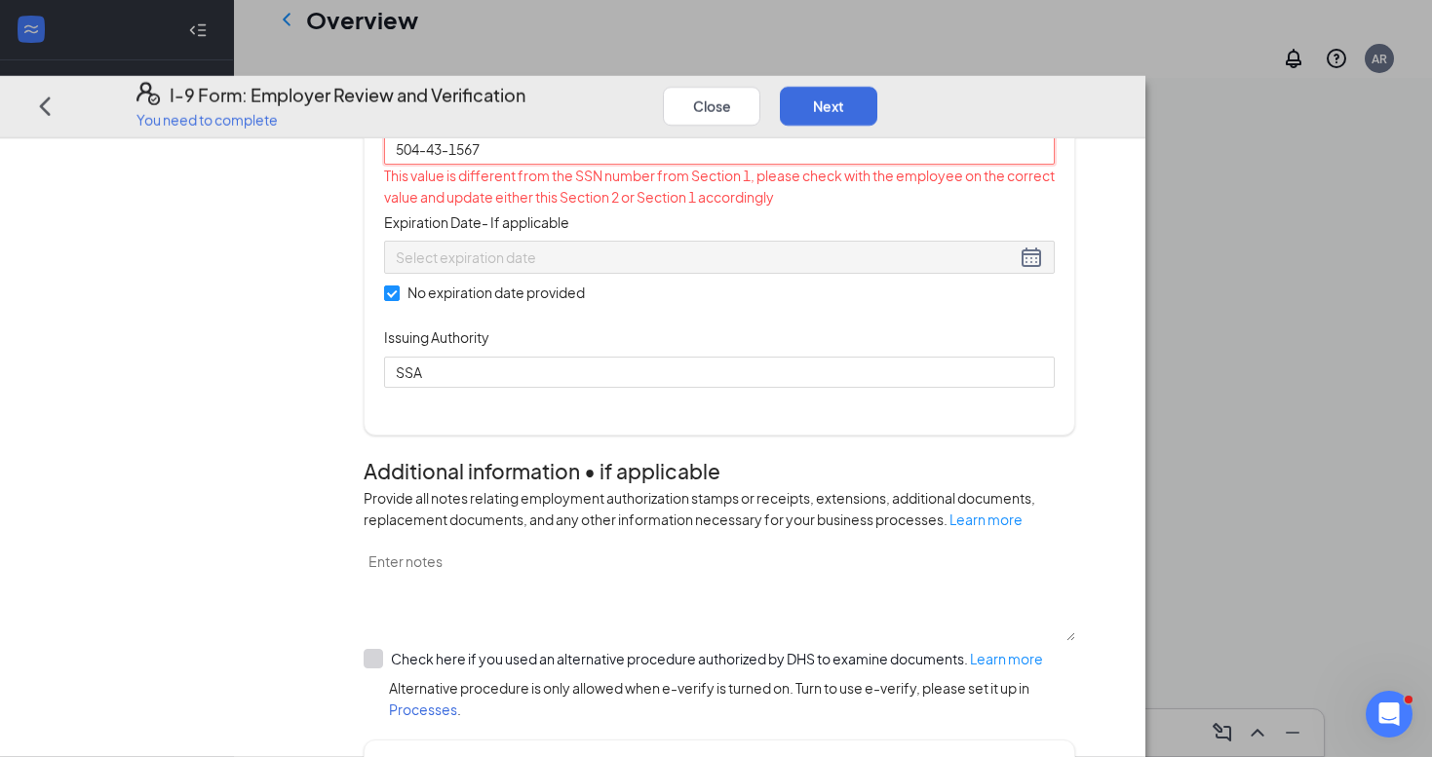
click at [558, 165] on input "504-43-1567" at bounding box center [719, 149] width 671 height 31
click at [533, 165] on input "504-431567" at bounding box center [719, 149] width 671 height 31
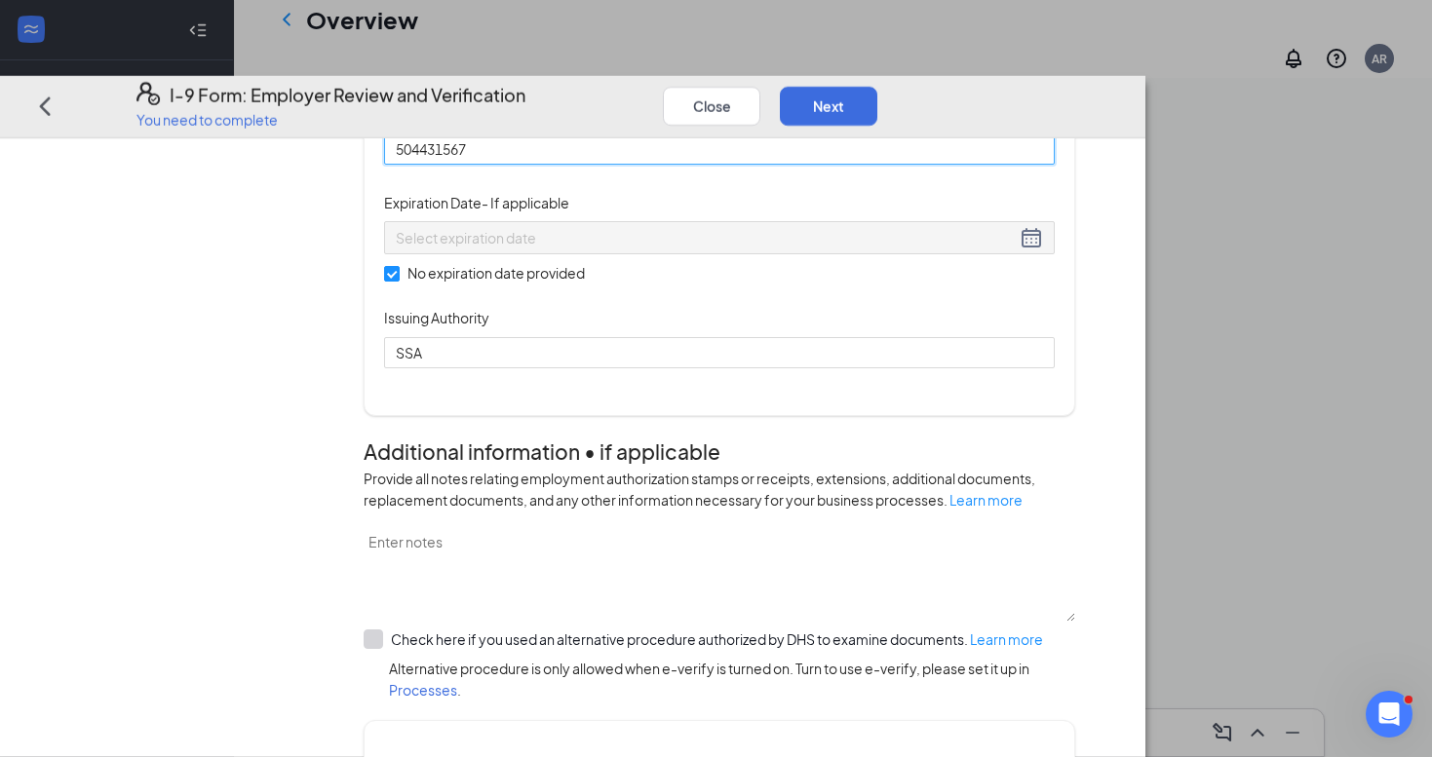
type input "504431567"
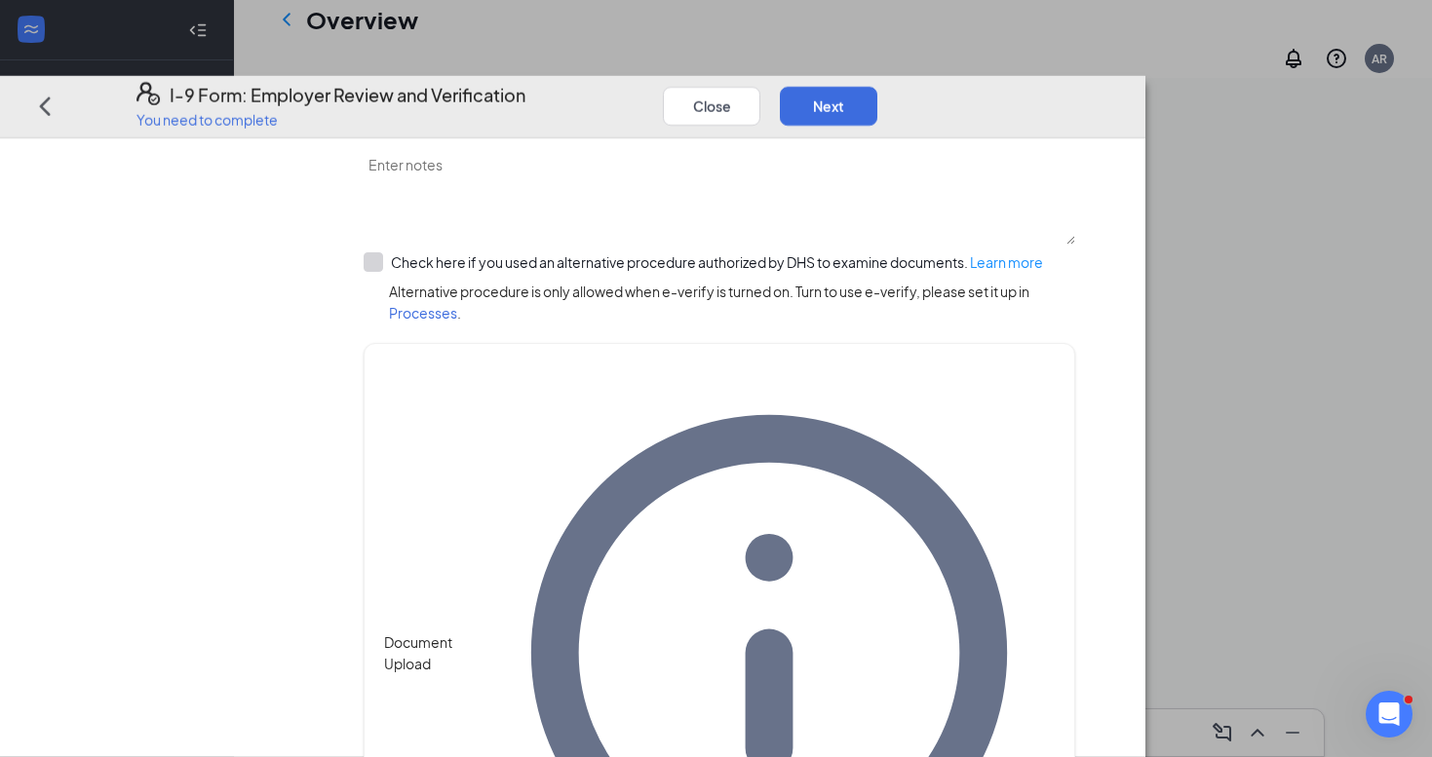
scroll to position [437, 0]
click at [877, 86] on button "Next" at bounding box center [828, 105] width 97 height 39
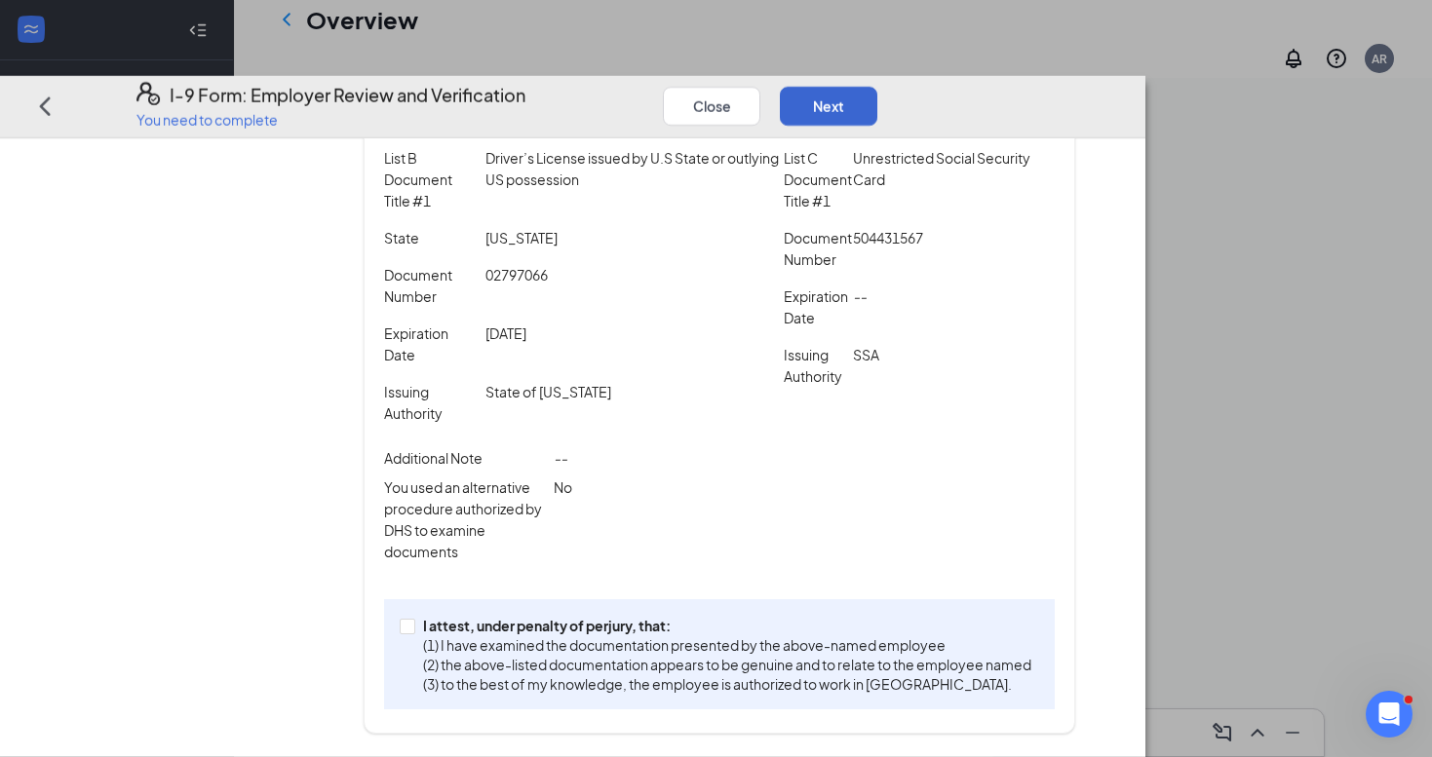
click at [877, 86] on button "Next" at bounding box center [828, 105] width 97 height 39
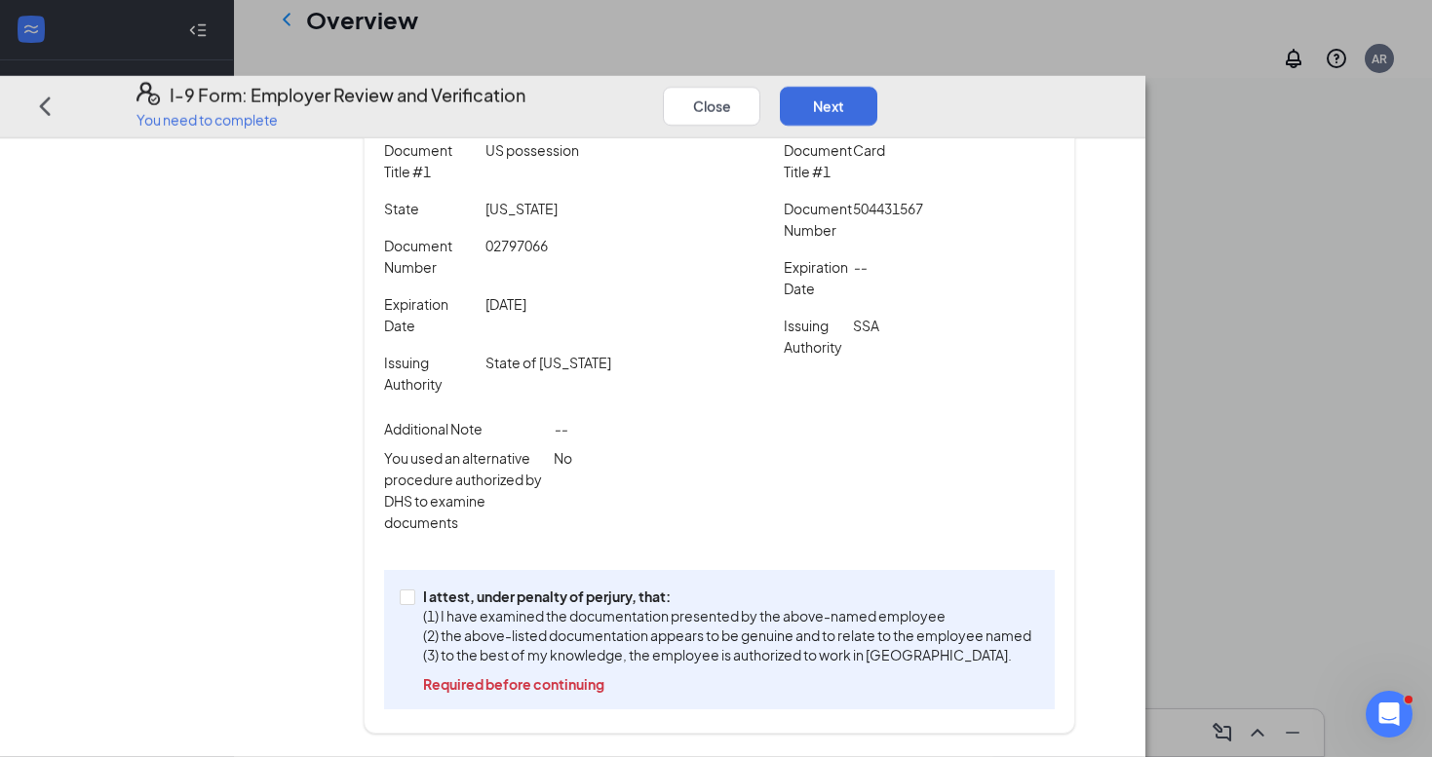
scroll to position [887, 0]
click at [413, 595] on input "I attest, under penalty of [PERSON_NAME], that: (1) I have examined the documen…" at bounding box center [407, 596] width 14 height 14
checkbox input "true"
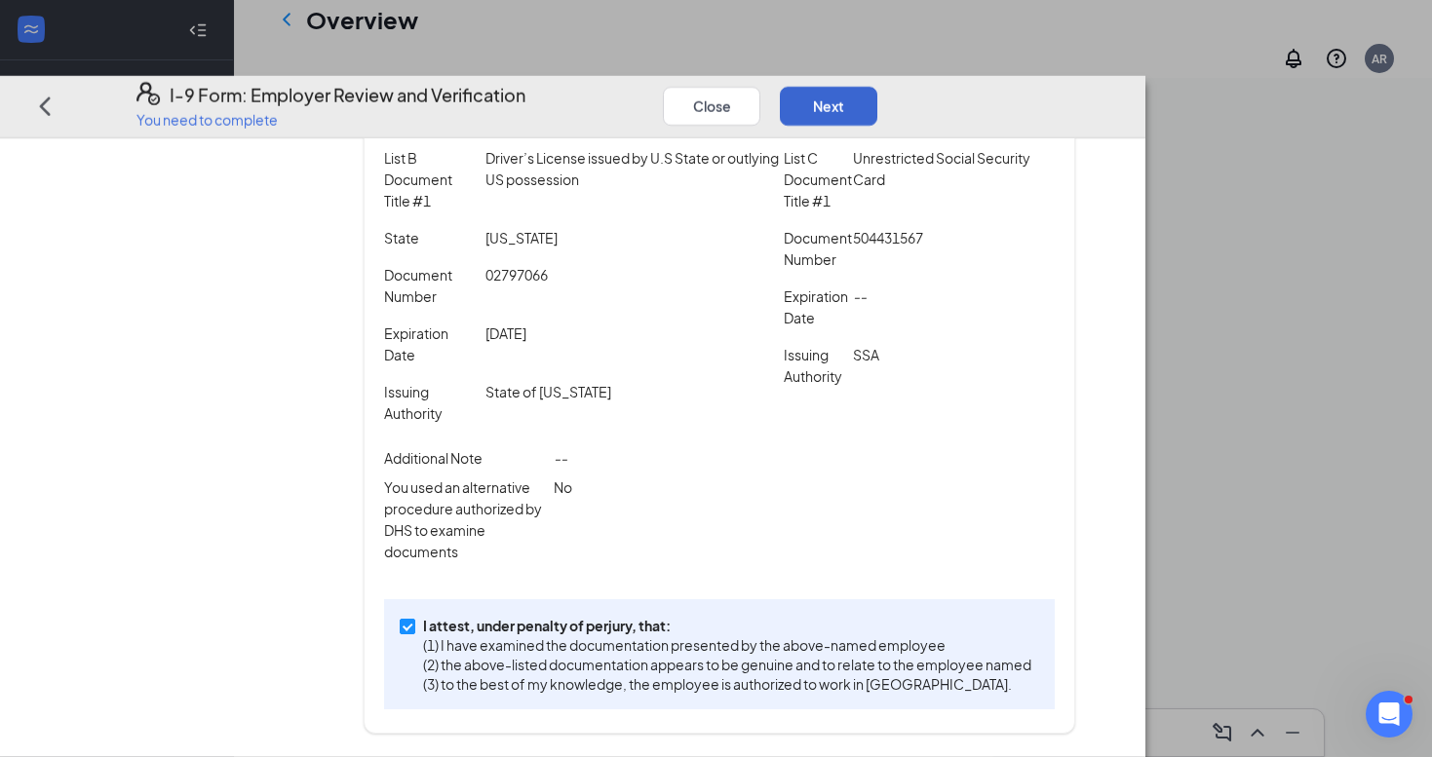
click at [877, 86] on button "Next" at bounding box center [828, 105] width 97 height 39
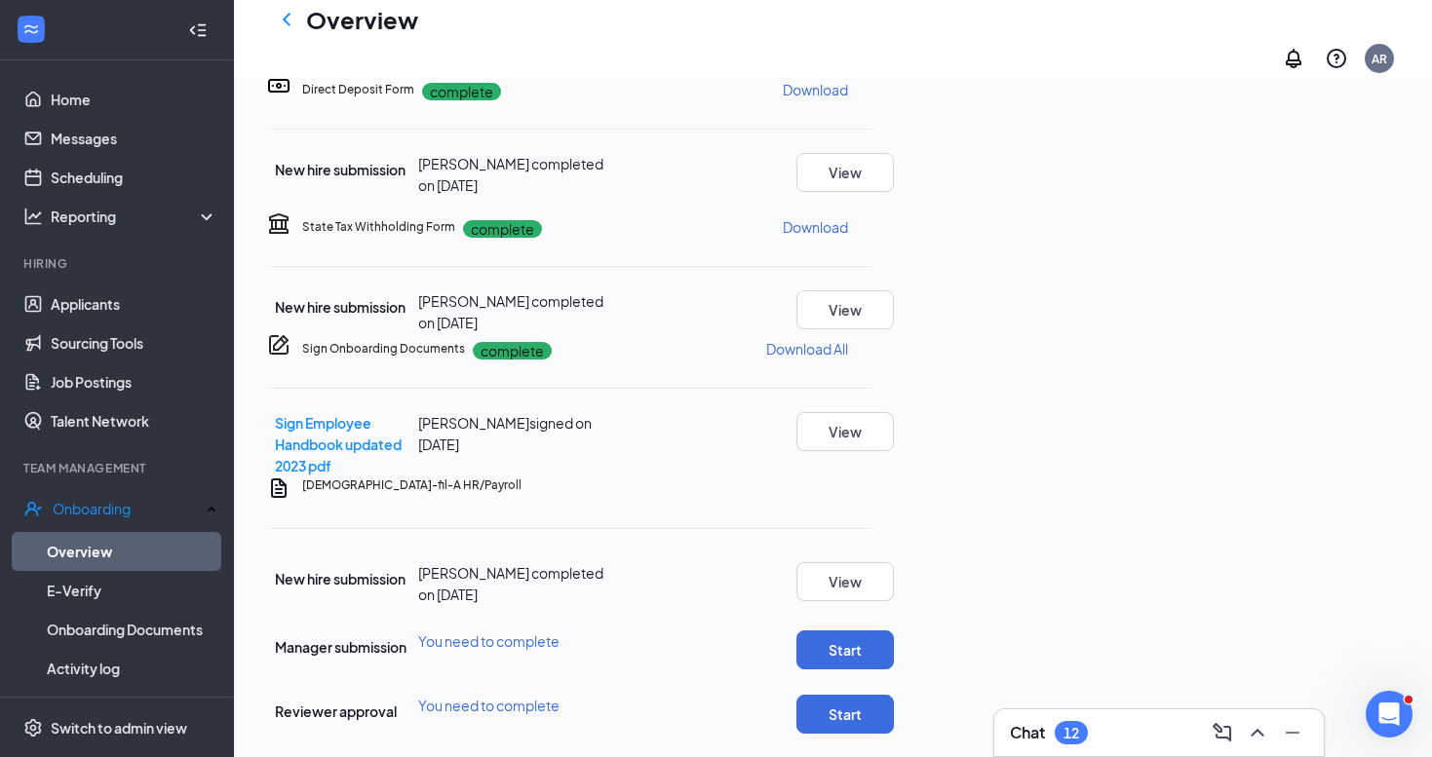
scroll to position [652, 0]
click at [894, 631] on button "Start" at bounding box center [844, 650] width 97 height 39
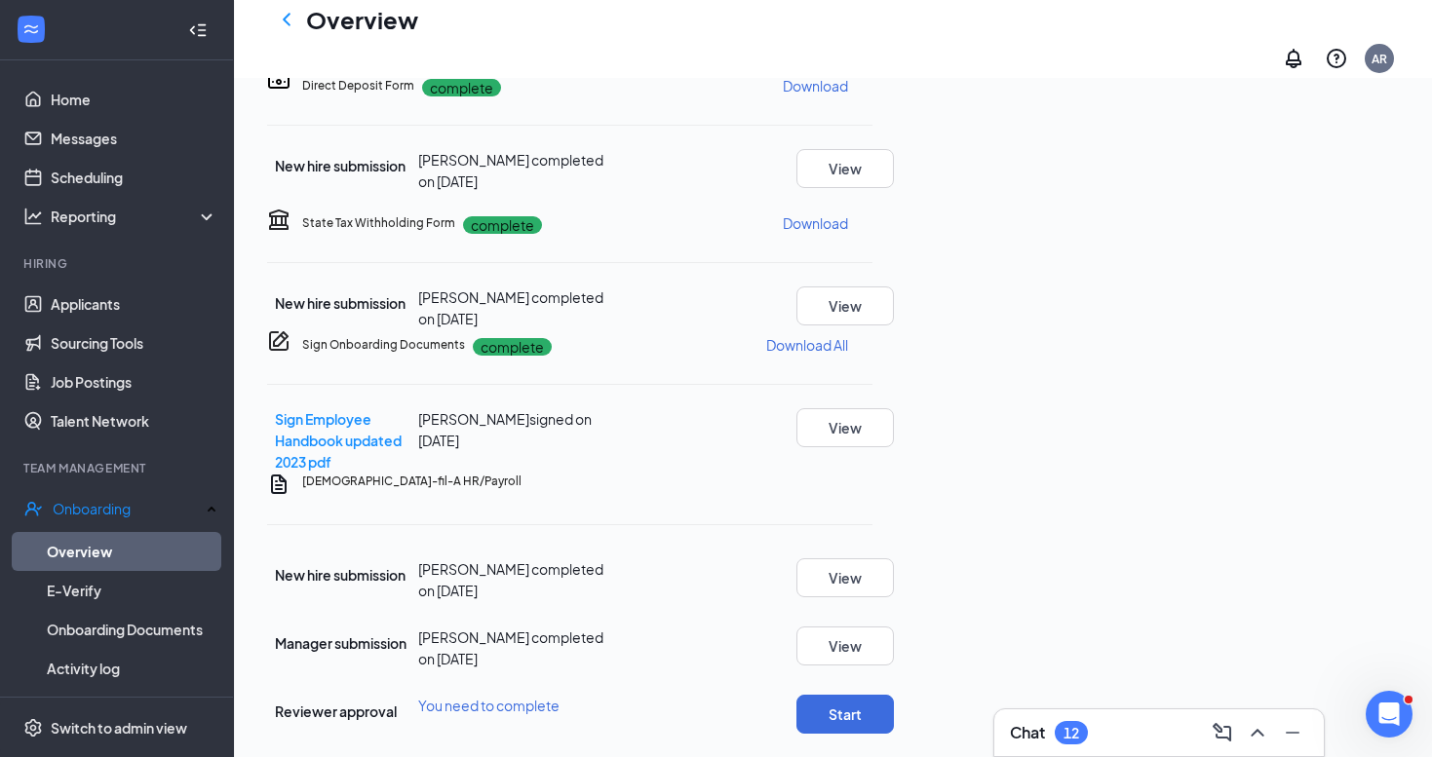
scroll to position [887, 0]
click at [894, 695] on button "Start" at bounding box center [844, 714] width 97 height 39
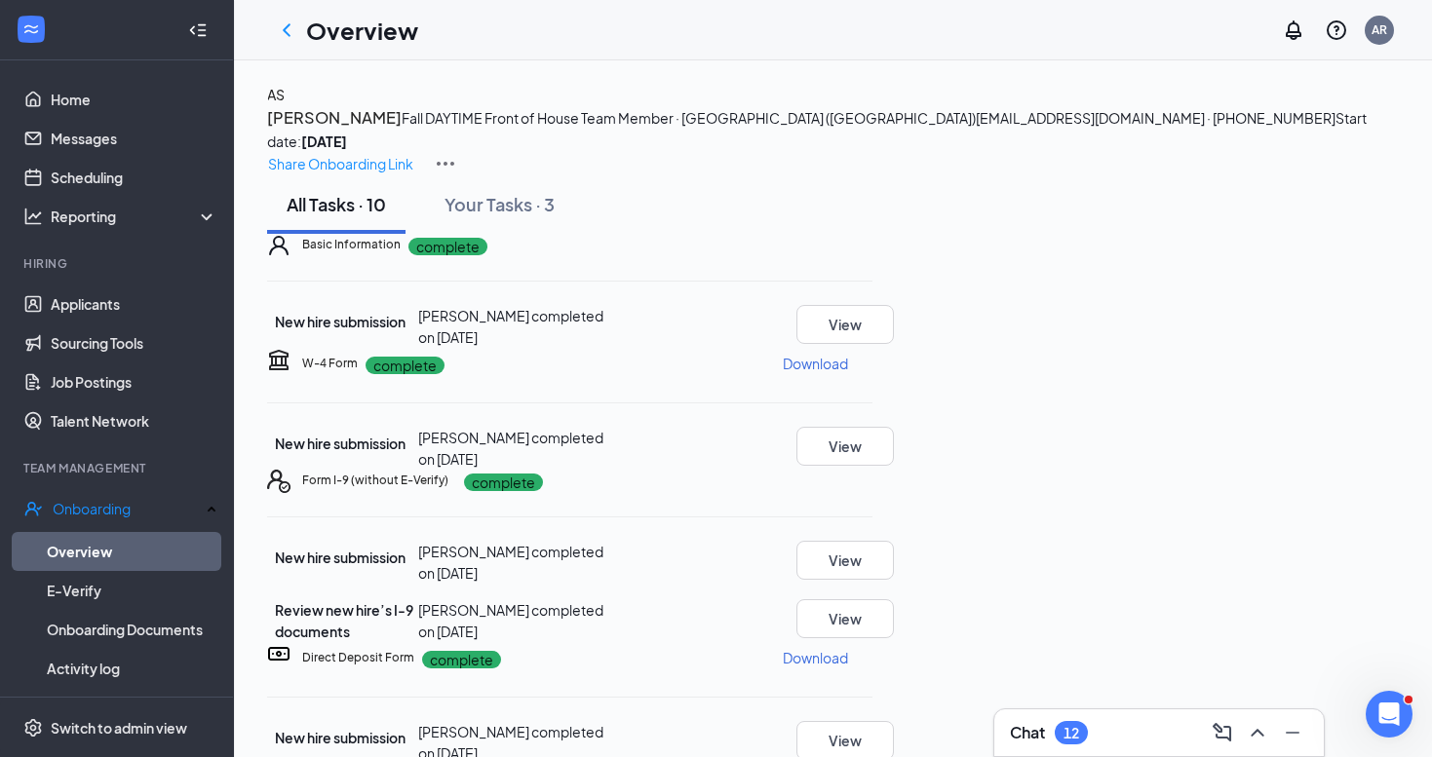
scroll to position [0, 0]
